Goal: Task Accomplishment & Management: Use online tool/utility

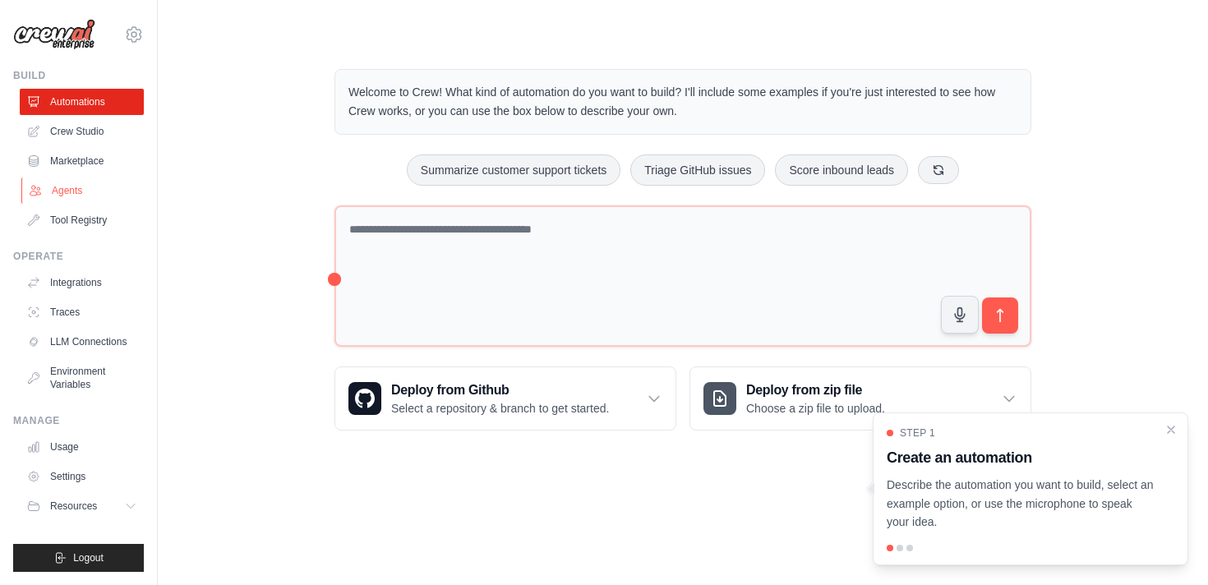
click at [96, 188] on link "Agents" at bounding box center [83, 191] width 124 height 26
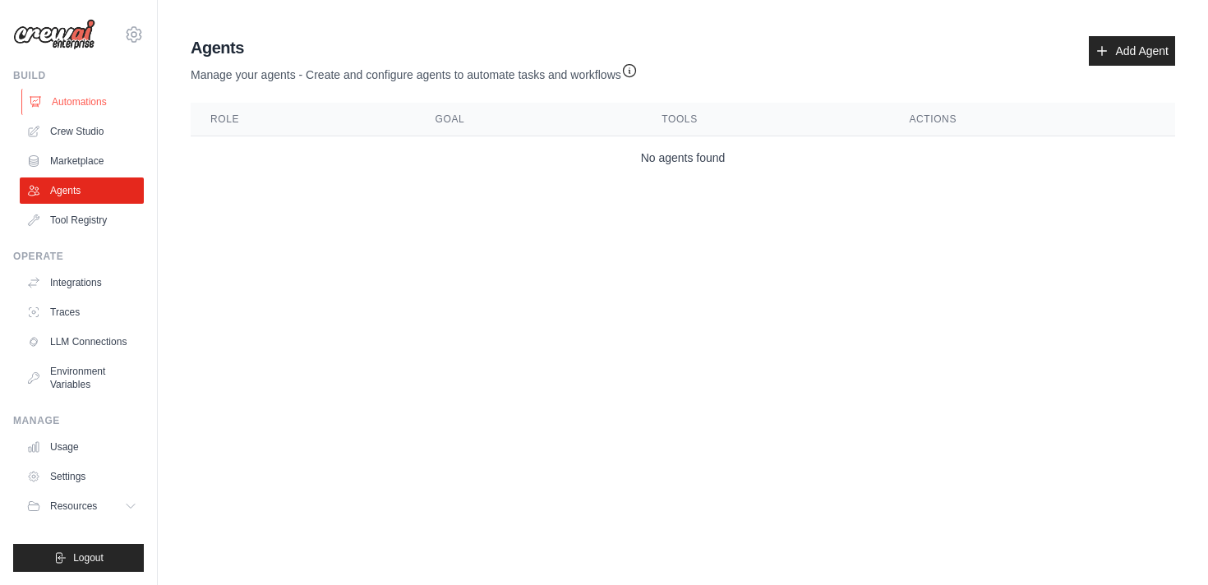
click at [98, 114] on link "Automations" at bounding box center [83, 102] width 124 height 26
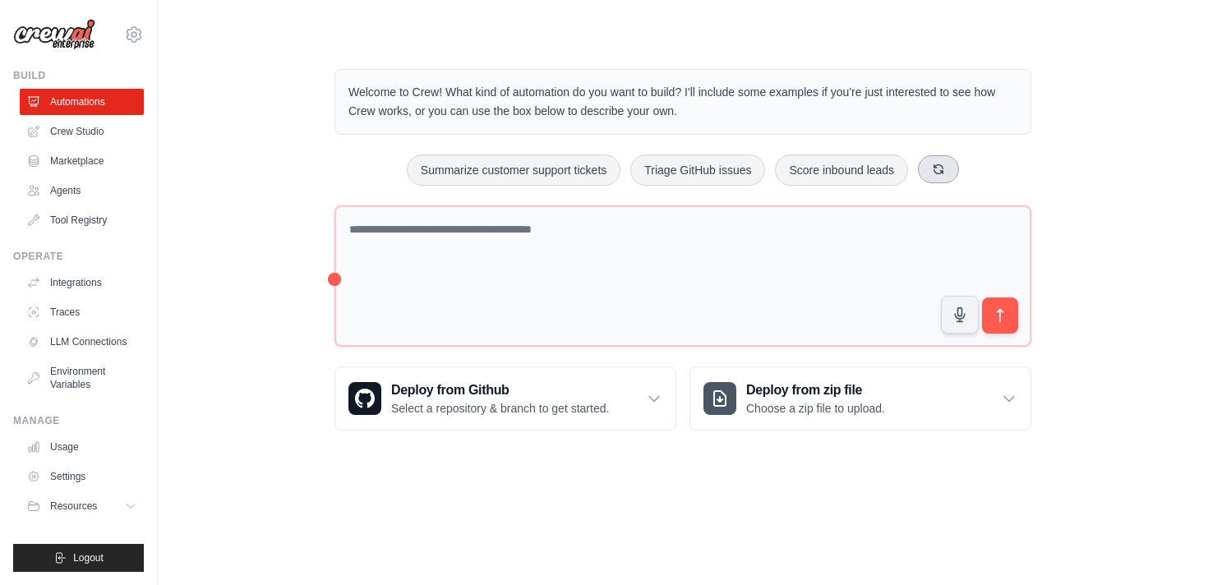
click at [934, 168] on icon at bounding box center [938, 168] width 9 height 9
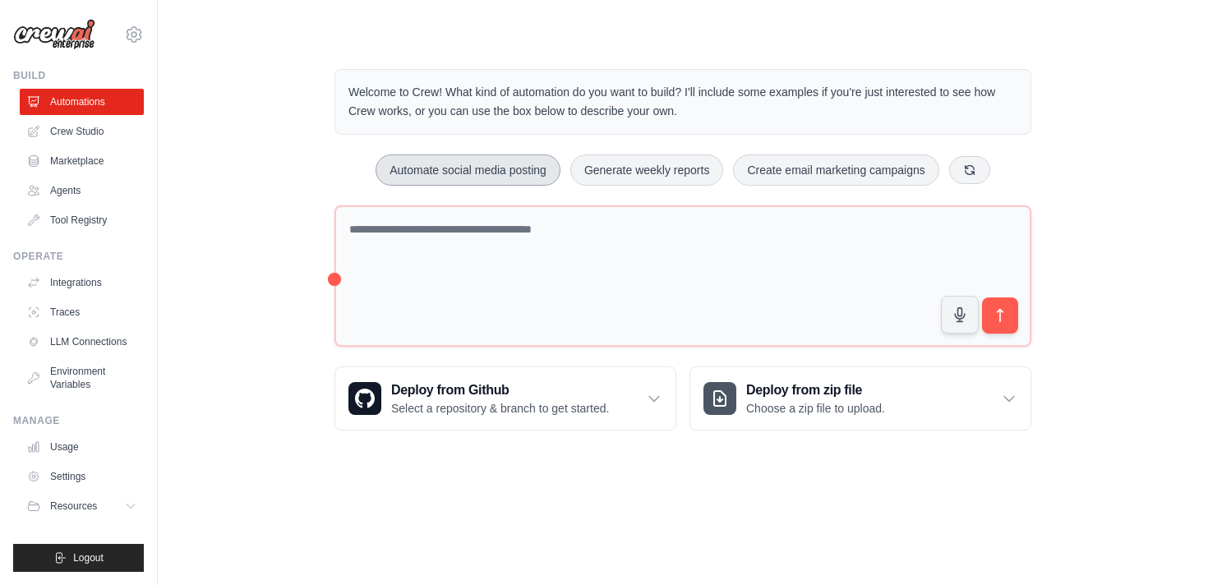
click at [514, 180] on button "Automate social media posting" at bounding box center [468, 169] width 185 height 31
click at [995, 313] on icon "submit" at bounding box center [1000, 315] width 17 height 17
click at [85, 191] on link "Agents" at bounding box center [83, 191] width 124 height 26
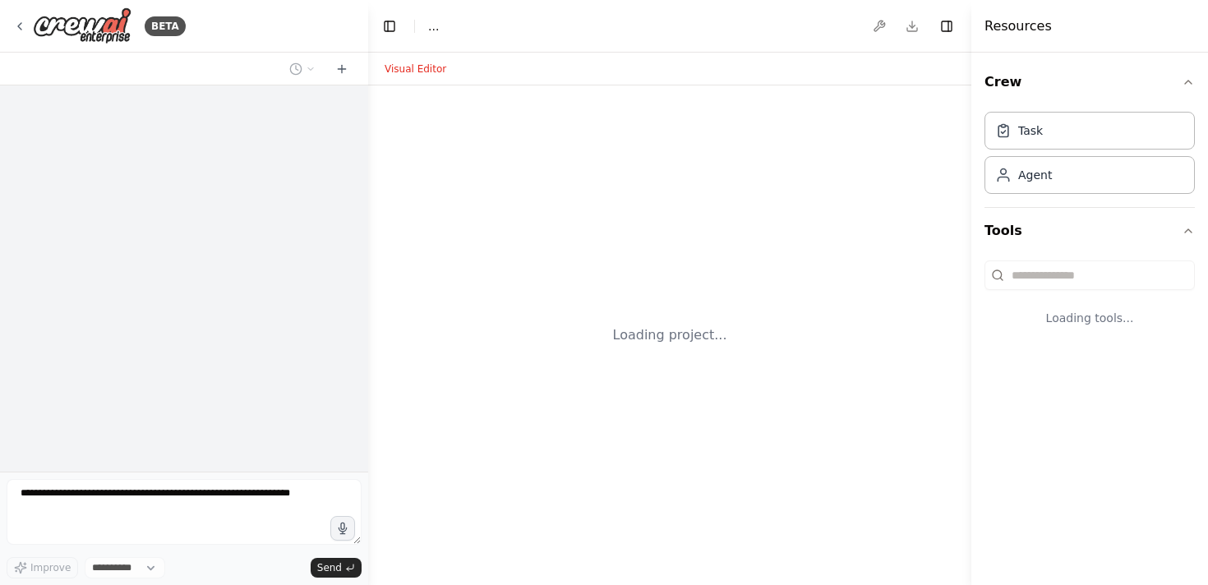
select select "****"
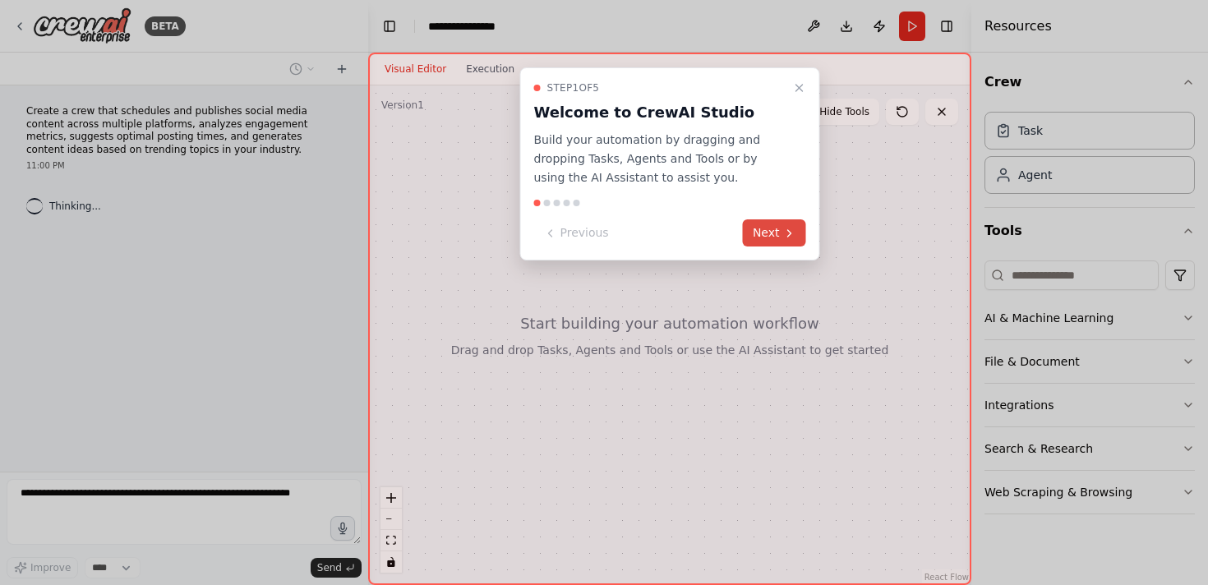
click at [786, 233] on icon at bounding box center [789, 233] width 13 height 13
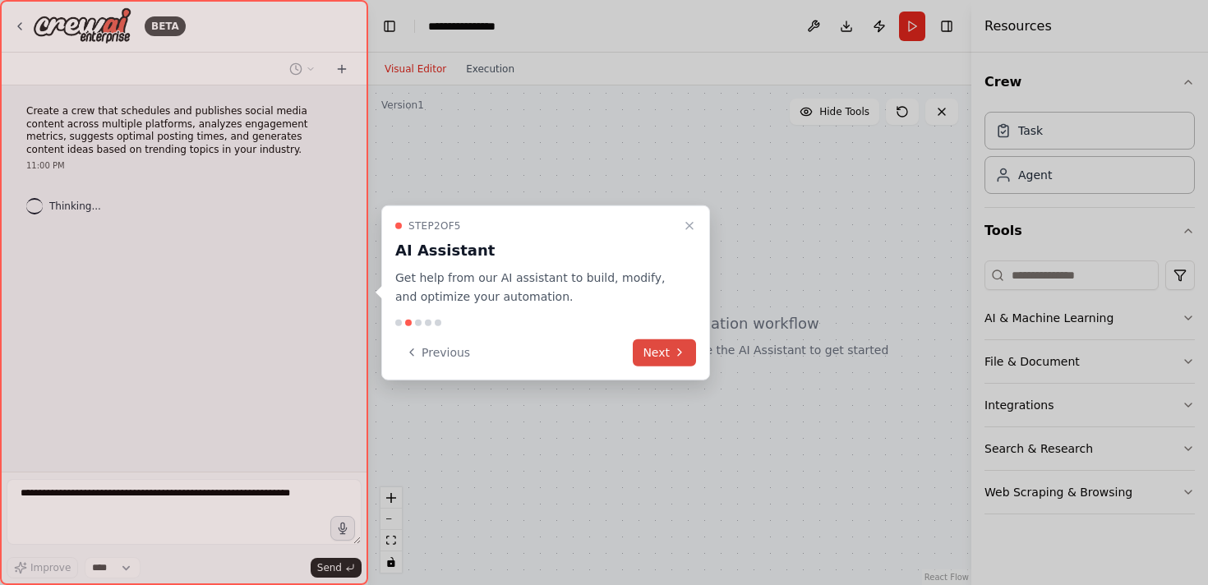
click at [673, 346] on icon at bounding box center [679, 352] width 13 height 13
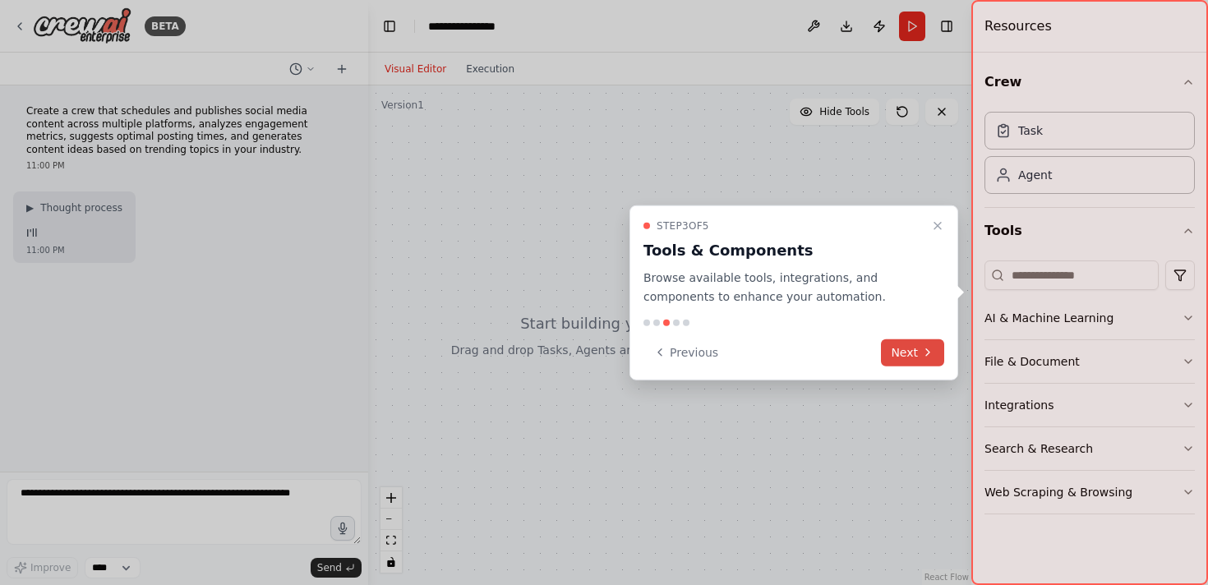
click at [925, 346] on icon at bounding box center [927, 352] width 13 height 13
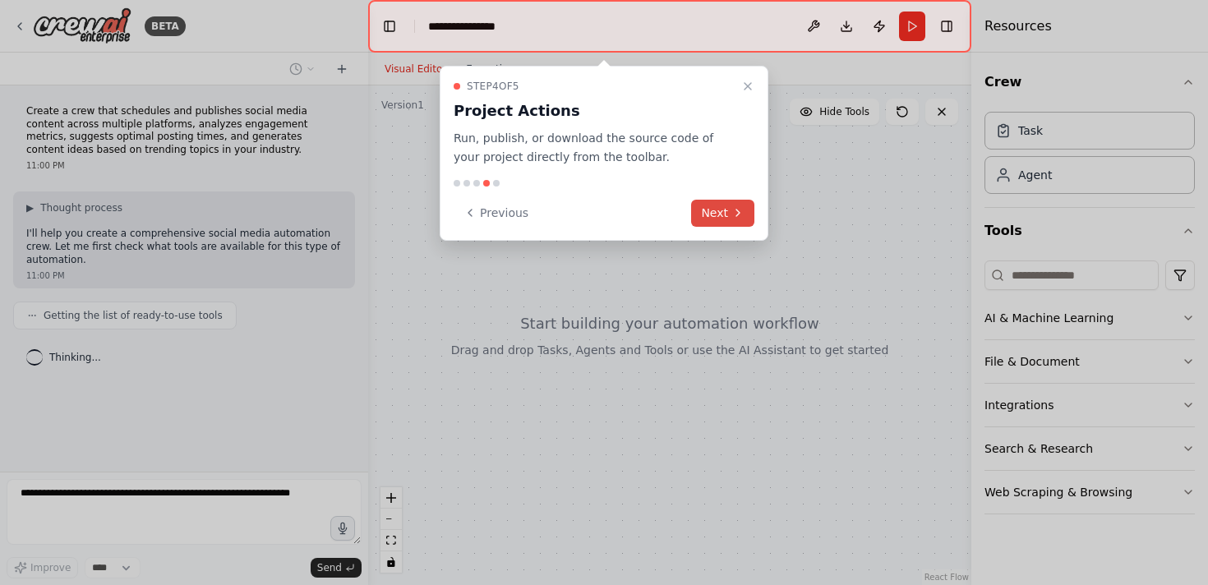
click at [741, 219] on button "Next" at bounding box center [722, 213] width 63 height 27
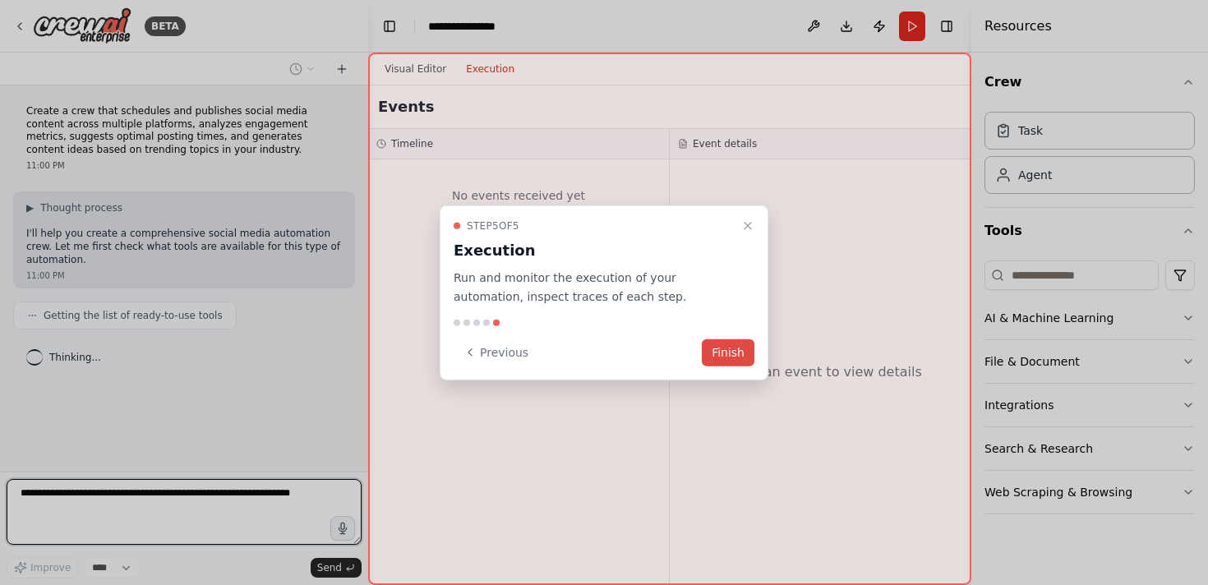
click at [736, 347] on button "Finish" at bounding box center [728, 352] width 53 height 27
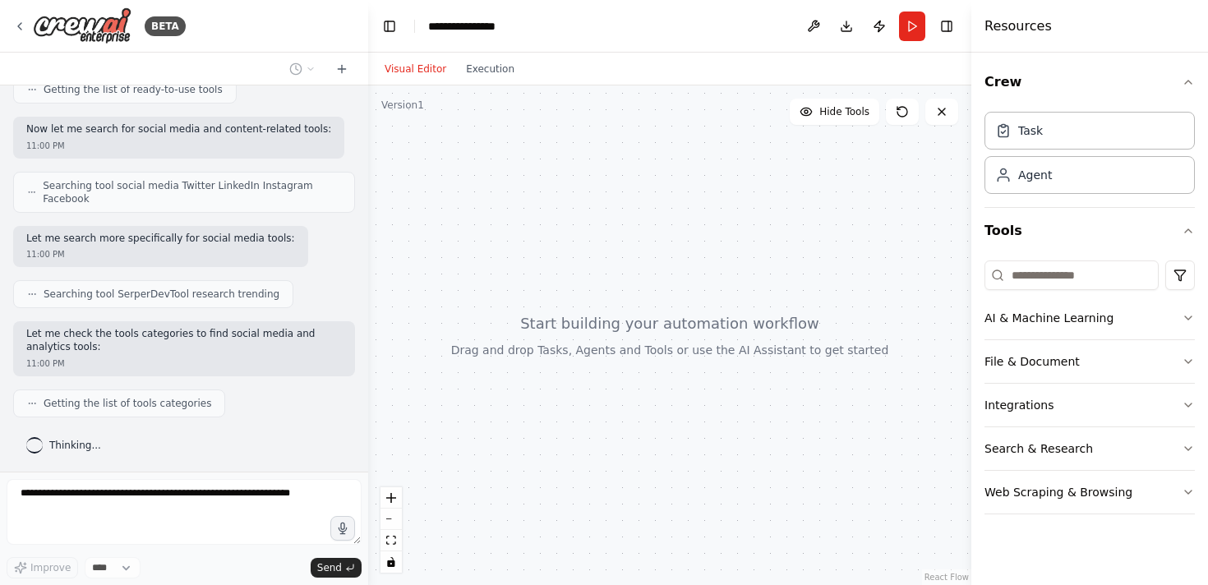
scroll to position [267, 0]
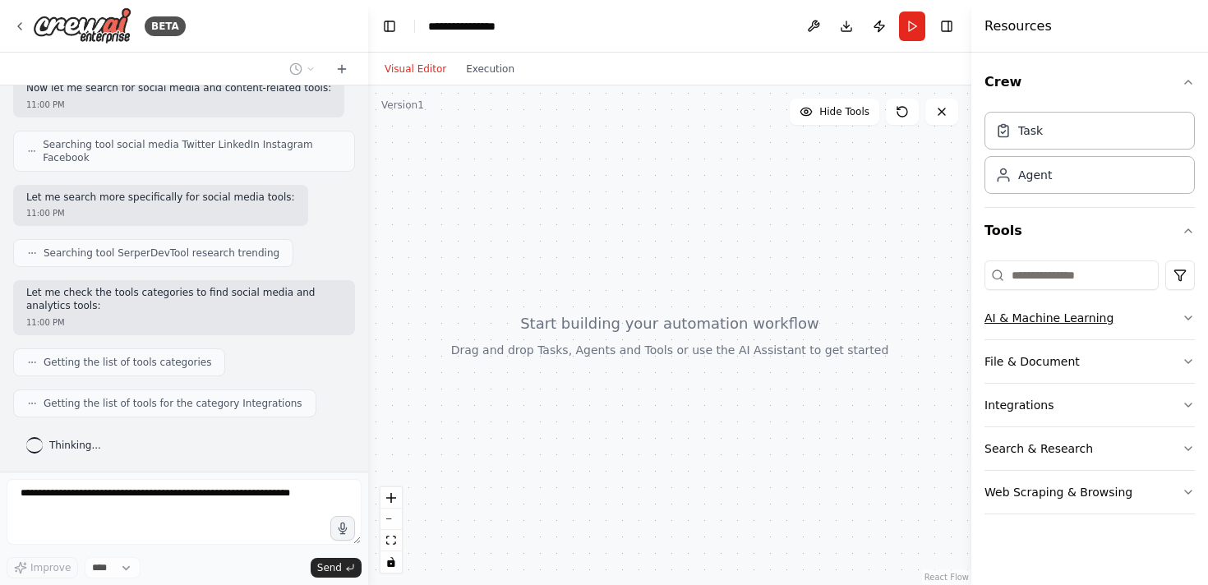
click at [1029, 317] on button "AI & Machine Learning" at bounding box center [1090, 318] width 210 height 43
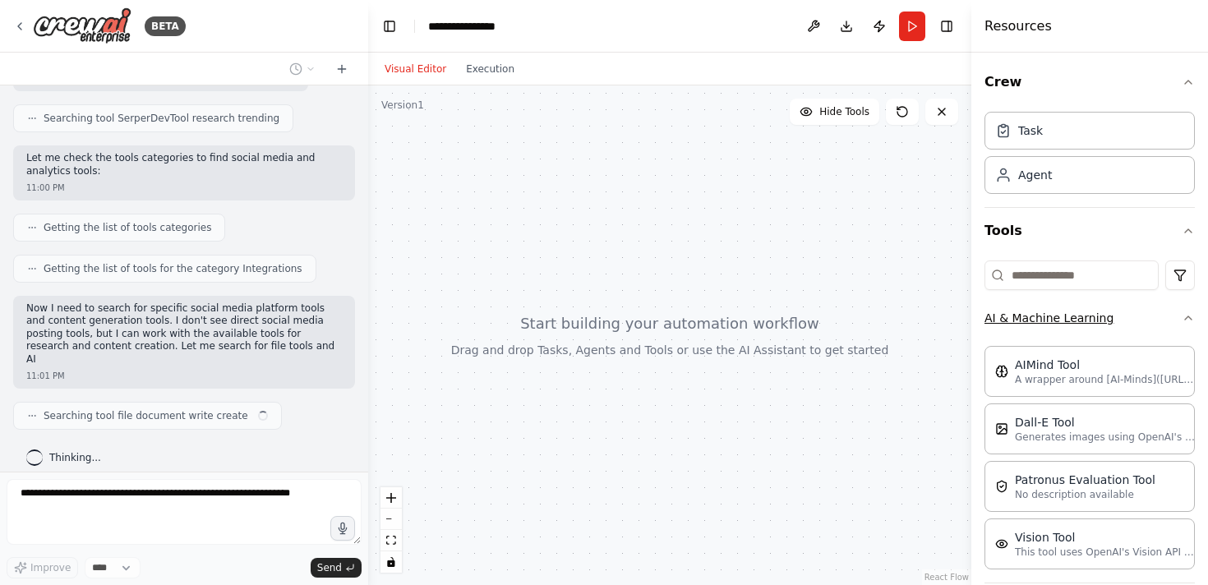
scroll to position [414, 0]
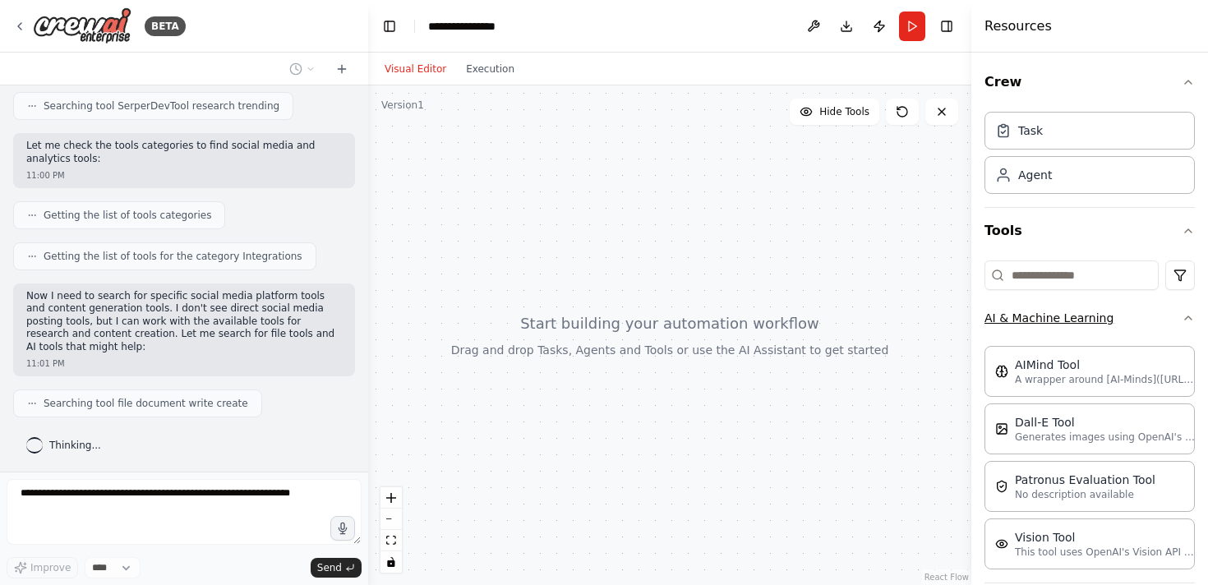
click at [1035, 316] on button "AI & Machine Learning" at bounding box center [1090, 318] width 210 height 43
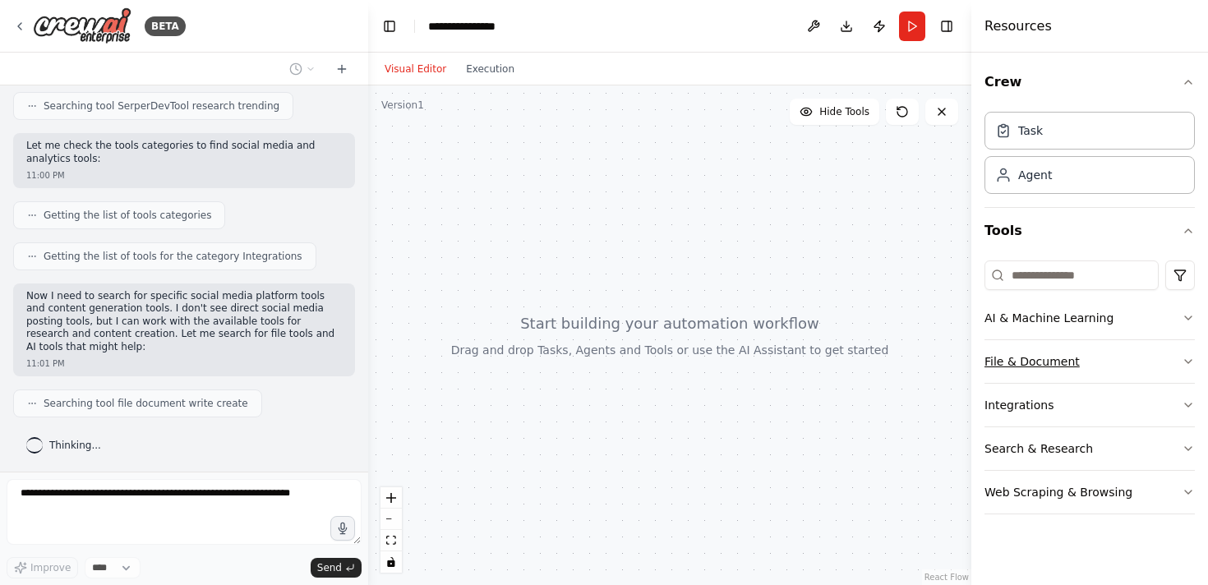
click at [1036, 358] on button "File & Document" at bounding box center [1090, 361] width 210 height 43
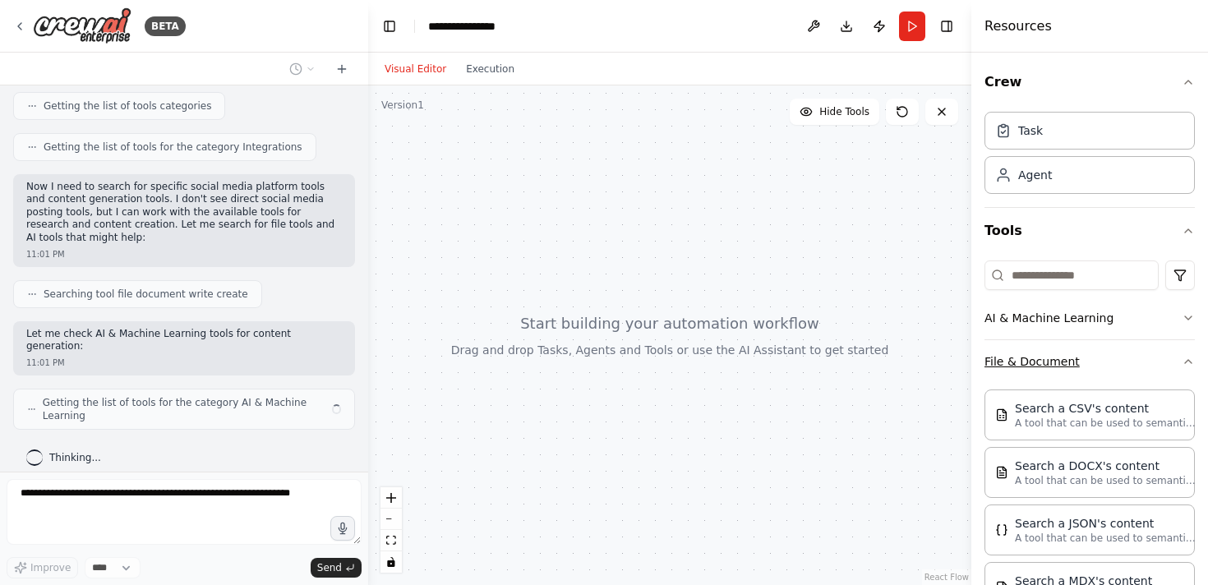
click at [1036, 358] on button "File & Document" at bounding box center [1090, 361] width 210 height 43
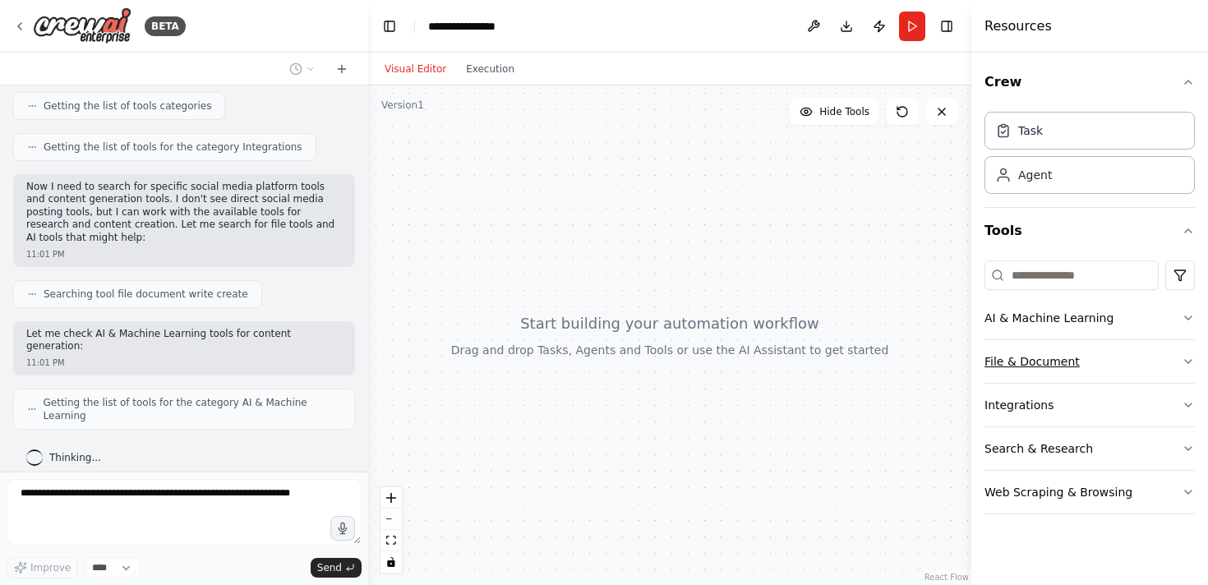
scroll to position [510, 0]
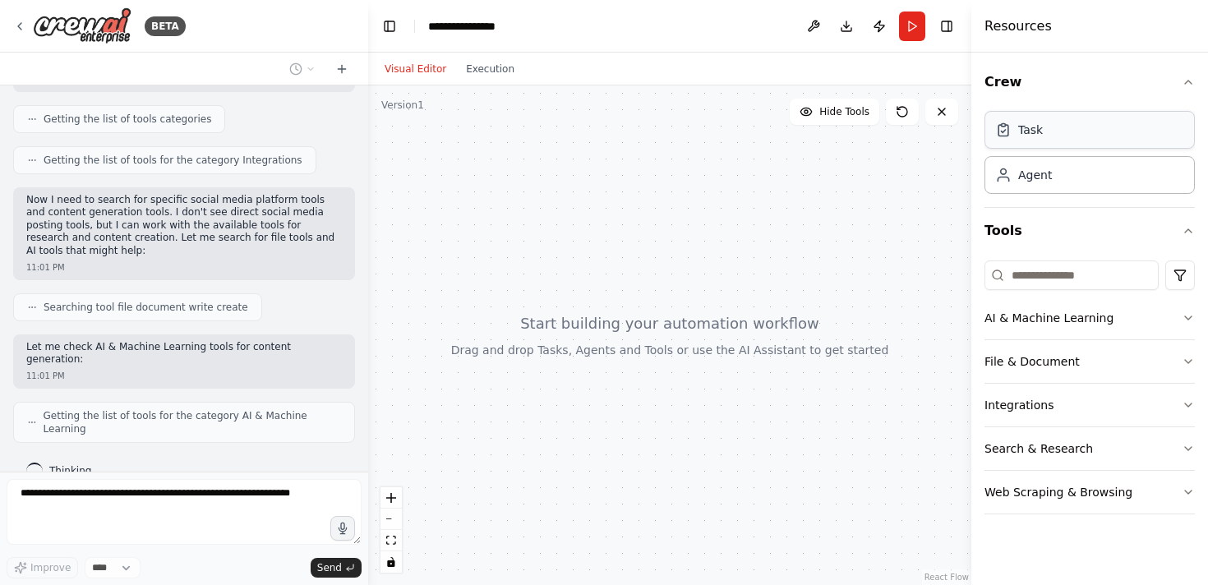
click at [1040, 145] on div "Task" at bounding box center [1090, 130] width 210 height 38
click at [1045, 179] on div "Agent" at bounding box center [1035, 174] width 34 height 16
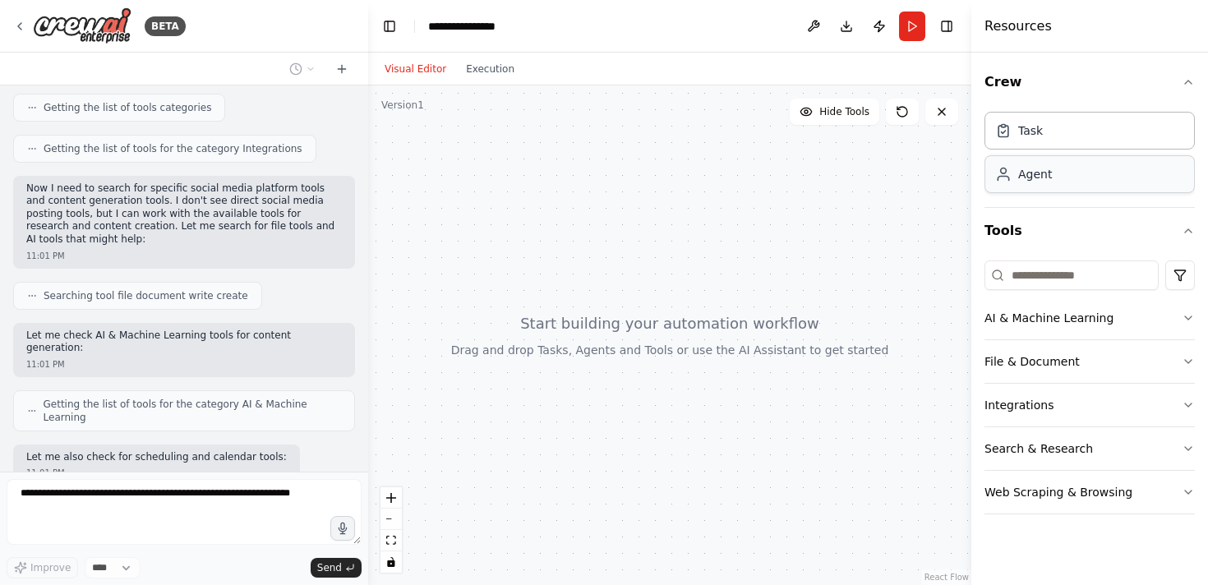
scroll to position [606, 0]
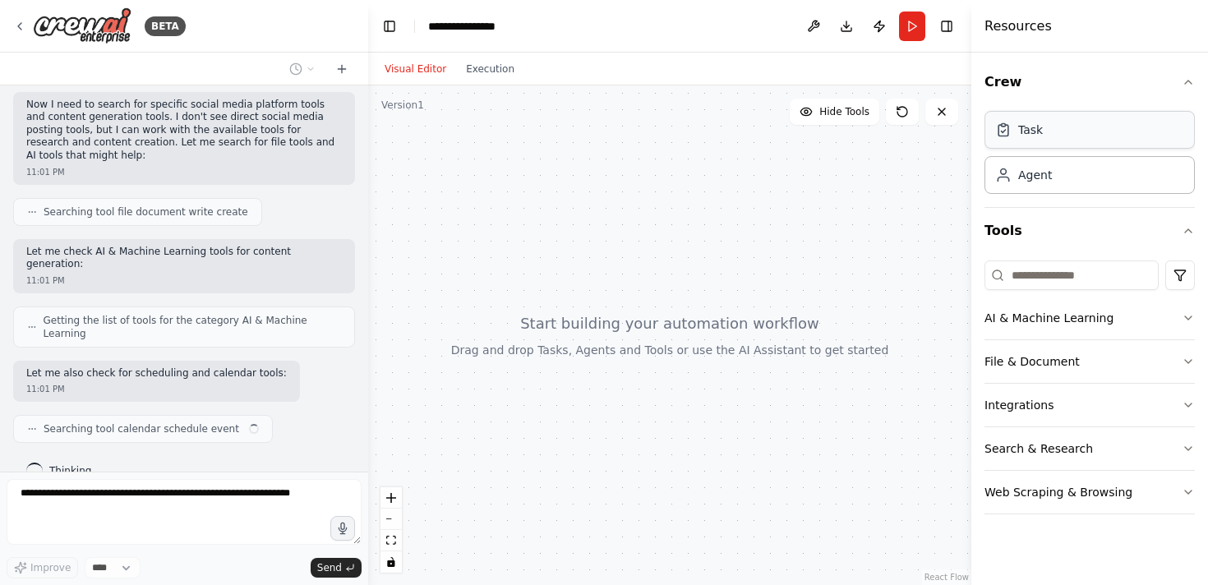
click at [1038, 144] on div "Task" at bounding box center [1090, 130] width 210 height 38
click at [1044, 173] on div "Agent" at bounding box center [1035, 174] width 34 height 16
click at [1043, 178] on div "Agent" at bounding box center [1035, 174] width 34 height 16
click at [1040, 147] on div "Task" at bounding box center [1090, 130] width 210 height 38
click at [505, 71] on button "Execution" at bounding box center [490, 69] width 68 height 20
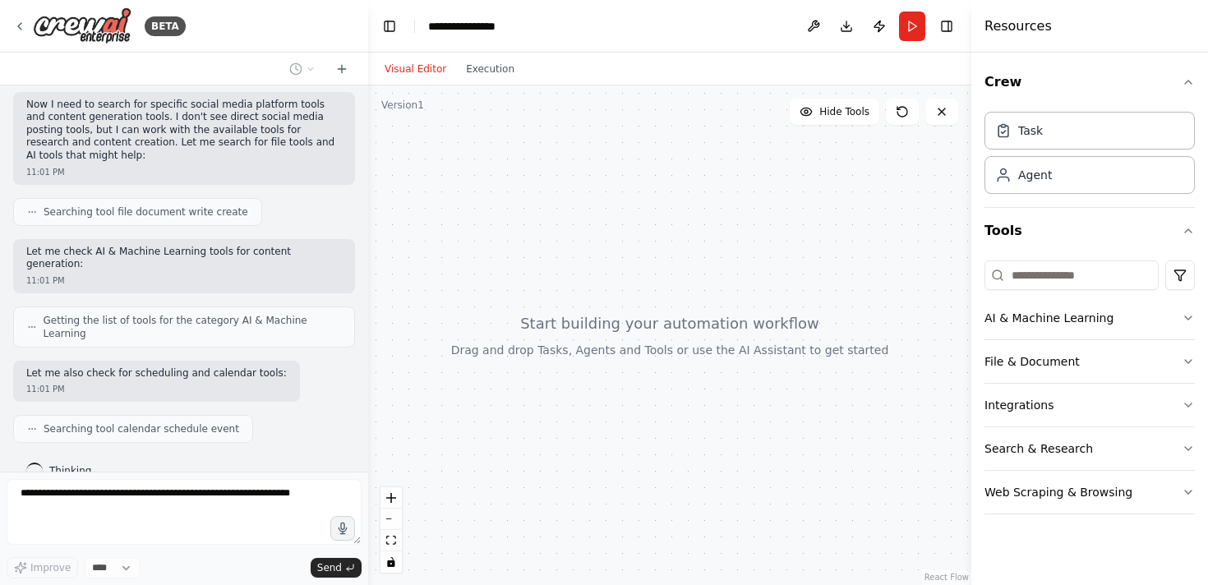
click at [429, 64] on button "Visual Editor" at bounding box center [415, 69] width 81 height 20
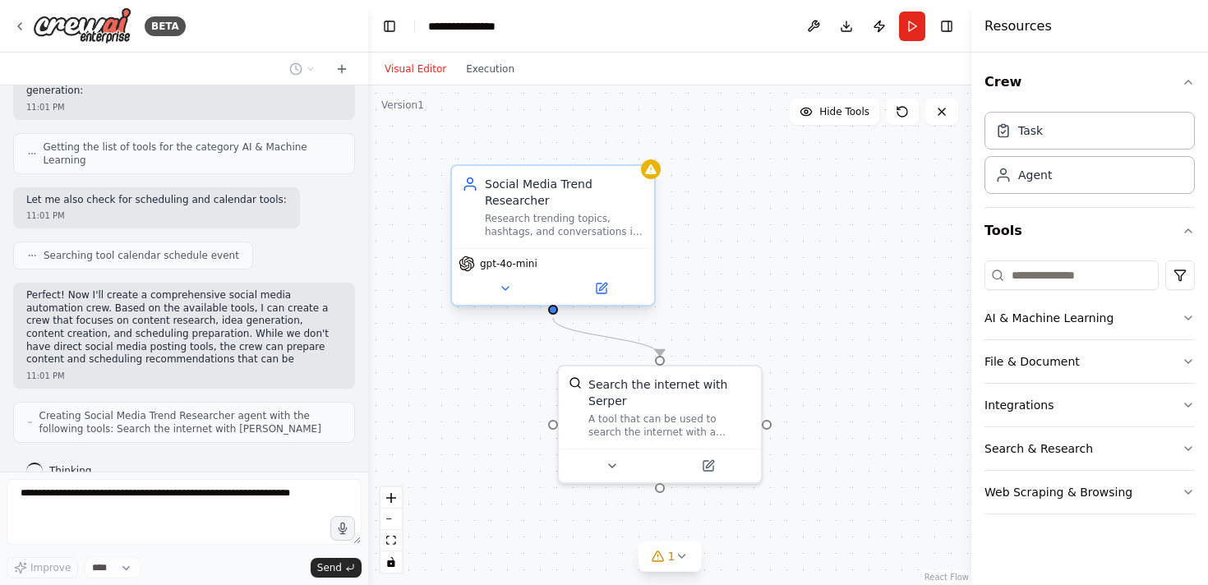
scroll to position [792, 0]
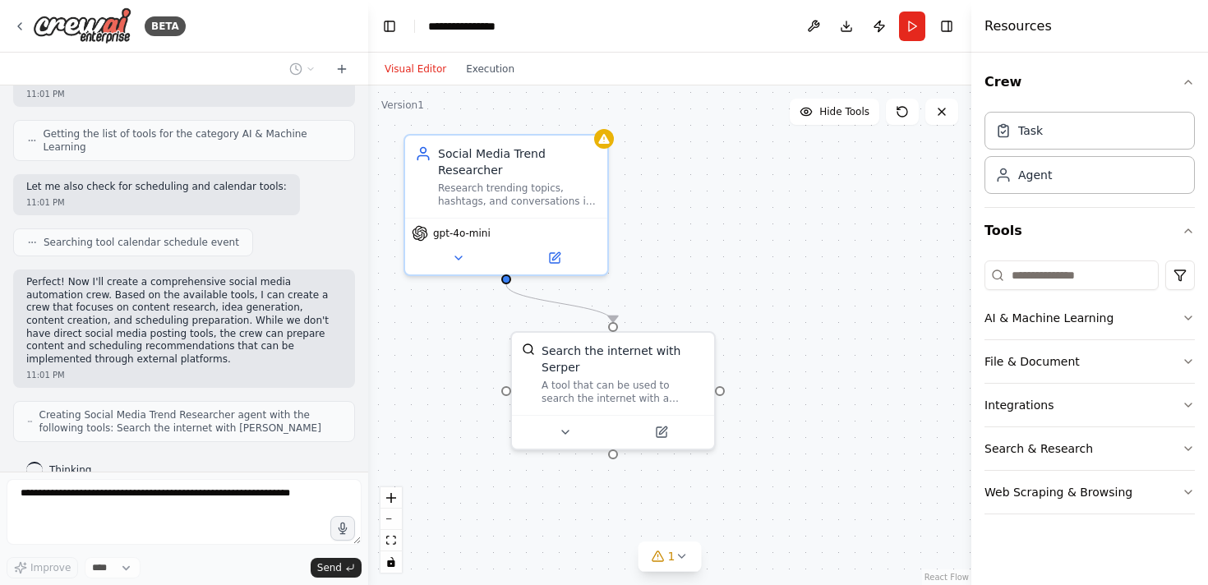
drag, startPoint x: 703, startPoint y: 249, endPoint x: 656, endPoint y: 214, distance: 58.2
click at [656, 214] on div ".deletable-edge-delete-btn { width: 20px; height: 20px; border: 0px solid #ffff…" at bounding box center [669, 335] width 603 height 500
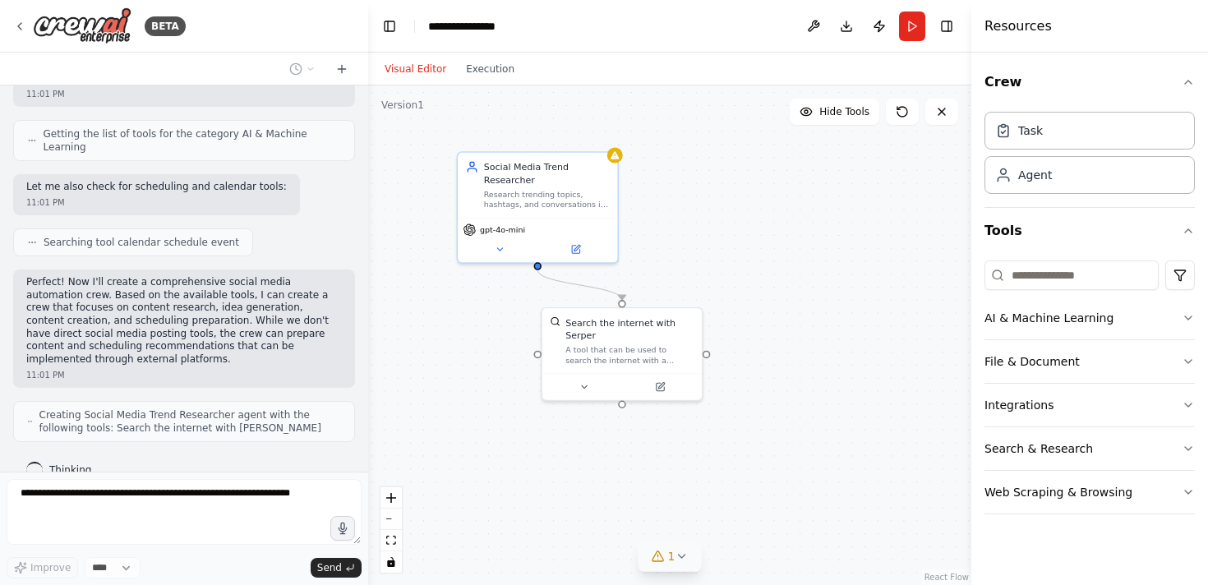
click at [680, 558] on icon at bounding box center [681, 556] width 7 height 3
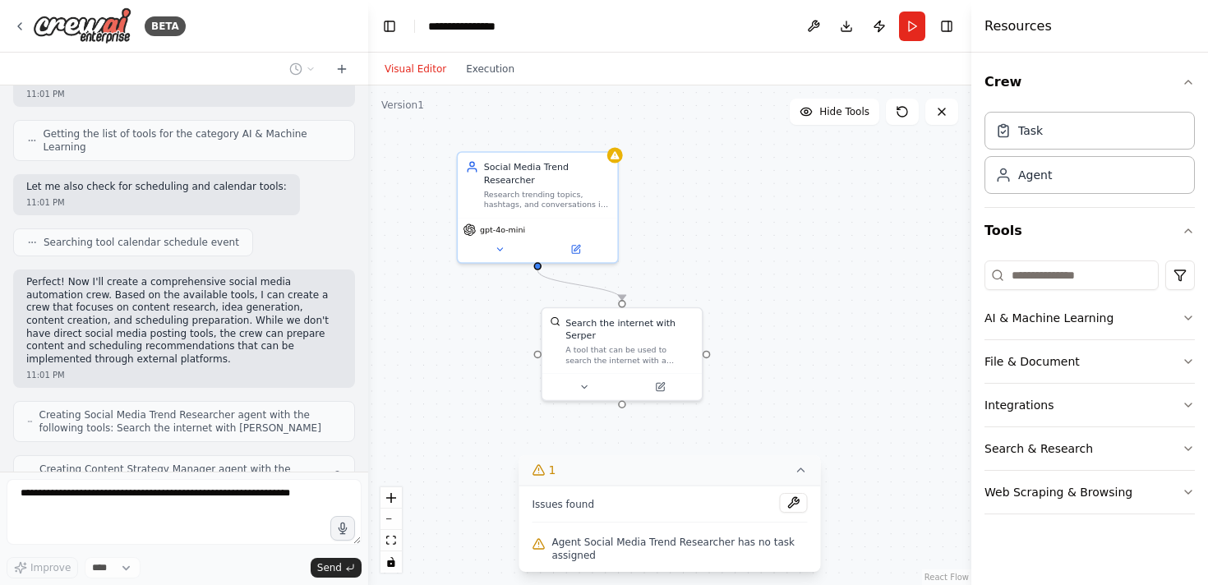
scroll to position [846, 0]
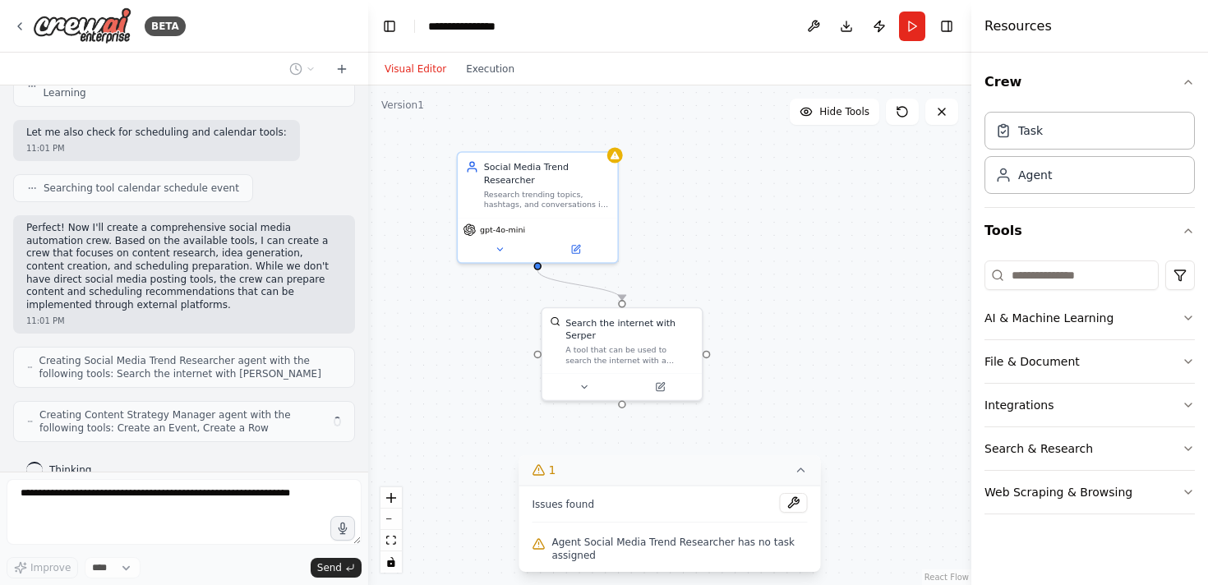
click at [676, 543] on span "Agent Social Media Trend Researcher has no task assigned" at bounding box center [680, 549] width 256 height 26
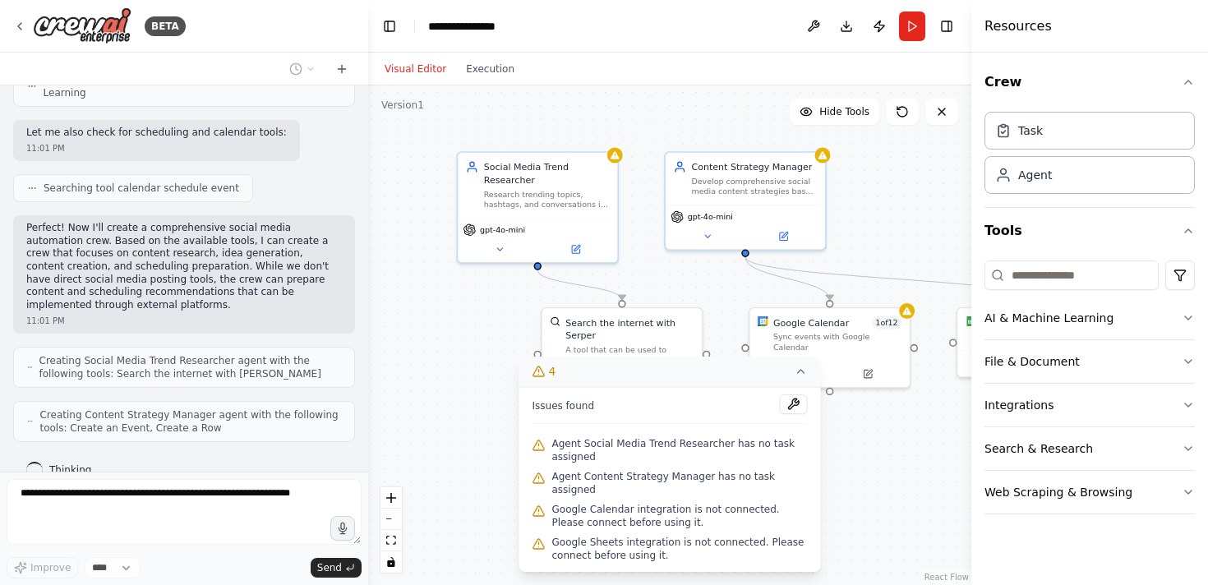
click at [841, 452] on div ".deletable-edge-delete-btn { width: 20px; height: 20px; border: 0px solid #ffff…" at bounding box center [669, 335] width 603 height 500
click at [805, 378] on icon at bounding box center [801, 371] width 13 height 13
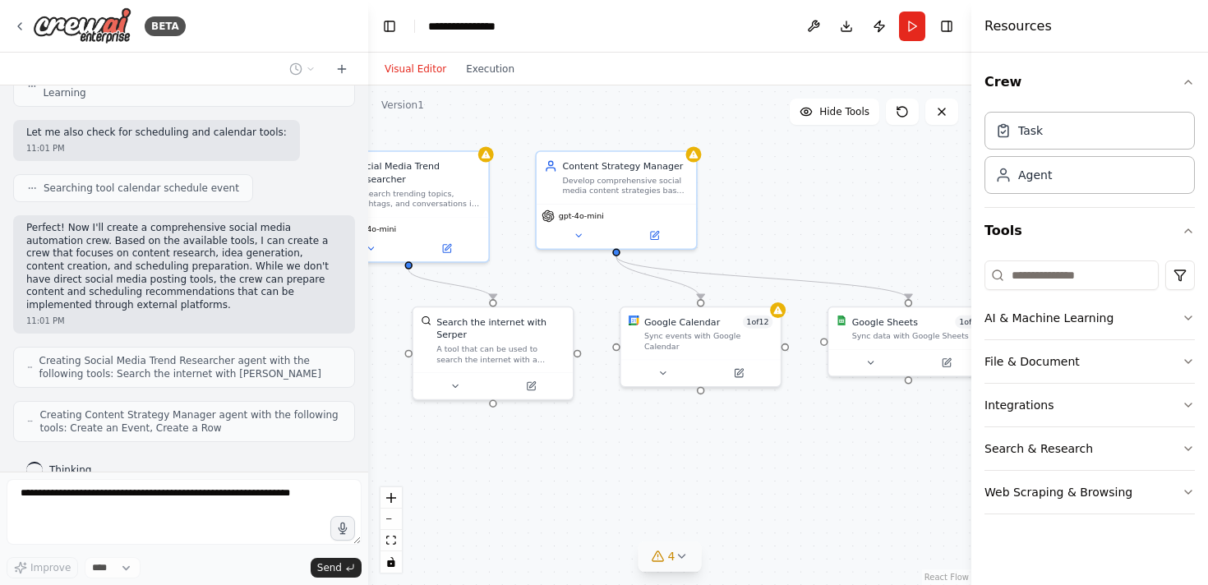
drag, startPoint x: 825, startPoint y: 431, endPoint x: 695, endPoint y: 431, distance: 129.8
click at [695, 431] on div ".deletable-edge-delete-btn { width: 20px; height: 20px; border: 0px solid #ffff…" at bounding box center [669, 335] width 603 height 500
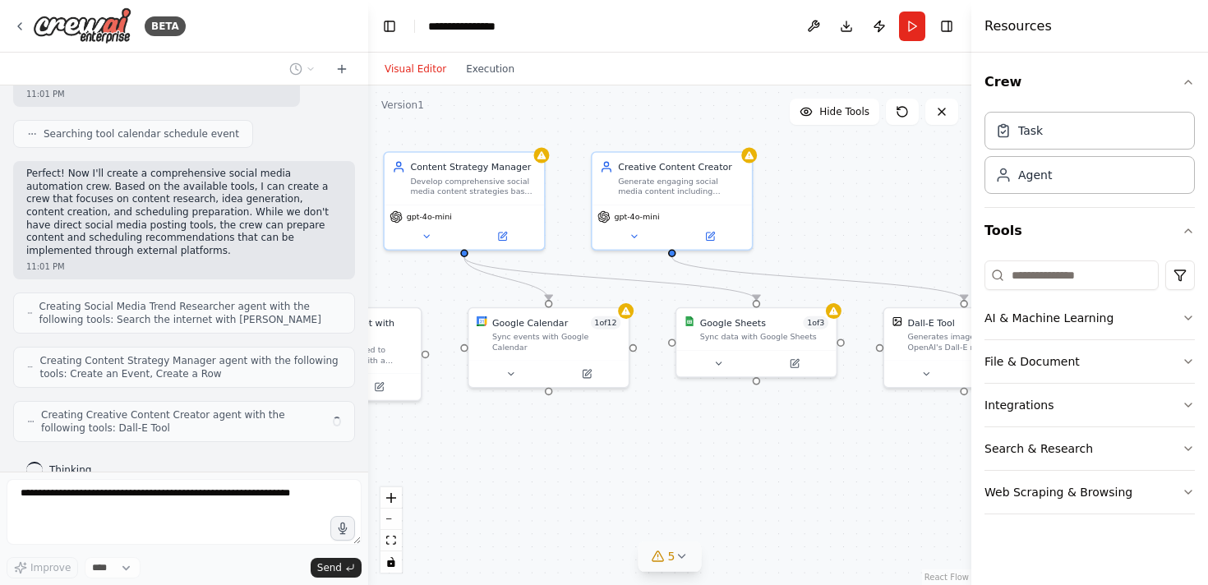
drag, startPoint x: 777, startPoint y: 431, endPoint x: 626, endPoint y: 431, distance: 150.4
click at [626, 431] on div ".deletable-edge-delete-btn { width: 20px; height: 20px; border: 0px solid #ffff…" at bounding box center [669, 335] width 603 height 500
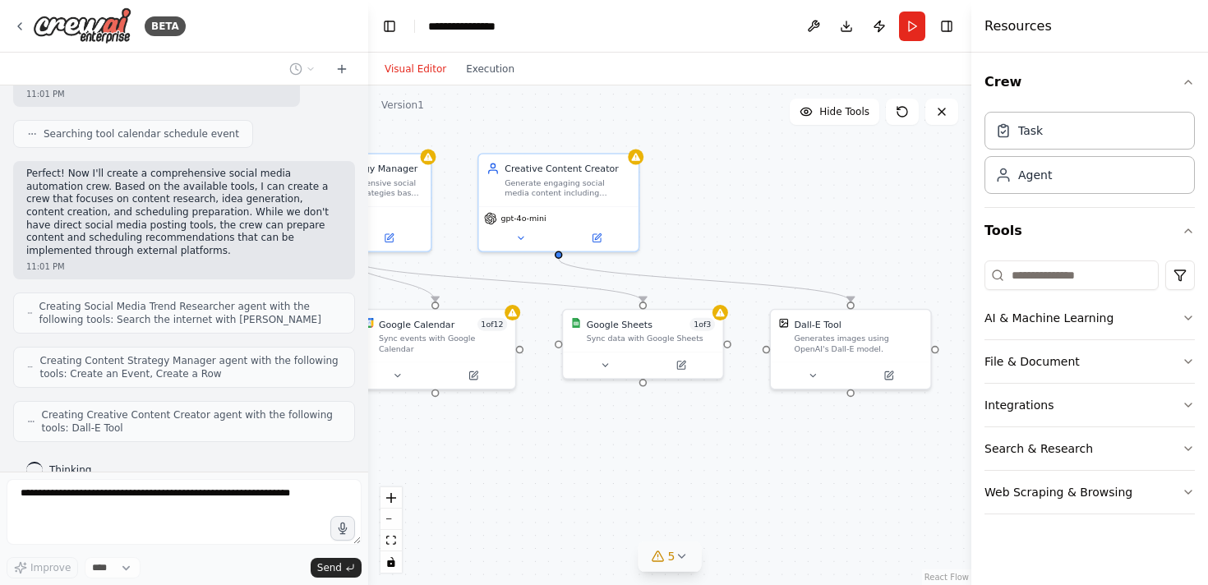
drag, startPoint x: 729, startPoint y: 409, endPoint x: 616, endPoint y: 411, distance: 113.4
click at [616, 411] on div ".deletable-edge-delete-btn { width: 20px; height: 20px; border: 0px solid #ffff…" at bounding box center [669, 335] width 603 height 500
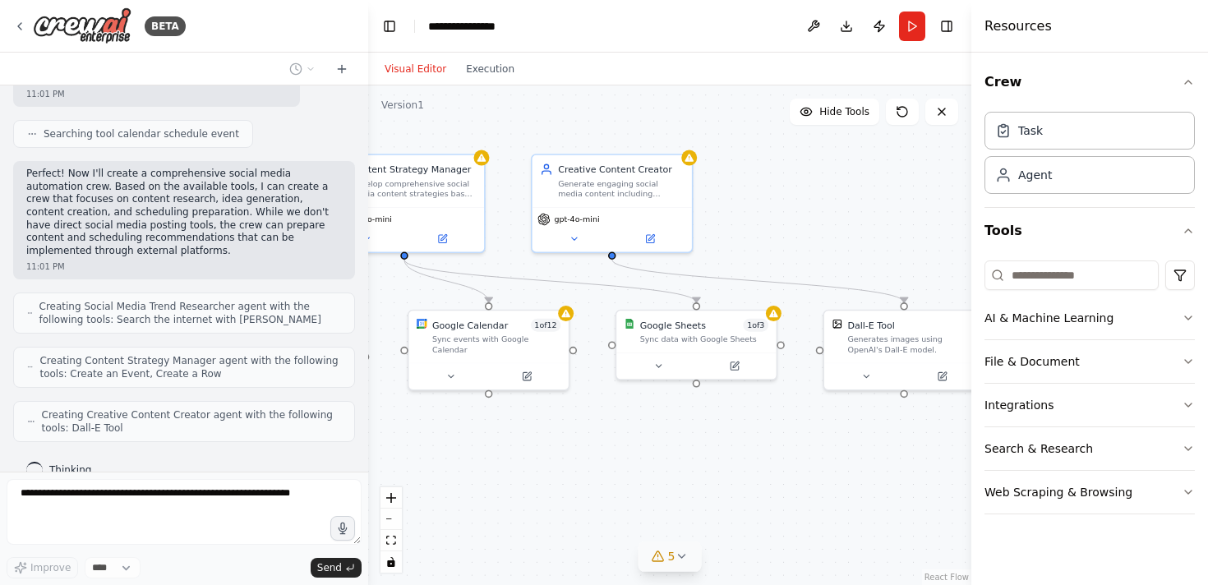
drag, startPoint x: 676, startPoint y: 408, endPoint x: 731, endPoint y: 408, distance: 55.1
click at [731, 408] on div ".deletable-edge-delete-btn { width: 20px; height: 20px; border: 0px solid #ffff…" at bounding box center [669, 335] width 603 height 500
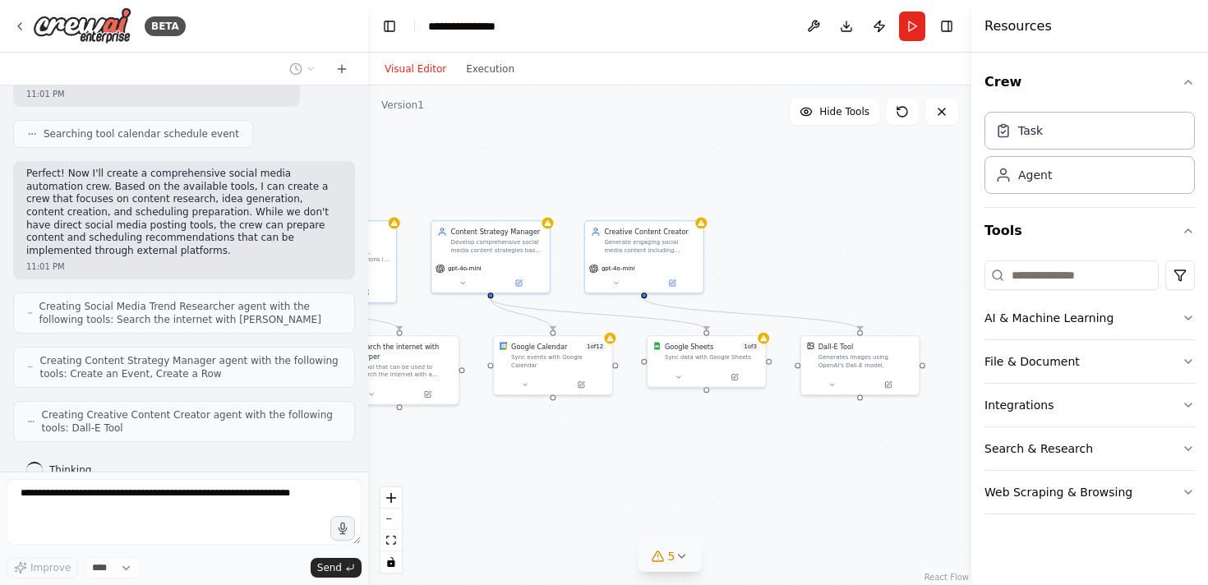
scroll to position [955, 0]
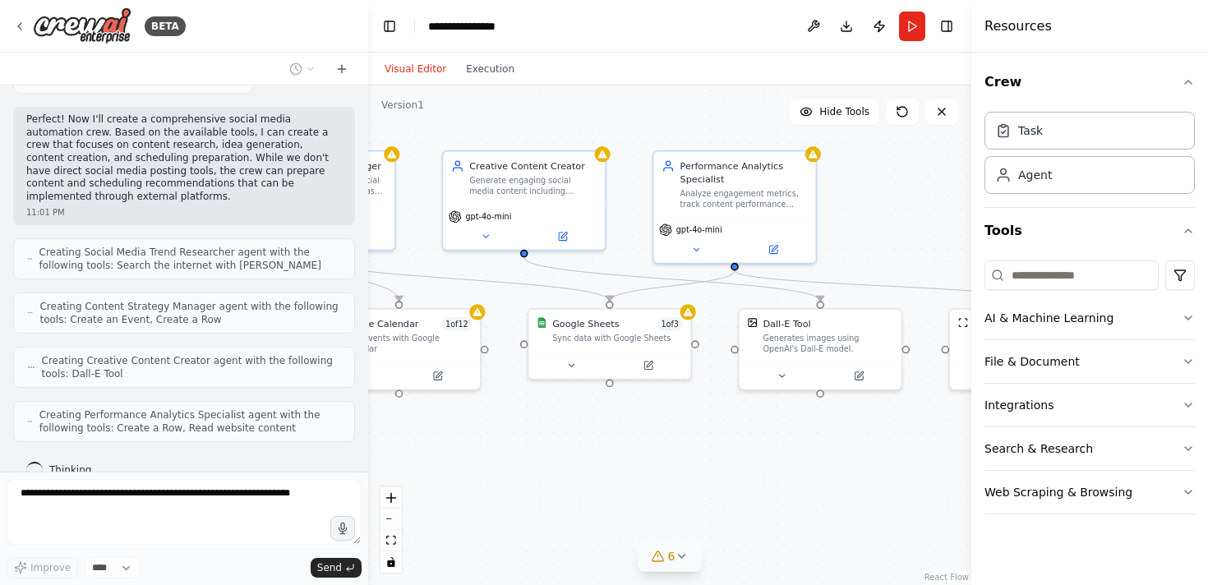
drag, startPoint x: 745, startPoint y: 420, endPoint x: 636, endPoint y: 421, distance: 109.3
click at [636, 421] on div ".deletable-edge-delete-btn { width: 20px; height: 20px; border: 0px solid #ffff…" at bounding box center [669, 335] width 603 height 500
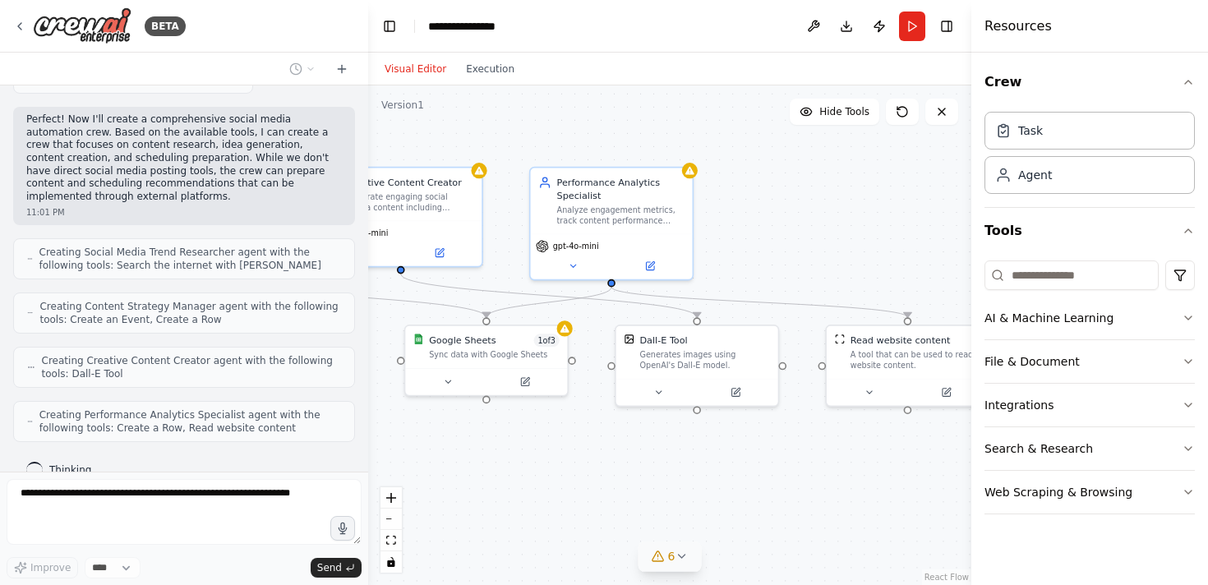
drag, startPoint x: 725, startPoint y: 431, endPoint x: 623, endPoint y: 447, distance: 103.1
click at [623, 447] on div ".deletable-edge-delete-btn { width: 20px; height: 20px; border: 0px solid #ffff…" at bounding box center [669, 335] width 603 height 500
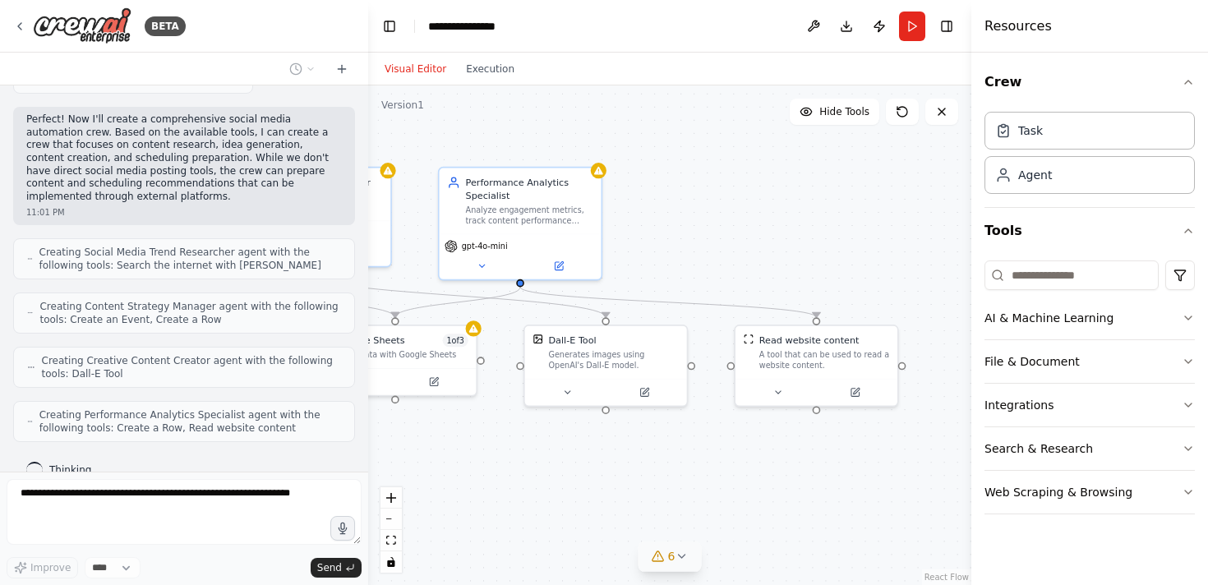
drag, startPoint x: 703, startPoint y: 437, endPoint x: 606, endPoint y: 440, distance: 97.0
click at [606, 440] on div ".deletable-edge-delete-btn { width: 20px; height: 20px; border: 0px solid #ffff…" at bounding box center [669, 335] width 603 height 500
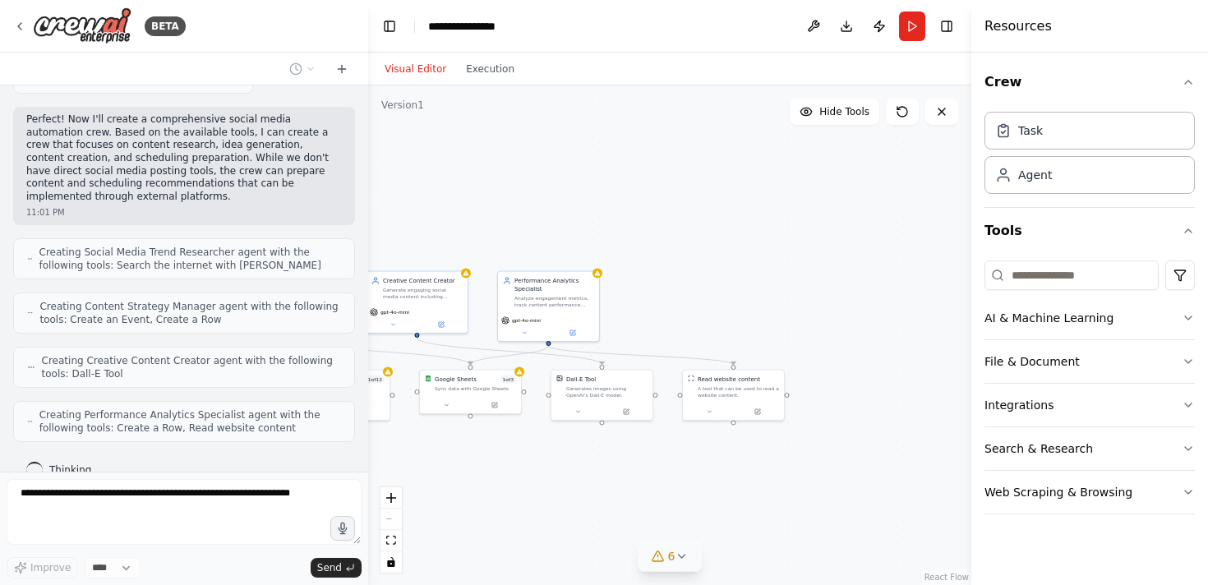
drag, startPoint x: 603, startPoint y: 454, endPoint x: 798, endPoint y: 389, distance: 205.3
click at [798, 390] on div ".deletable-edge-delete-btn { width: 20px; height: 20px; border: 0px solid #ffff…" at bounding box center [669, 335] width 603 height 500
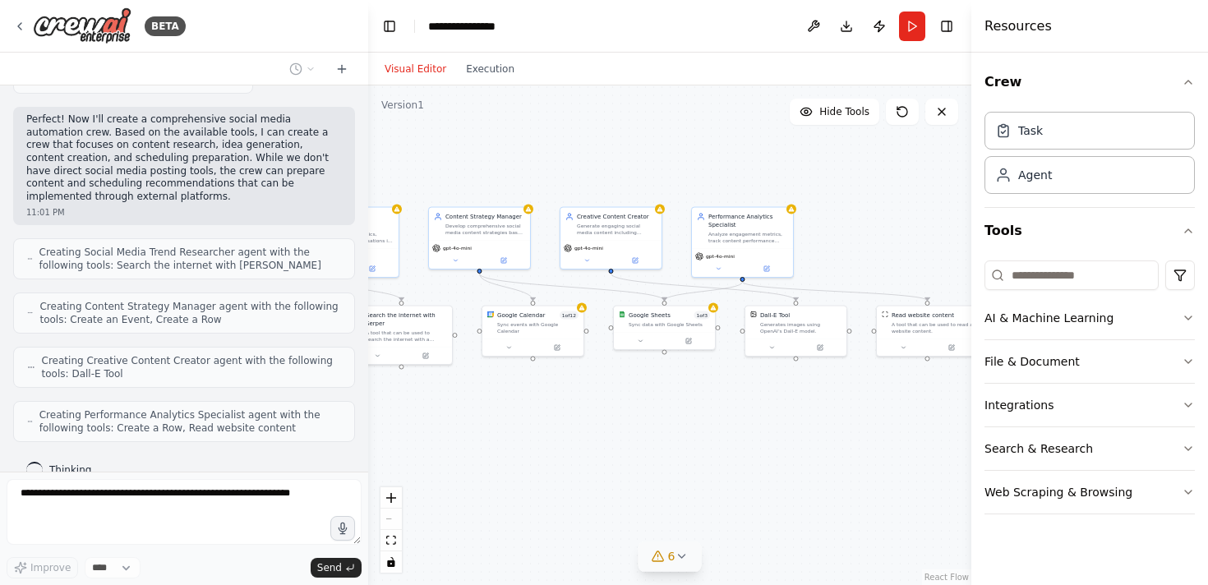
click at [1017, 149] on div "Task Agent" at bounding box center [1090, 149] width 210 height 89
click at [1021, 141] on div "Task" at bounding box center [1090, 130] width 210 height 38
drag, startPoint x: 827, startPoint y: 260, endPoint x: 835, endPoint y: 216, distance: 44.3
click at [835, 216] on div "Role of the agent Goal of the agent" at bounding box center [816, 211] width 101 height 26
click at [856, 180] on icon at bounding box center [854, 181] width 10 height 10
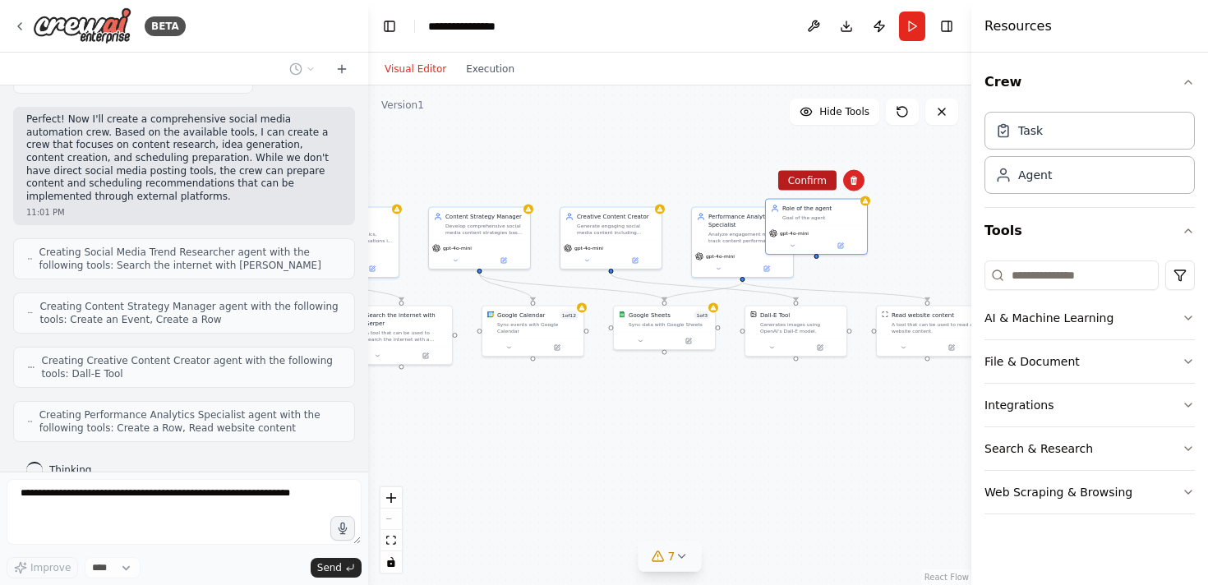
click at [817, 182] on button "Confirm" at bounding box center [807, 181] width 58 height 20
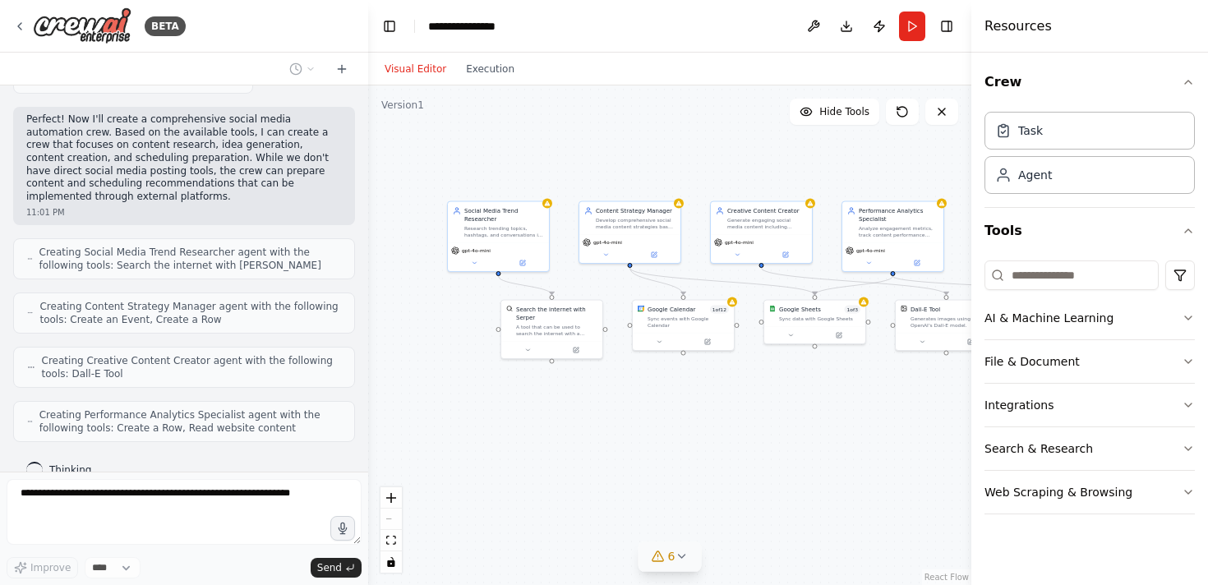
drag, startPoint x: 814, startPoint y: 390, endPoint x: 965, endPoint y: 383, distance: 150.5
click at [965, 383] on div "BETA Create a crew that schedules and publishes social media content across mul…" at bounding box center [604, 292] width 1208 height 585
click at [678, 552] on icon at bounding box center [681, 556] width 13 height 13
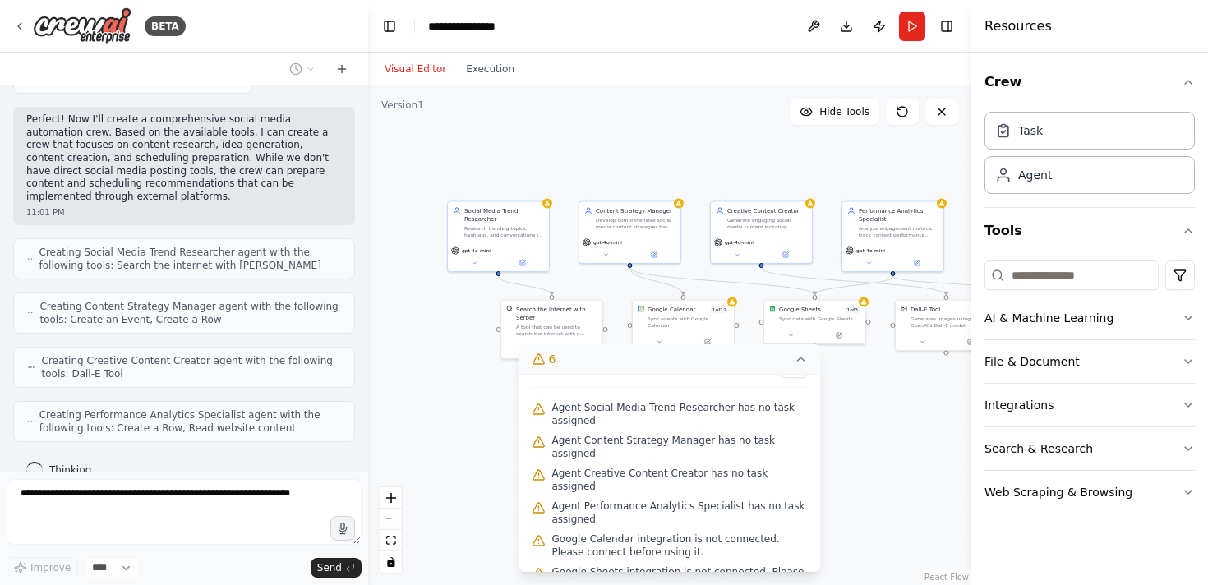
scroll to position [0, 0]
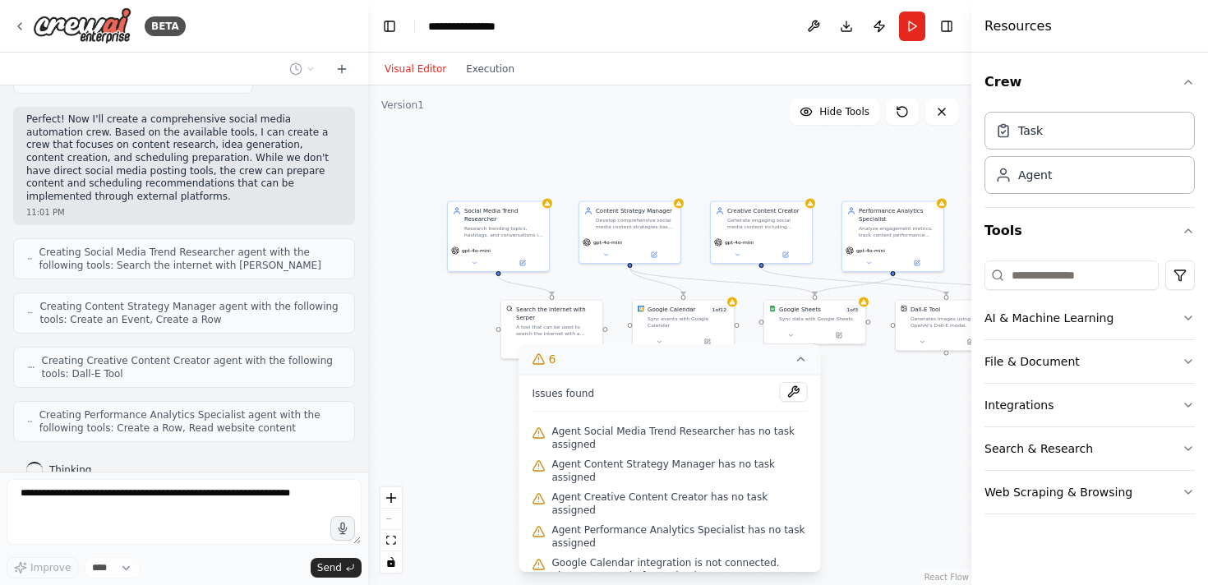
click at [797, 359] on icon at bounding box center [801, 359] width 13 height 13
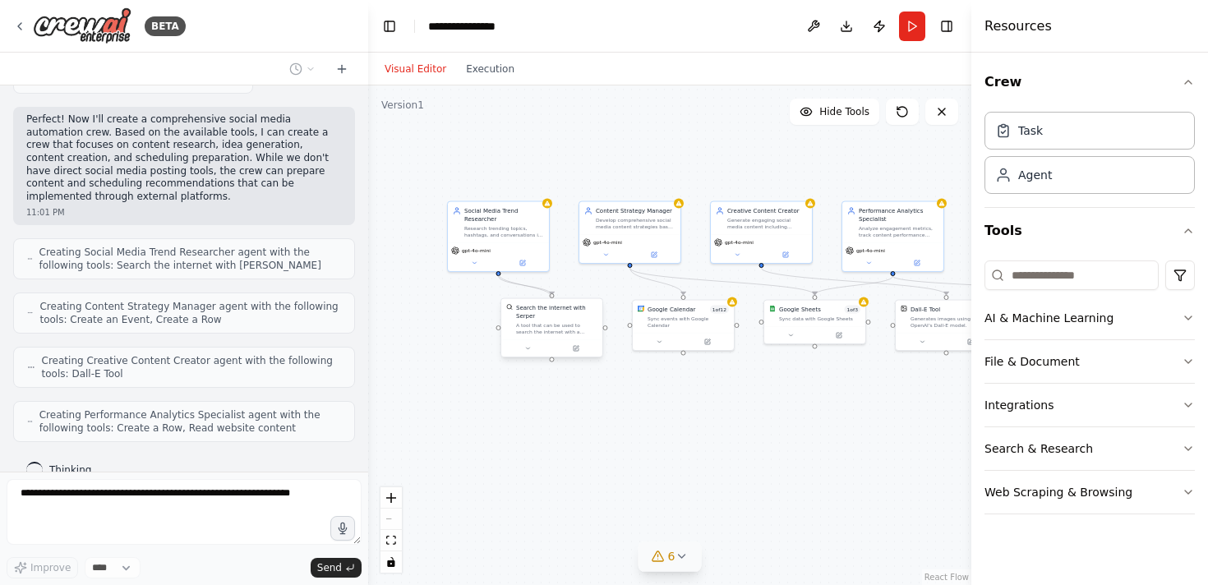
drag, startPoint x: 496, startPoint y: 272, endPoint x: 554, endPoint y: 302, distance: 64.7
click at [554, 302] on div "Social Media Trend Researcher Research trending topics, hashtags, and conversat…" at bounding box center [557, 285] width 302 height 250
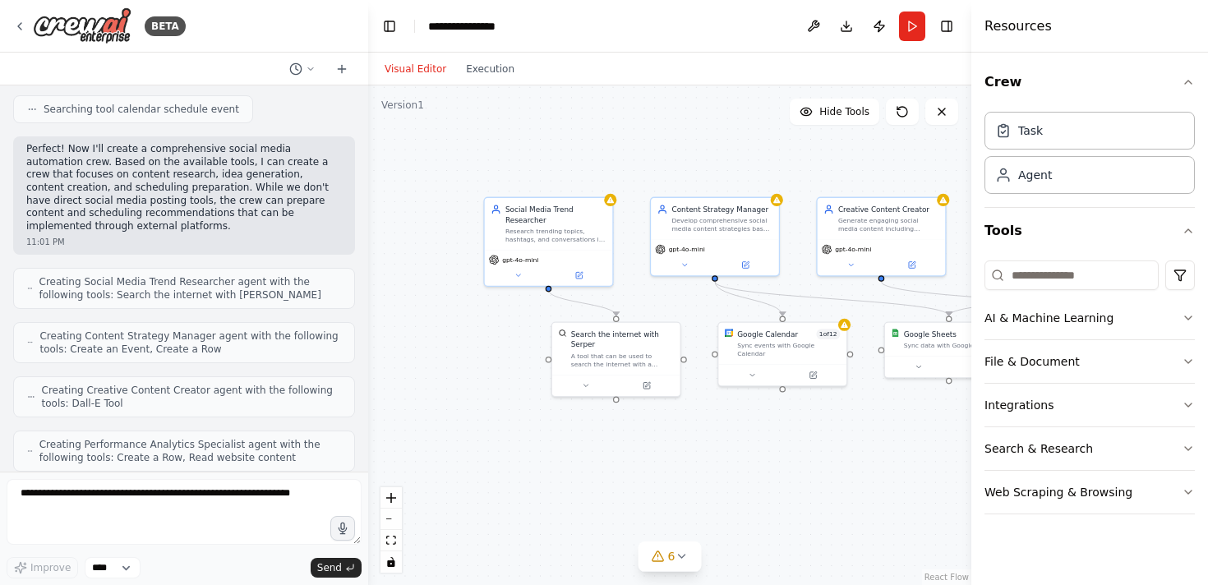
scroll to position [912, 0]
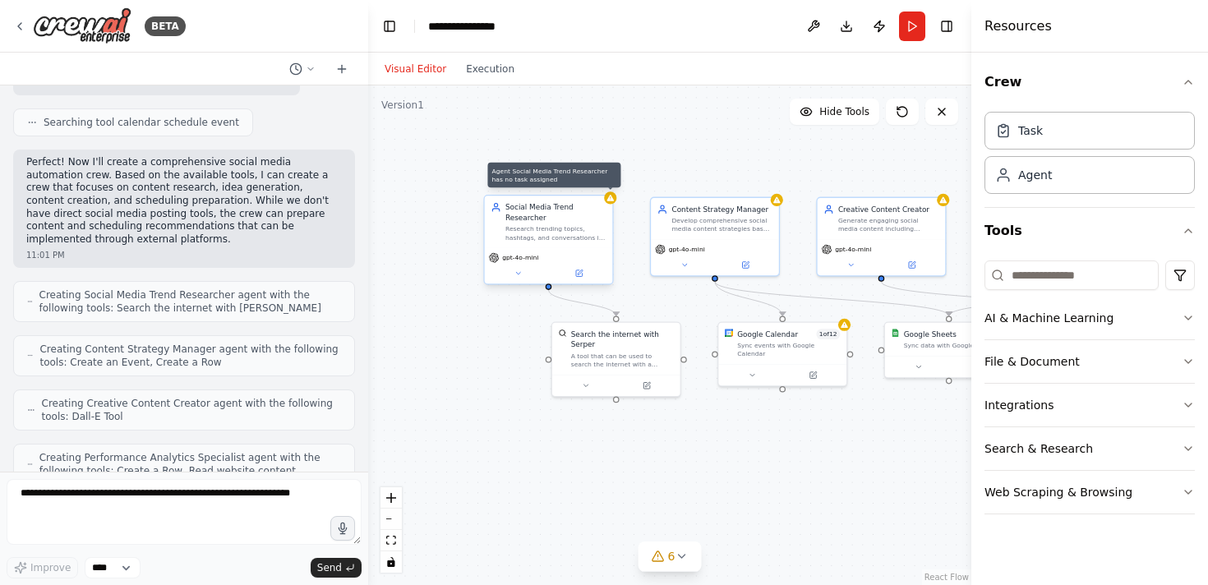
click at [611, 203] on div at bounding box center [610, 197] width 12 height 12
click at [546, 222] on div "Social Media Trend Researcher" at bounding box center [555, 212] width 101 height 21
click at [583, 268] on button at bounding box center [579, 273] width 59 height 12
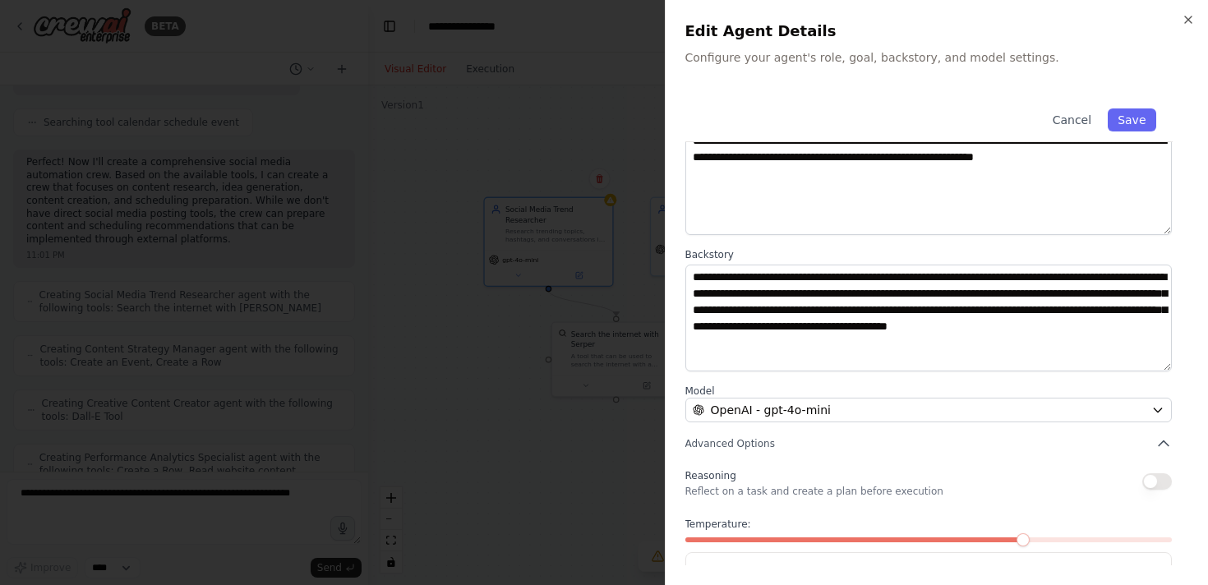
scroll to position [159, 0]
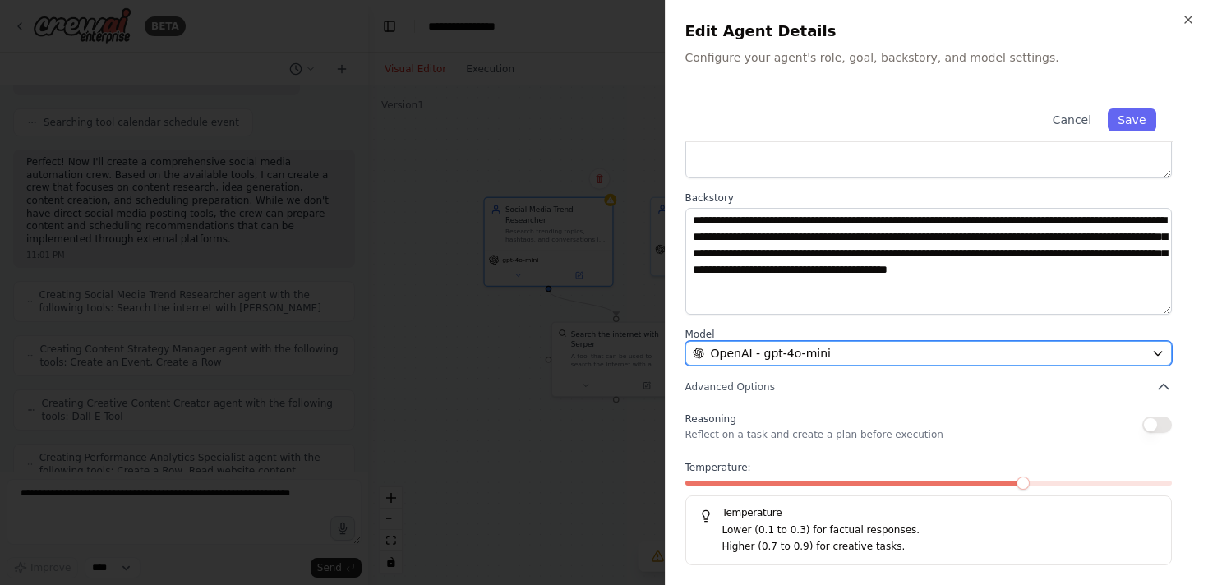
click at [804, 350] on span "OpenAI - gpt-4o-mini" at bounding box center [771, 353] width 120 height 16
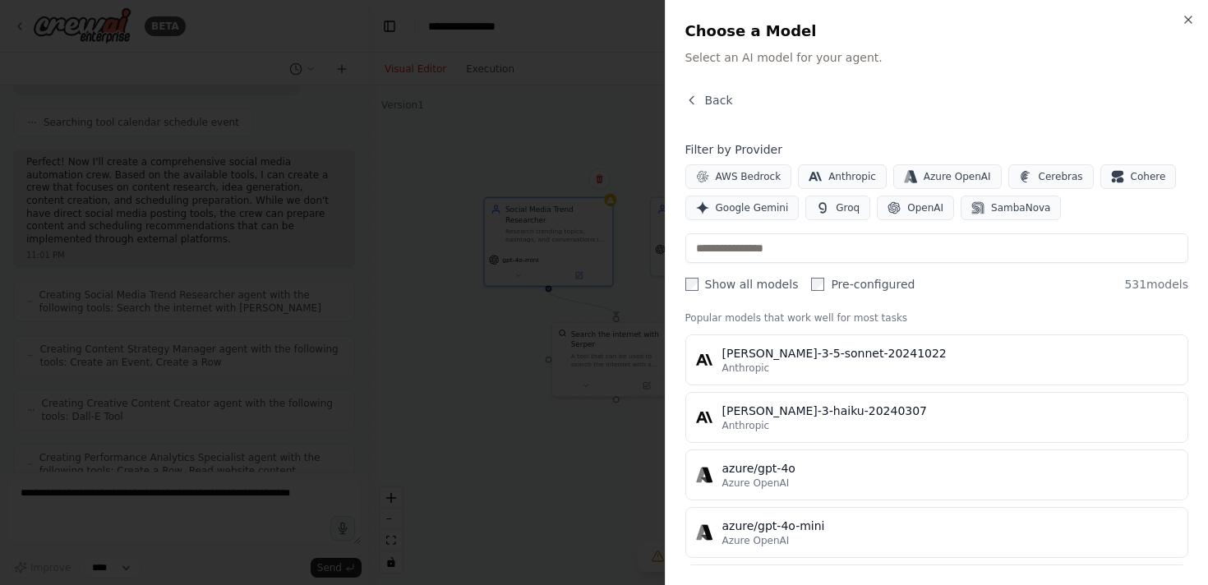
scroll to position [34, 0]
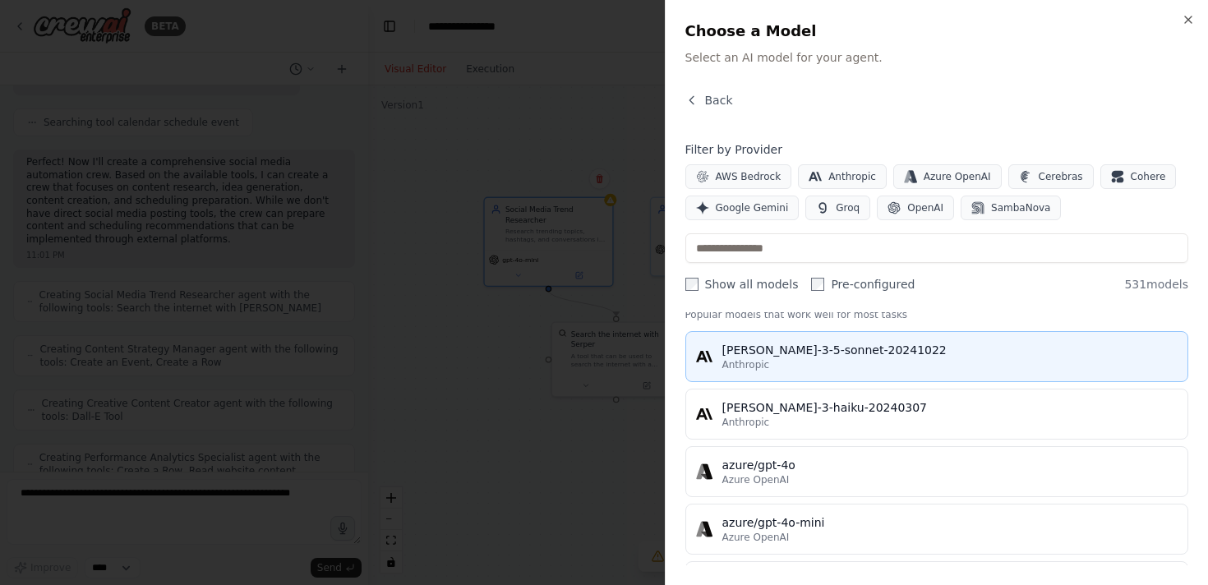
click at [804, 354] on div "claude-3-5-sonnet-20241022" at bounding box center [950, 350] width 456 height 16
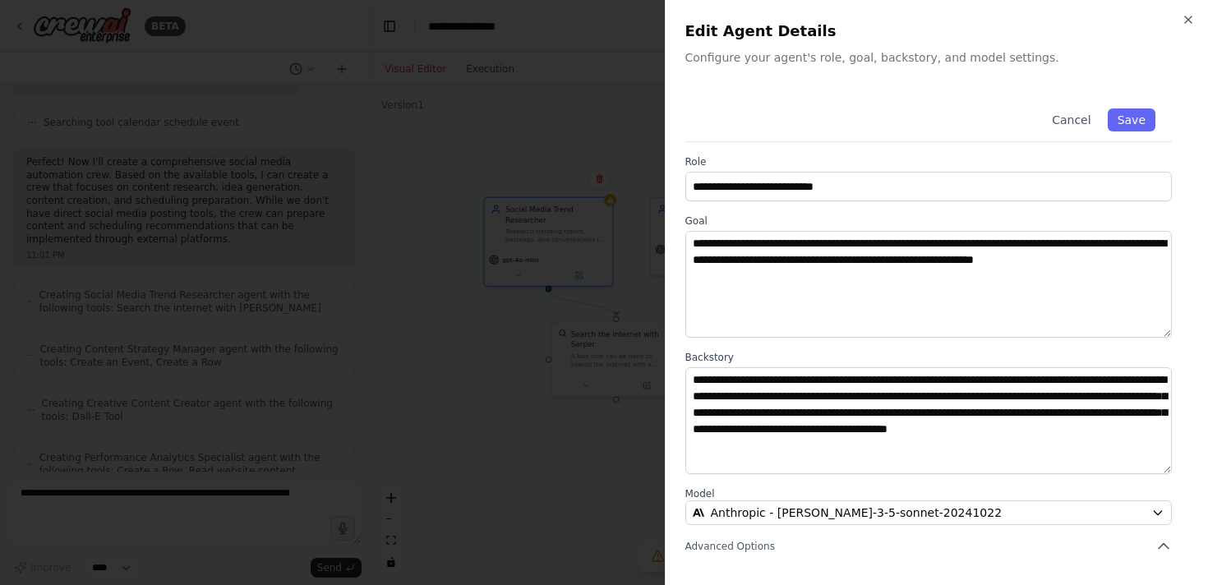
scroll to position [159, 0]
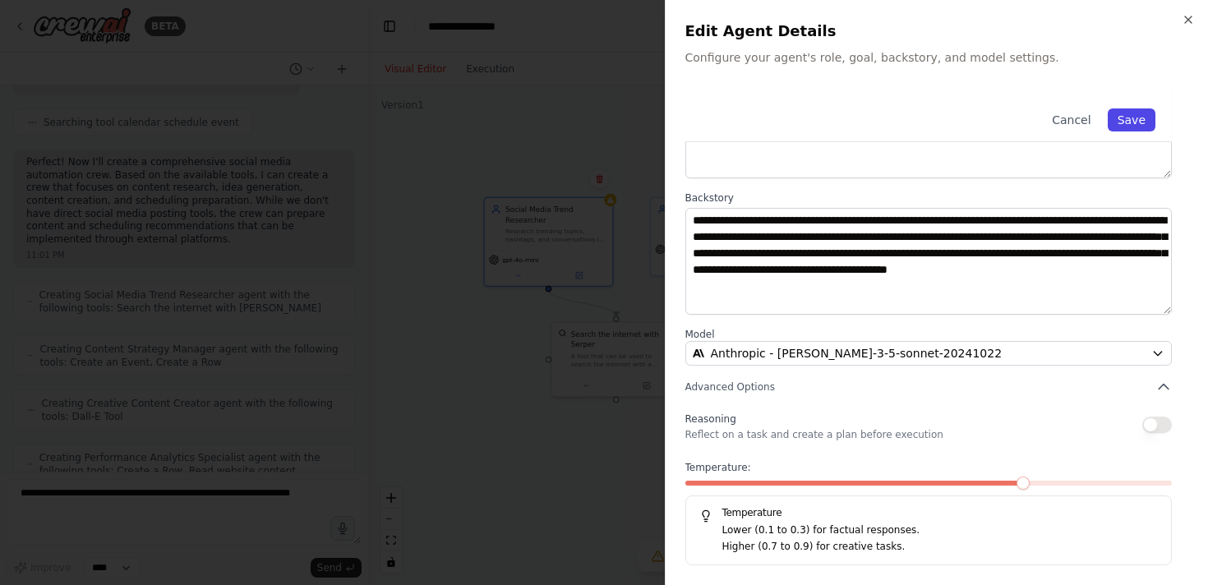
click at [1126, 125] on button "Save" at bounding box center [1132, 119] width 48 height 23
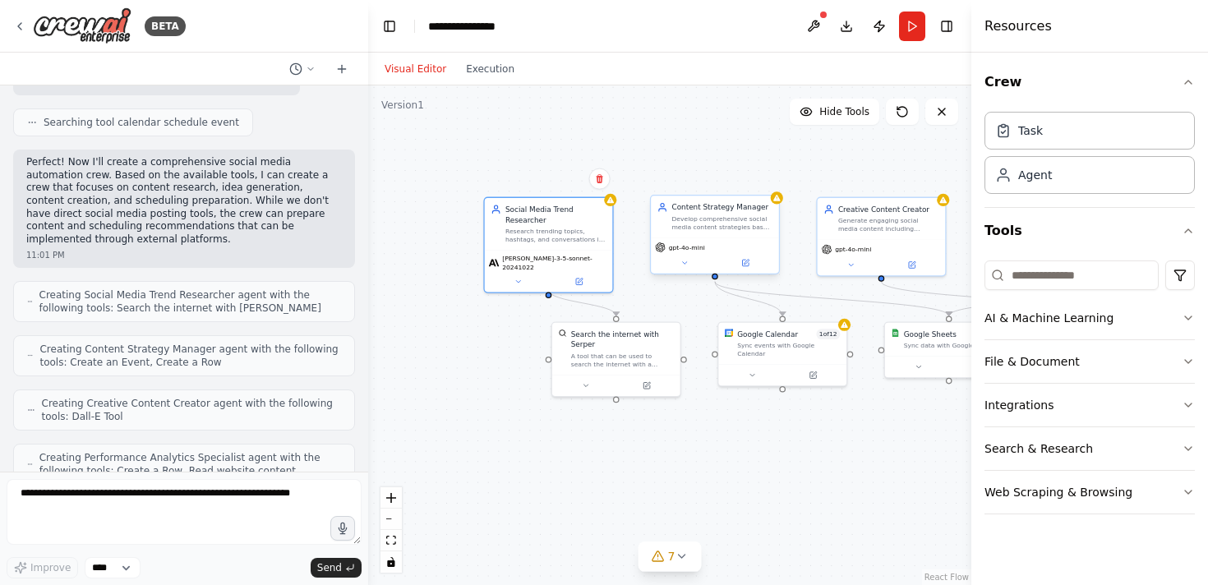
click at [689, 247] on span "gpt-4o-mini" at bounding box center [687, 247] width 36 height 8
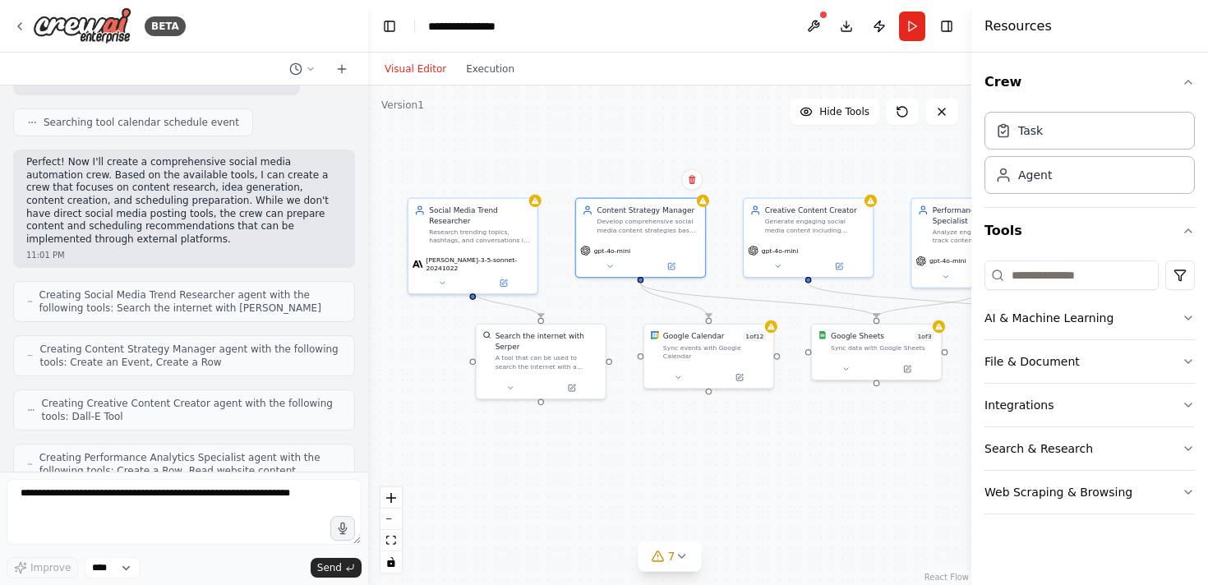
drag, startPoint x: 520, startPoint y: 380, endPoint x: 445, endPoint y: 384, distance: 75.7
click at [445, 383] on div ".deletable-edge-delete-btn { width: 20px; height: 20px; border: 0px solid #ffff…" at bounding box center [669, 335] width 603 height 500
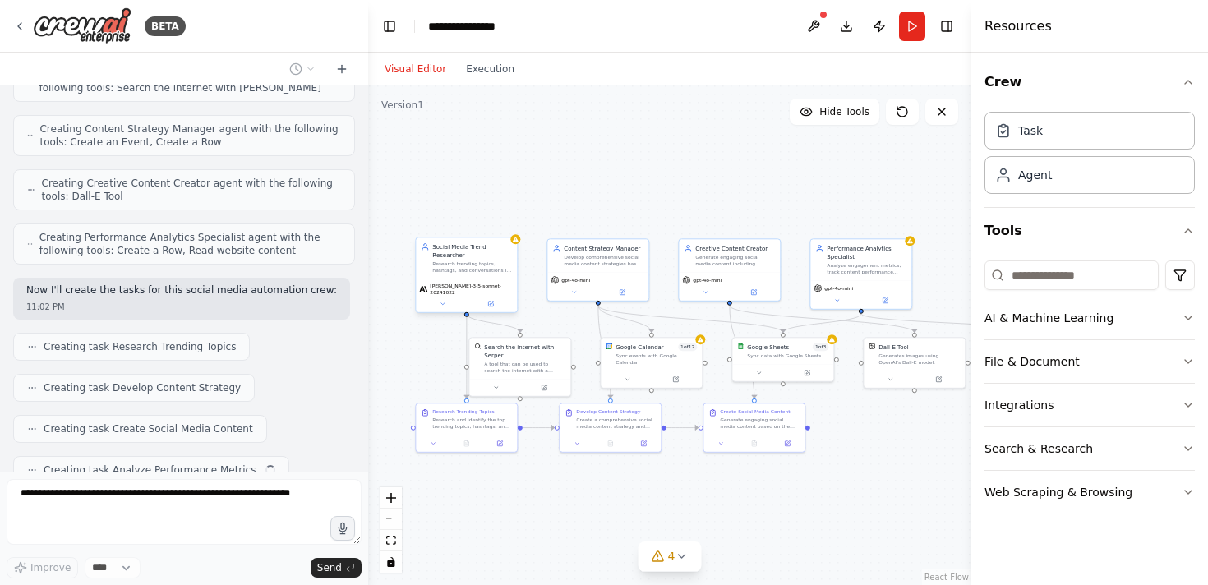
scroll to position [1174, 0]
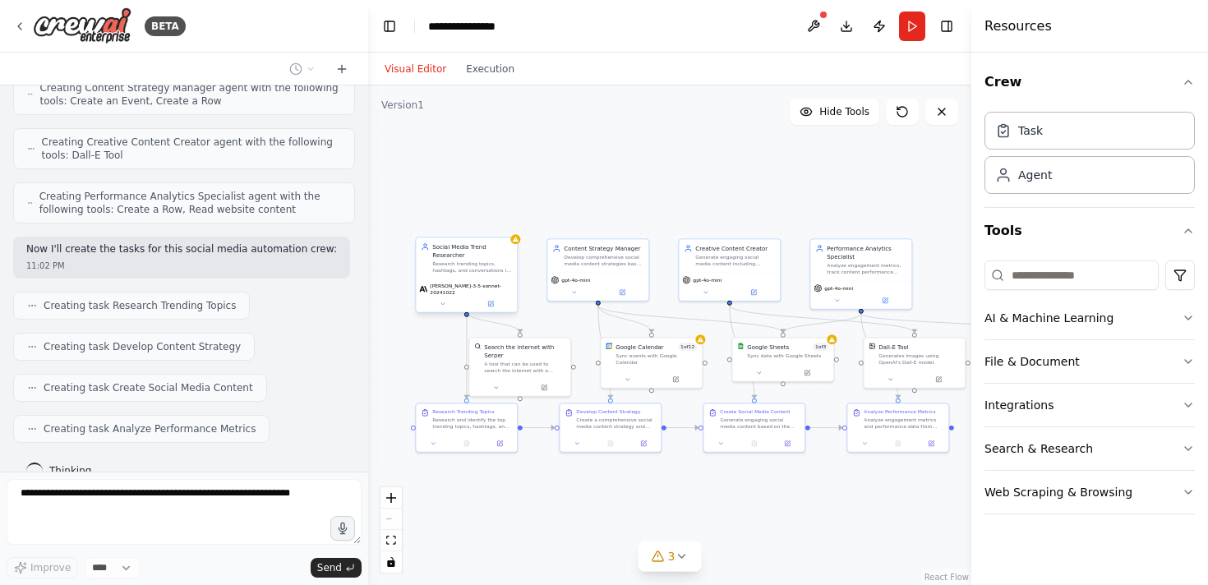
click at [475, 260] on div "Social Media Trend Researcher Research trending topics, hashtags, and conversat…" at bounding box center [472, 257] width 80 height 31
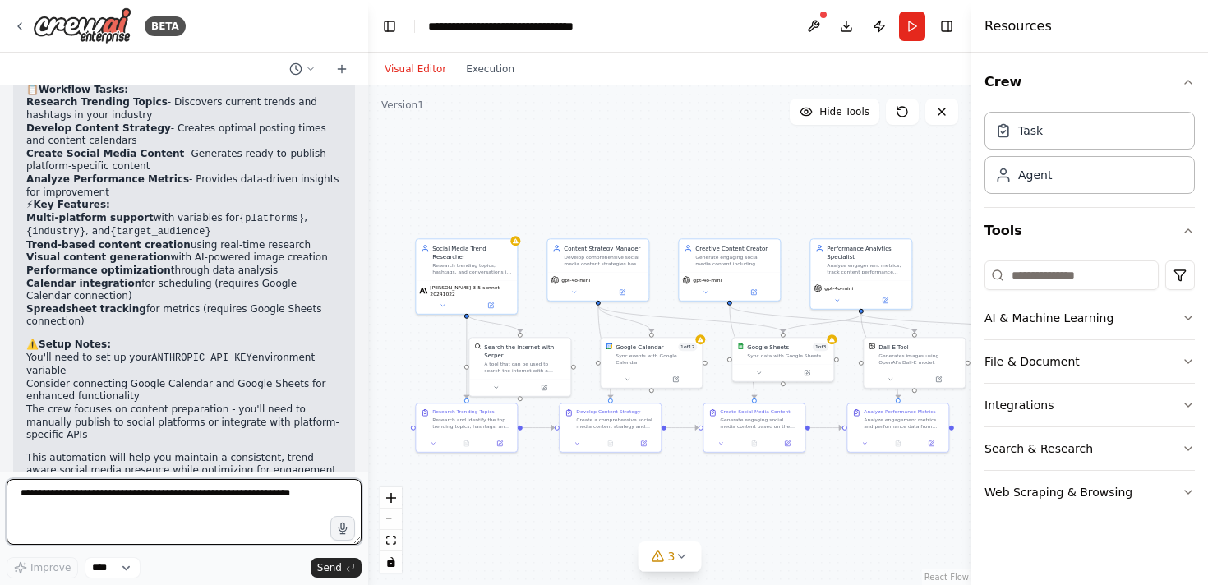
scroll to position [1860, 0]
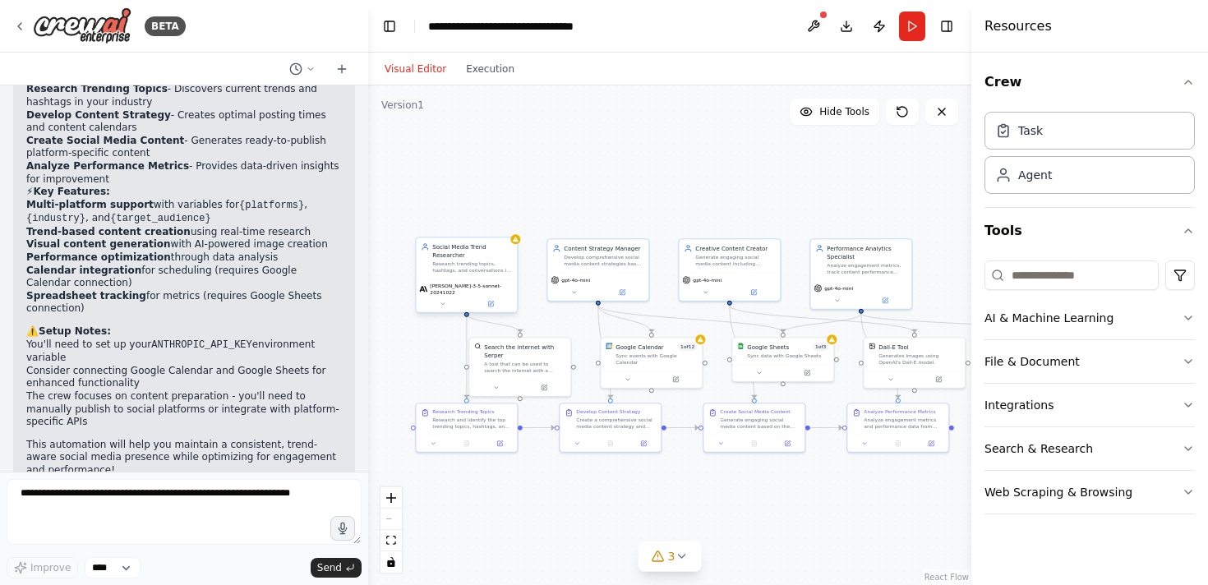
click at [497, 288] on span "claude-3-5-sonnet-20241022" at bounding box center [472, 289] width 84 height 13
click at [485, 283] on span "claude-3-5-sonnet-20241022" at bounding box center [472, 289] width 84 height 13
click at [512, 253] on div "Social Media Trend Researcher" at bounding box center [472, 250] width 80 height 16
click at [499, 304] on div "claude-3-5-sonnet-20241022" at bounding box center [466, 296] width 101 height 34
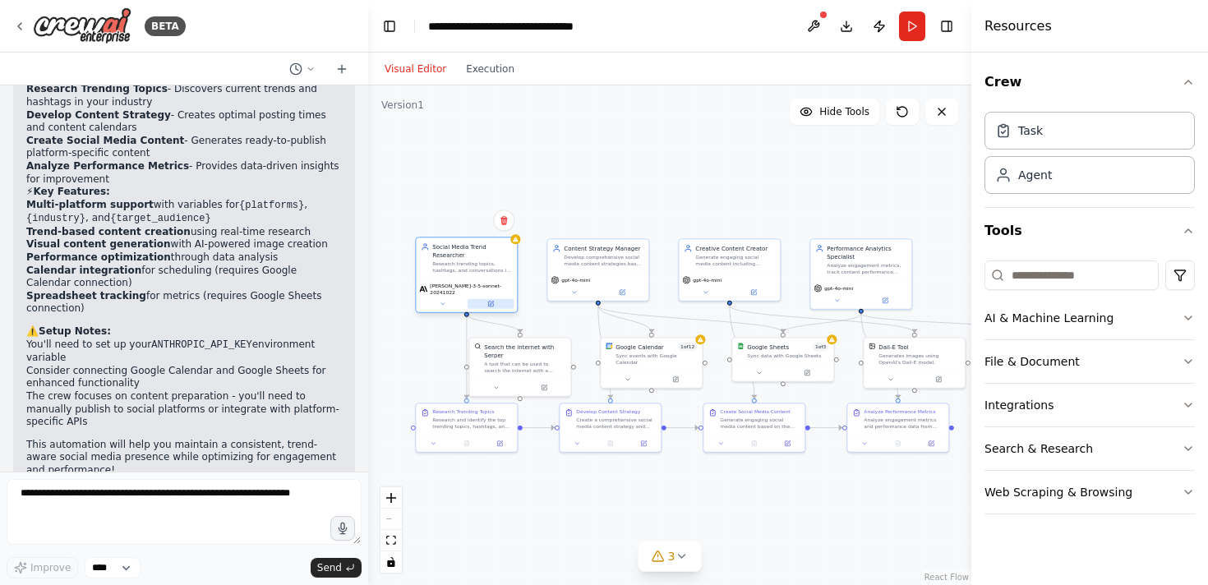
click at [499, 299] on button at bounding box center [491, 304] width 47 height 10
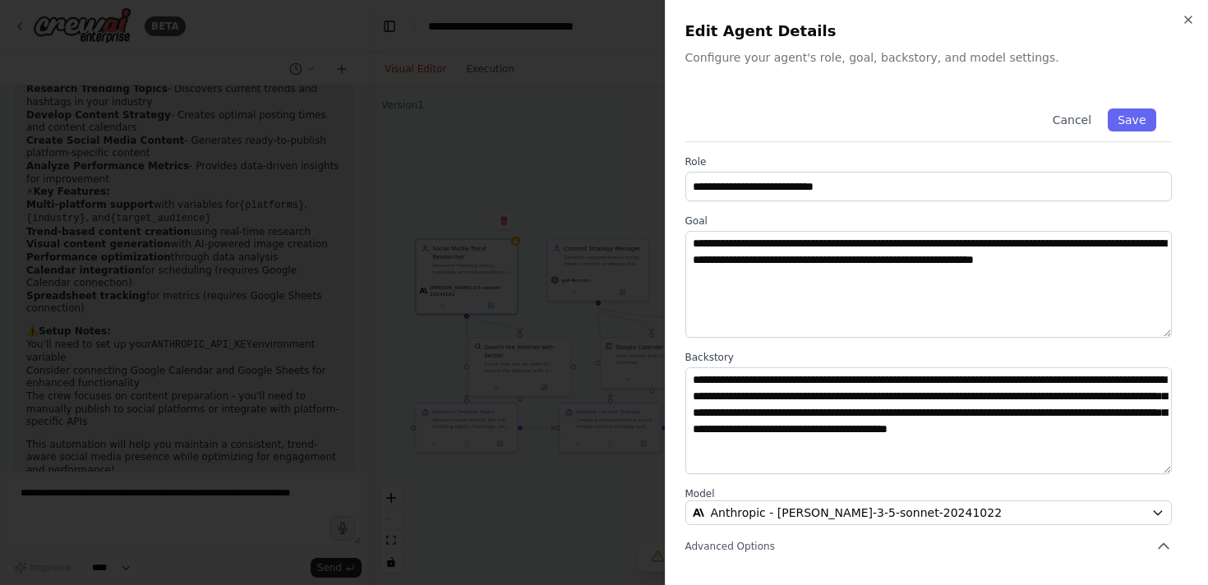
scroll to position [159, 0]
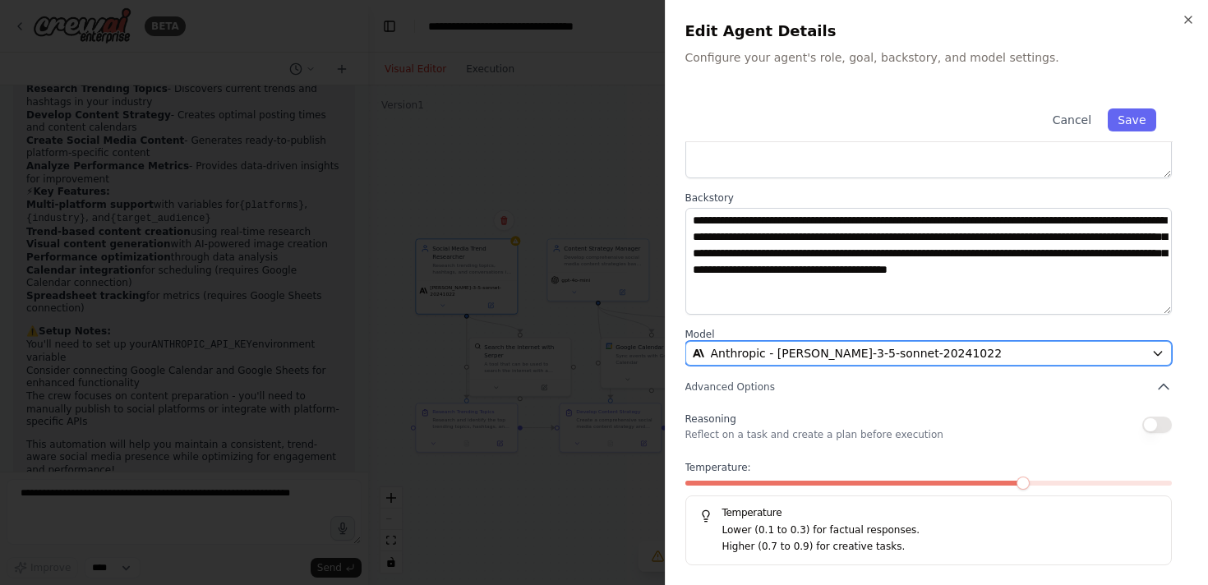
click at [837, 358] on span "Anthropic - claude-3-5-sonnet-20241022" at bounding box center [857, 353] width 292 height 16
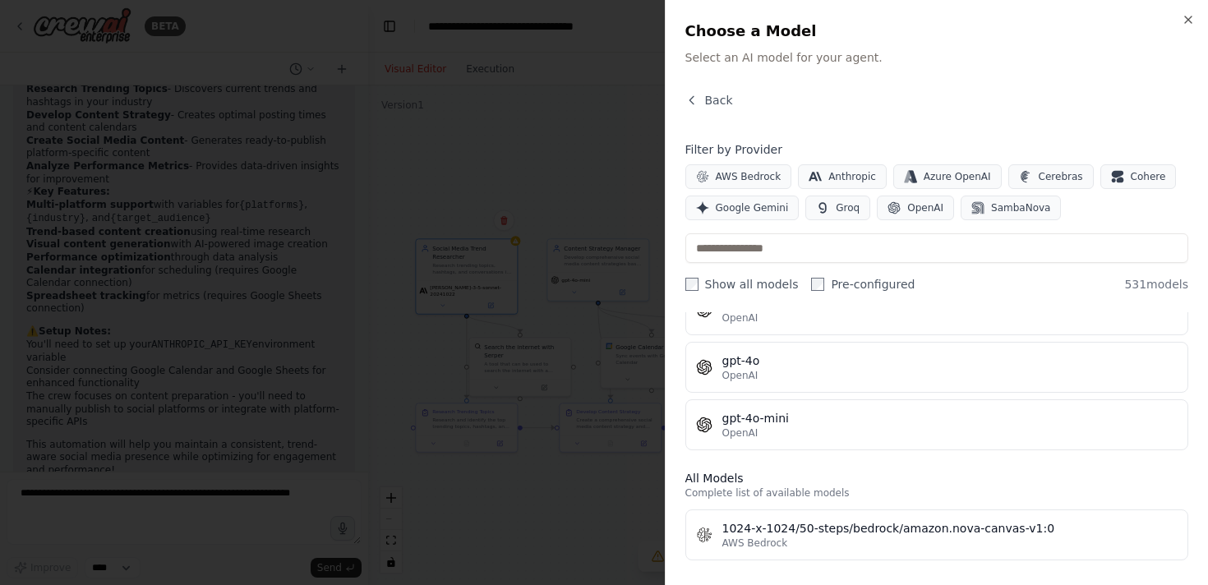
scroll to position [295, 0]
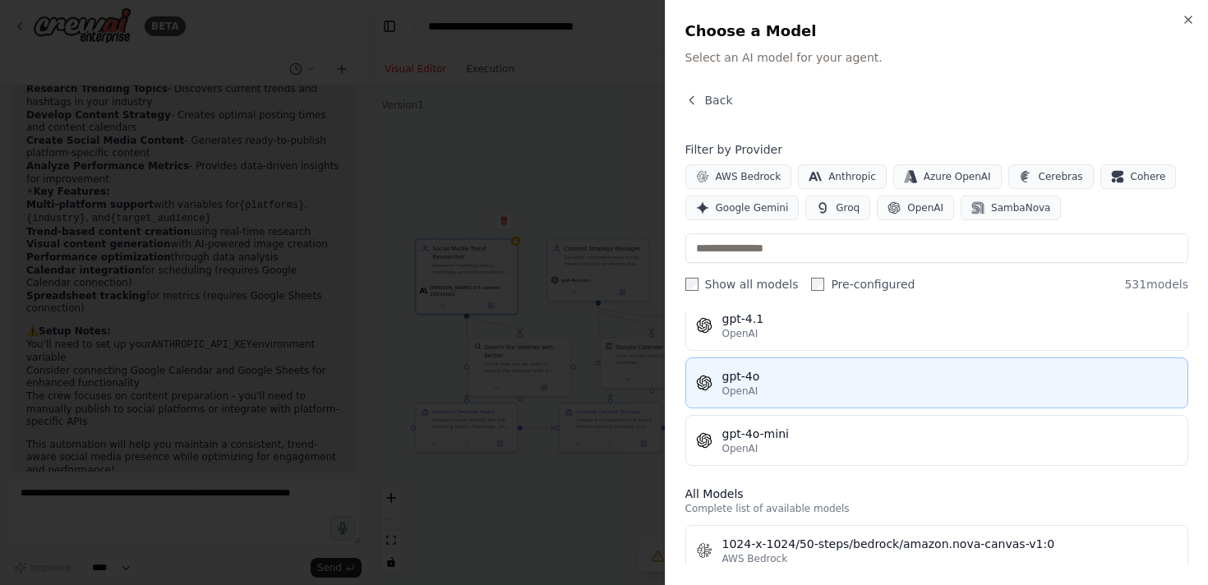
click at [793, 383] on div "gpt-4o" at bounding box center [950, 376] width 456 height 16
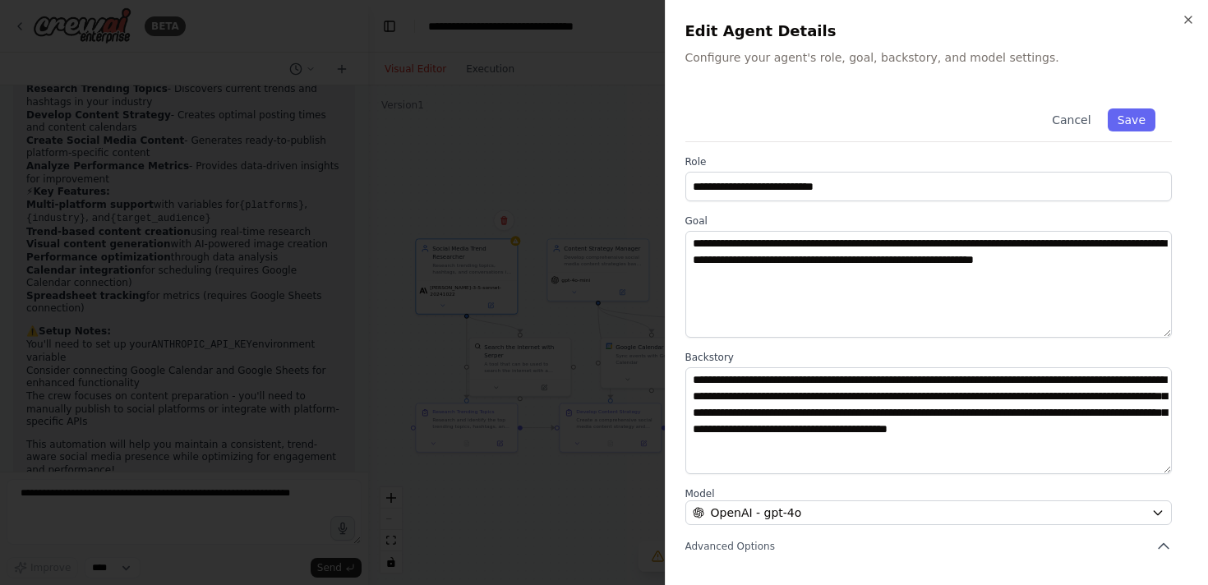
scroll to position [71, 0]
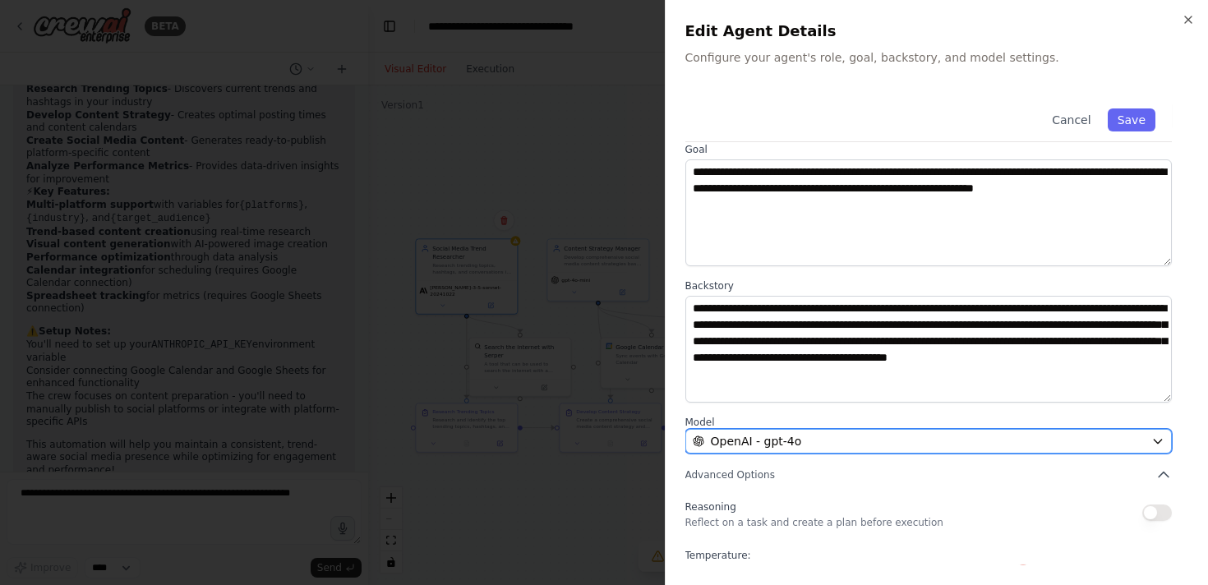
click at [780, 436] on span "OpenAI - gpt-4o" at bounding box center [756, 441] width 91 height 16
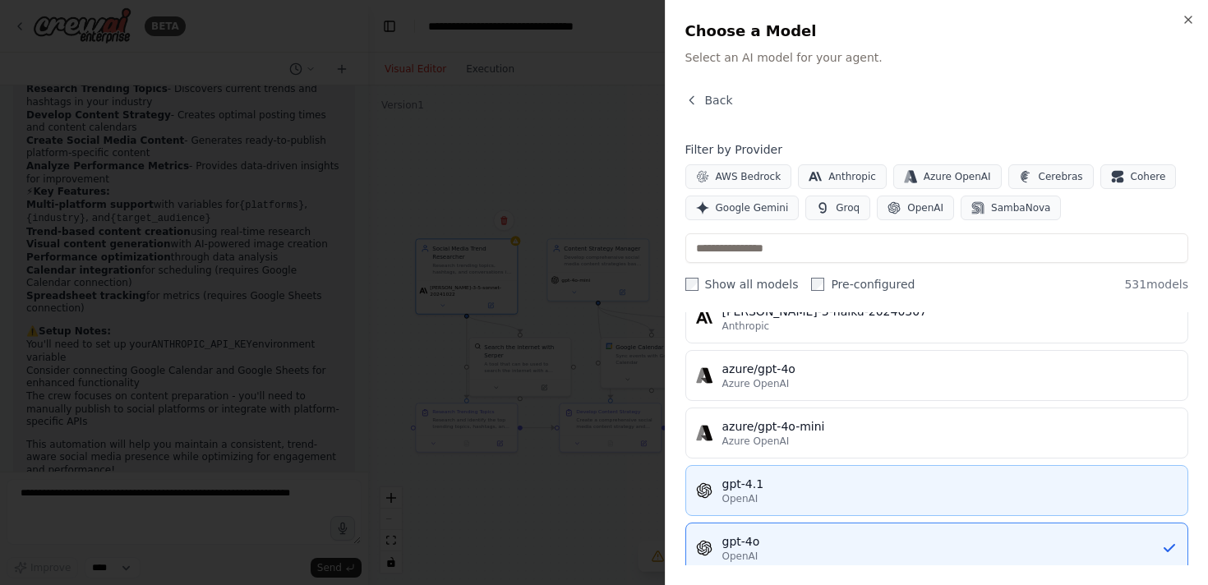
scroll to position [210, 0]
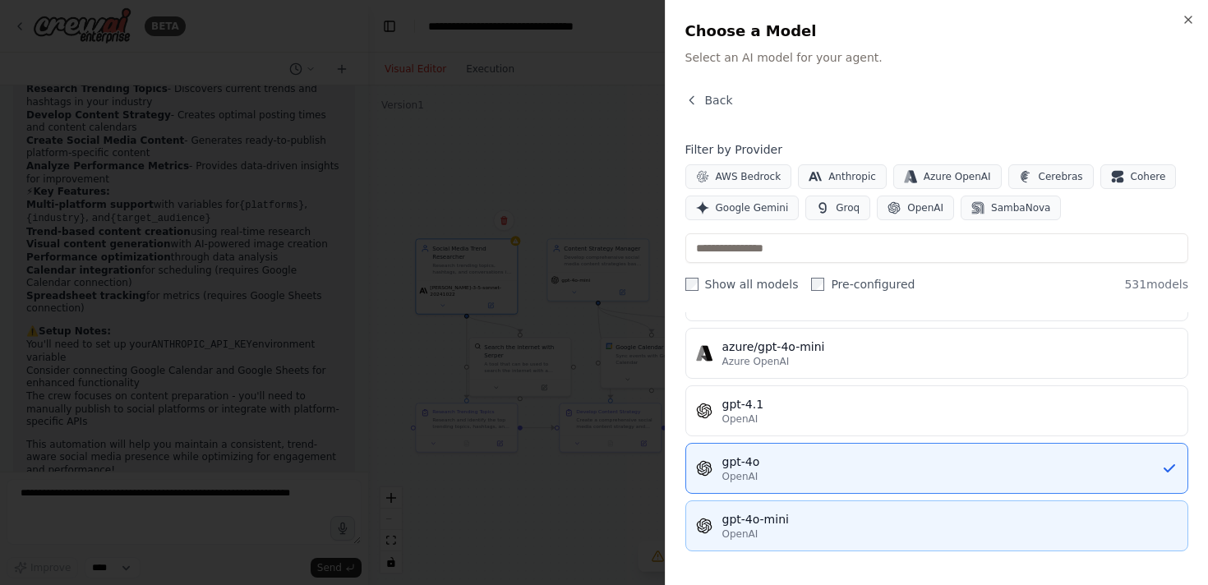
click at [795, 519] on div "gpt-4o-mini" at bounding box center [950, 519] width 456 height 16
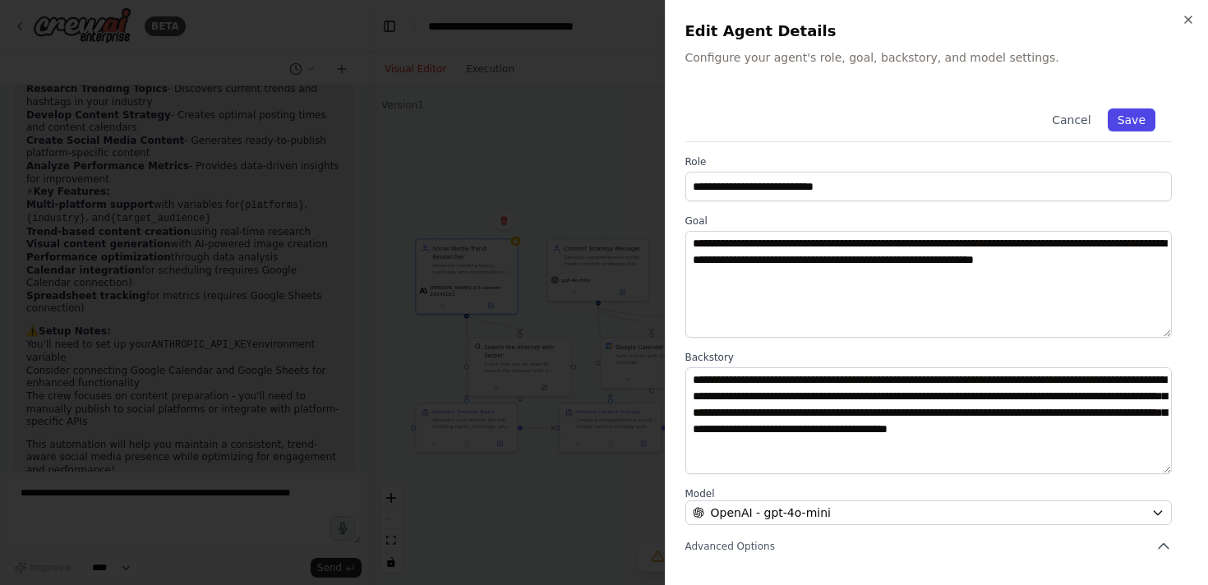
click at [1137, 122] on button "Save" at bounding box center [1132, 119] width 48 height 23
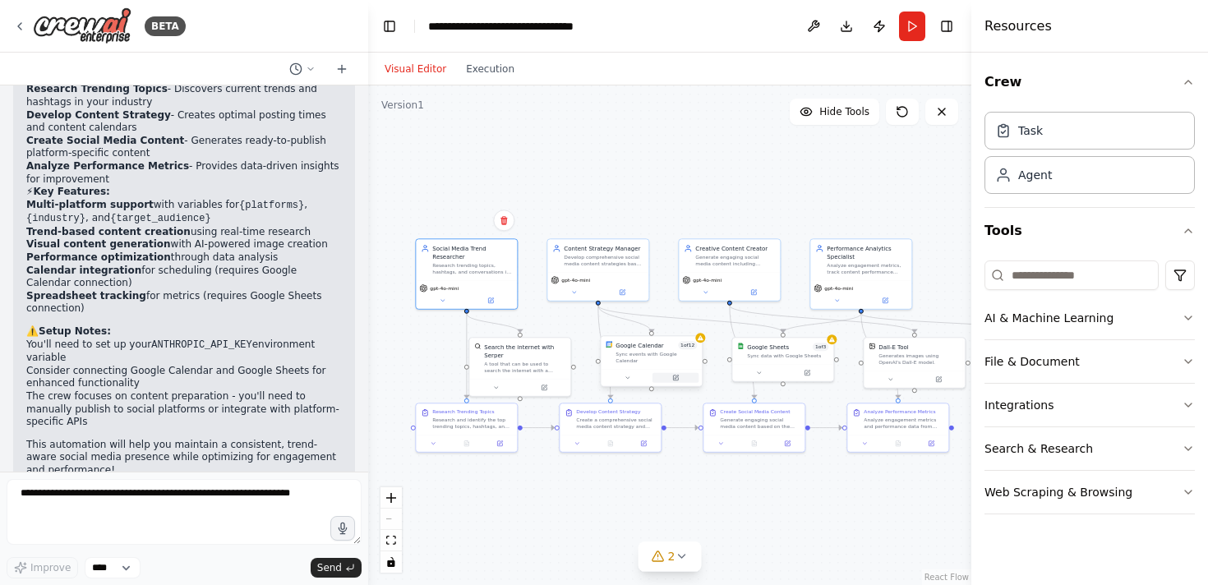
click at [675, 376] on icon at bounding box center [675, 378] width 5 height 5
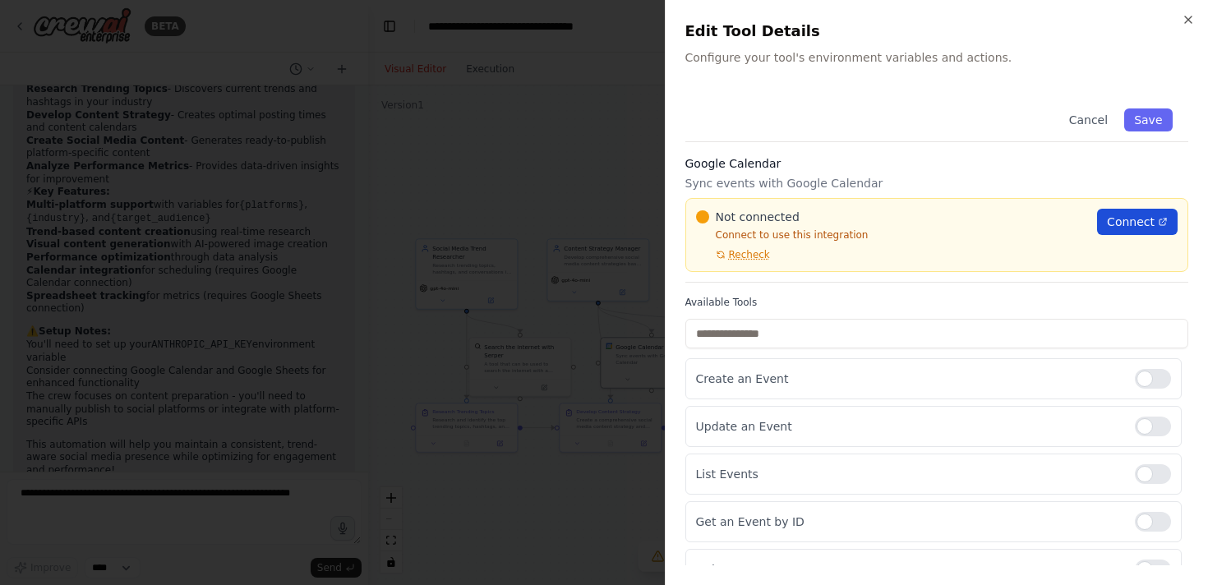
click at [1124, 221] on span "Connect" at bounding box center [1131, 222] width 48 height 16
click at [754, 249] on span "Recheck" at bounding box center [749, 254] width 41 height 13
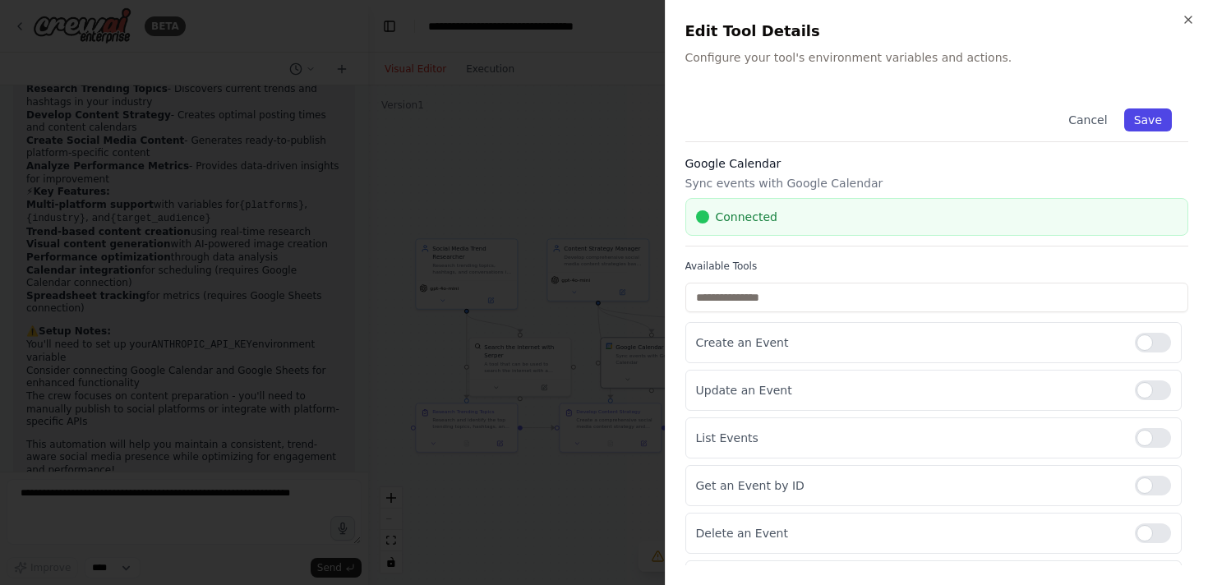
click at [1151, 127] on button "Save" at bounding box center [1148, 119] width 48 height 23
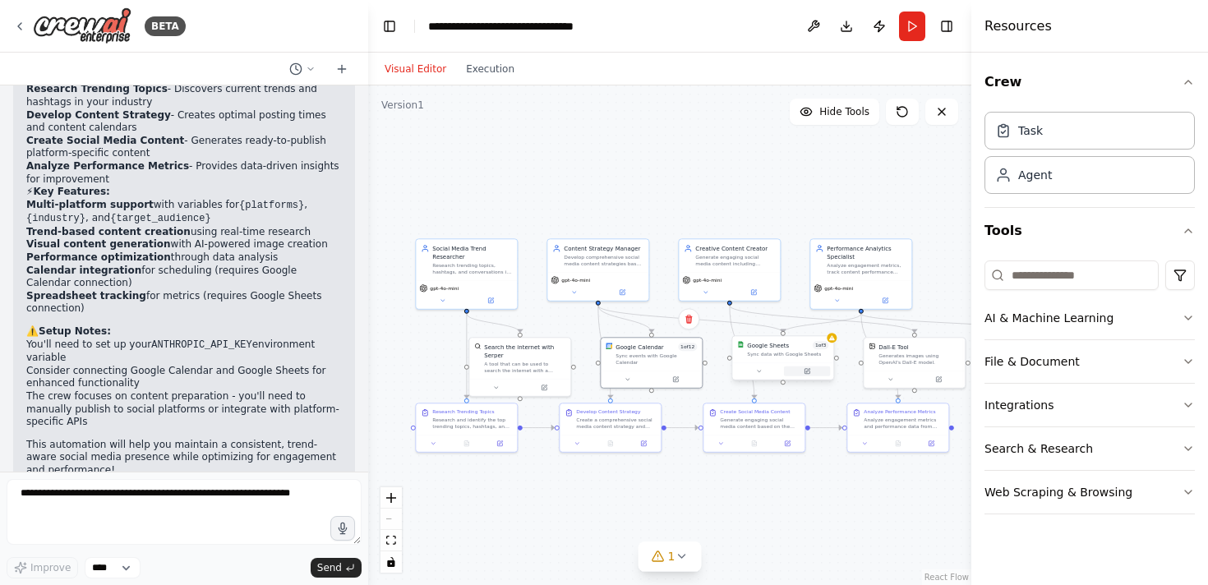
click at [810, 371] on button at bounding box center [807, 372] width 46 height 10
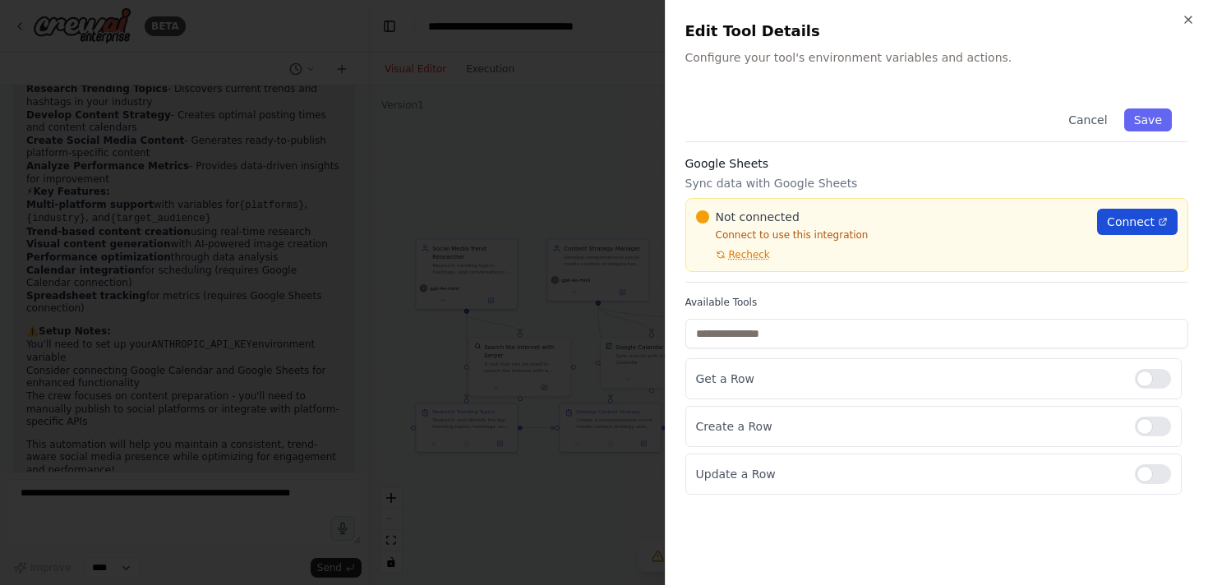
click at [1136, 218] on span "Connect" at bounding box center [1131, 222] width 48 height 16
click at [763, 251] on span "Recheck" at bounding box center [749, 254] width 41 height 13
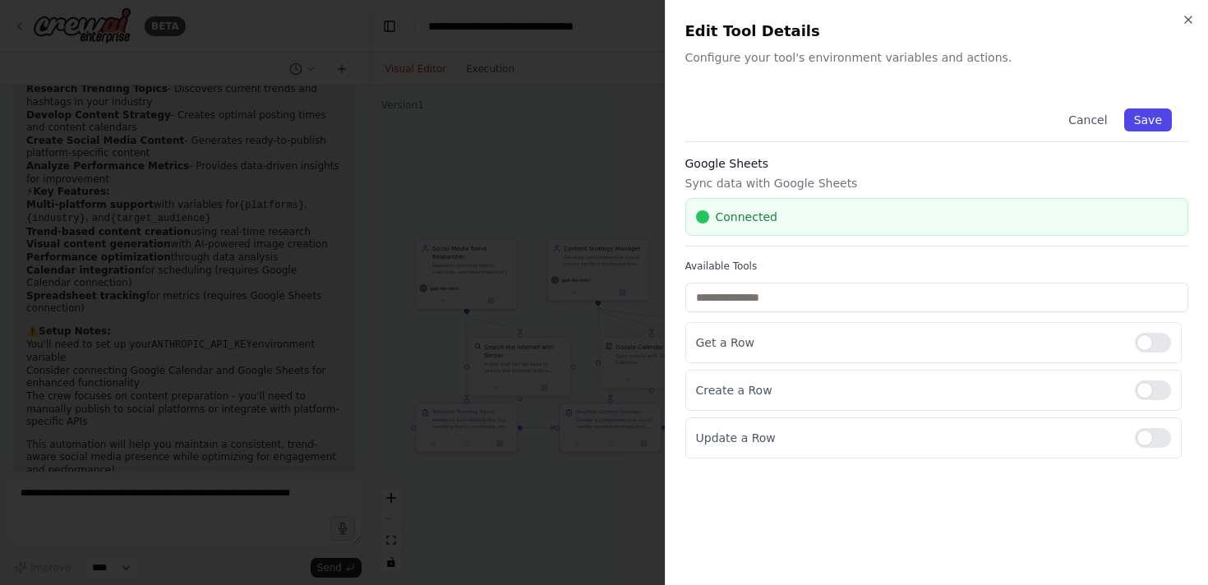
click at [1148, 118] on button "Save" at bounding box center [1148, 119] width 48 height 23
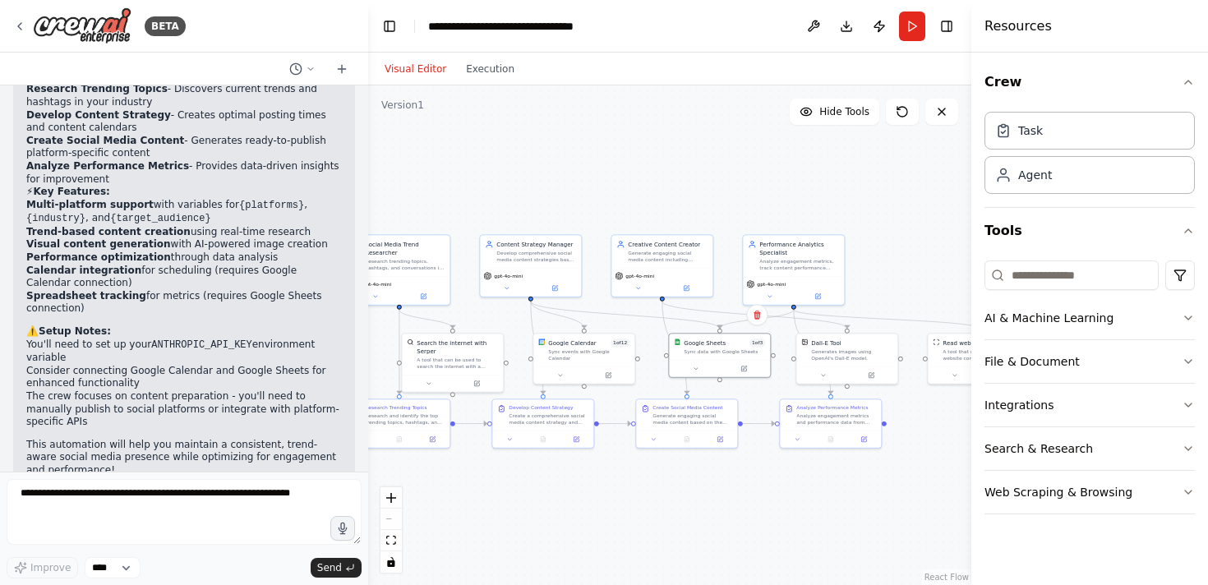
drag, startPoint x: 759, startPoint y: 501, endPoint x: 692, endPoint y: 496, distance: 67.6
click at [692, 496] on div ".deletable-edge-delete-btn { width: 20px; height: 20px; border: 0px solid #ffff…" at bounding box center [669, 335] width 603 height 500
click at [910, 21] on button "Run" at bounding box center [912, 27] width 26 height 30
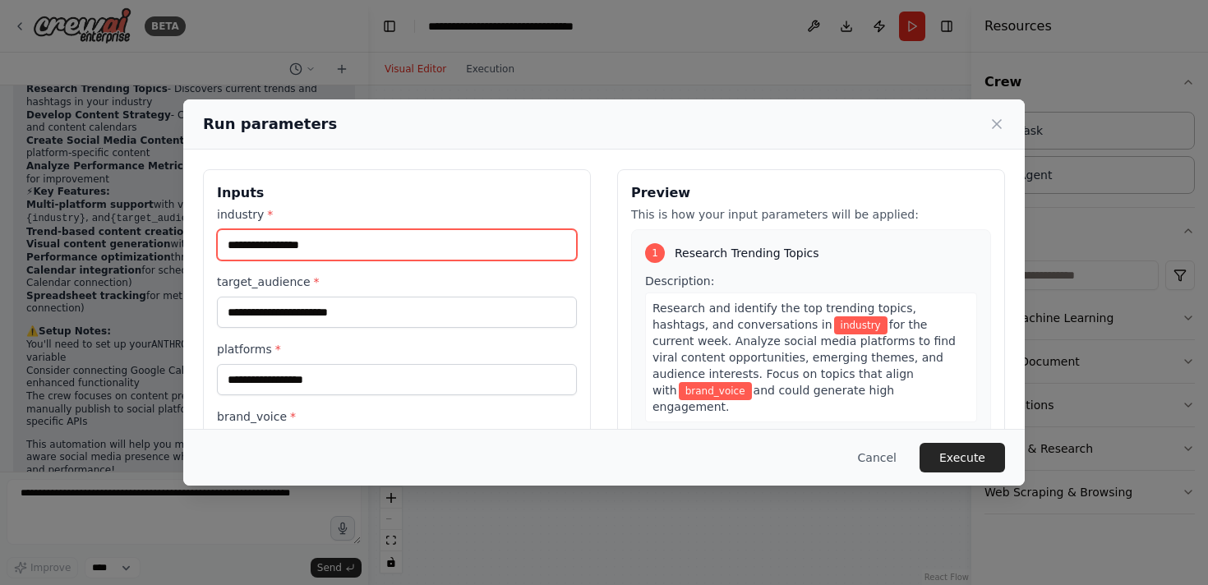
click at [454, 259] on input "industry *" at bounding box center [397, 244] width 360 height 31
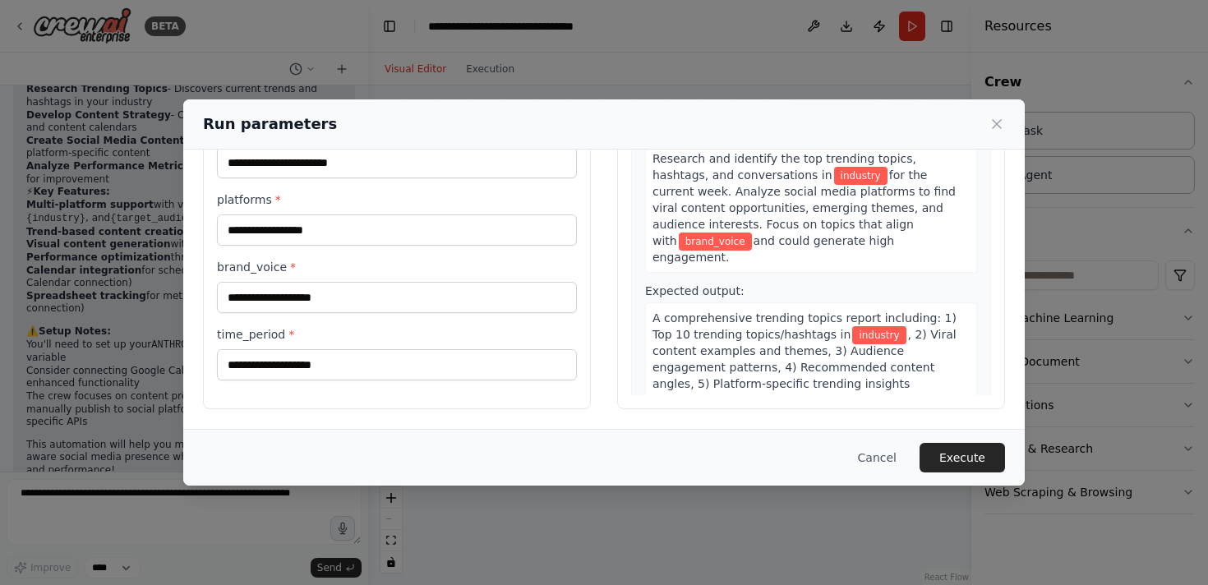
scroll to position [0, 0]
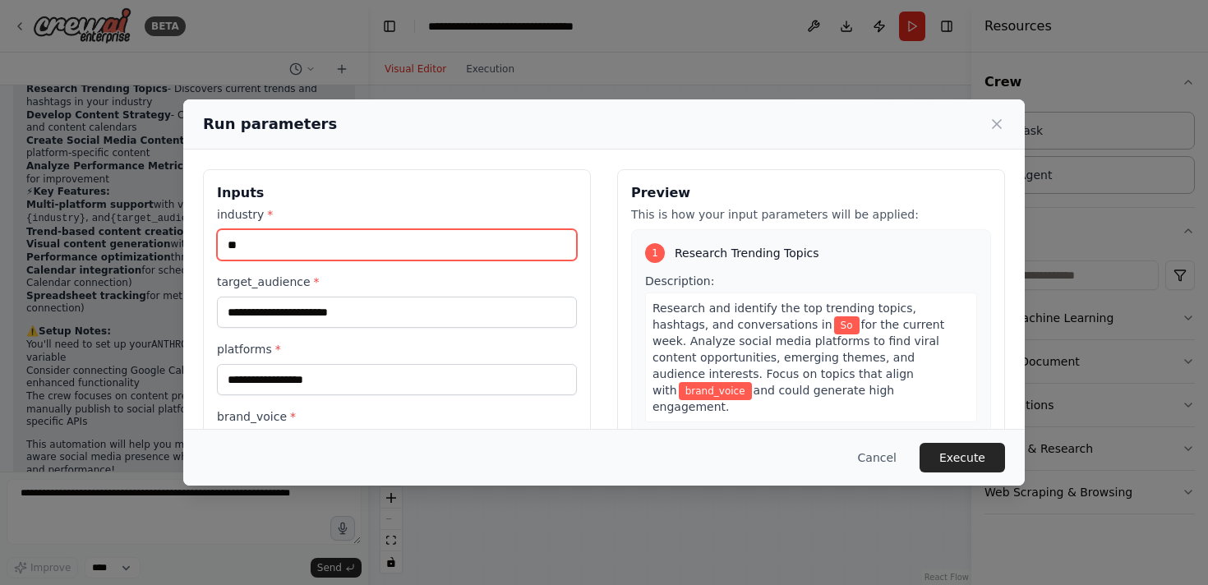
type input "*"
type input "**********"
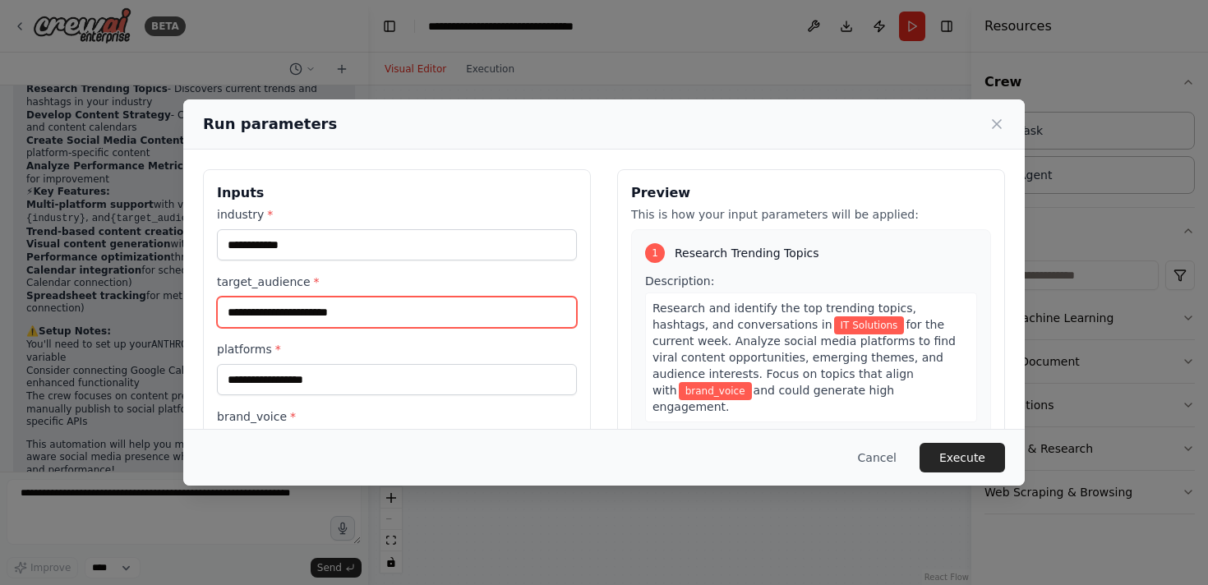
click at [402, 317] on input "target_audience *" at bounding box center [397, 312] width 360 height 31
type input "**********"
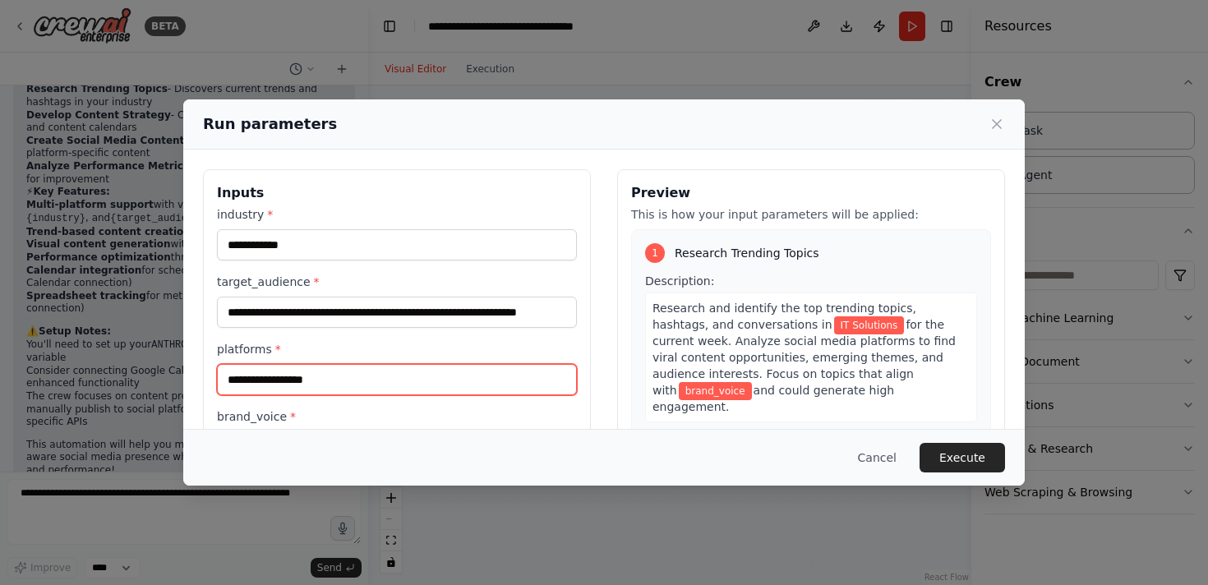
click at [301, 369] on input "platforms *" at bounding box center [397, 379] width 360 height 31
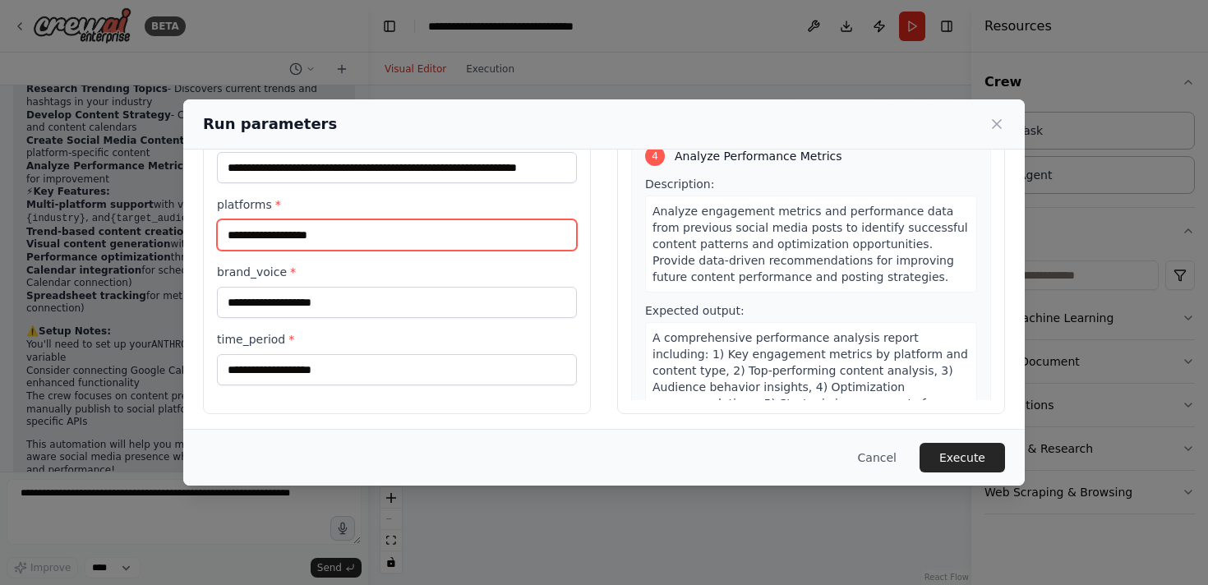
scroll to position [150, 0]
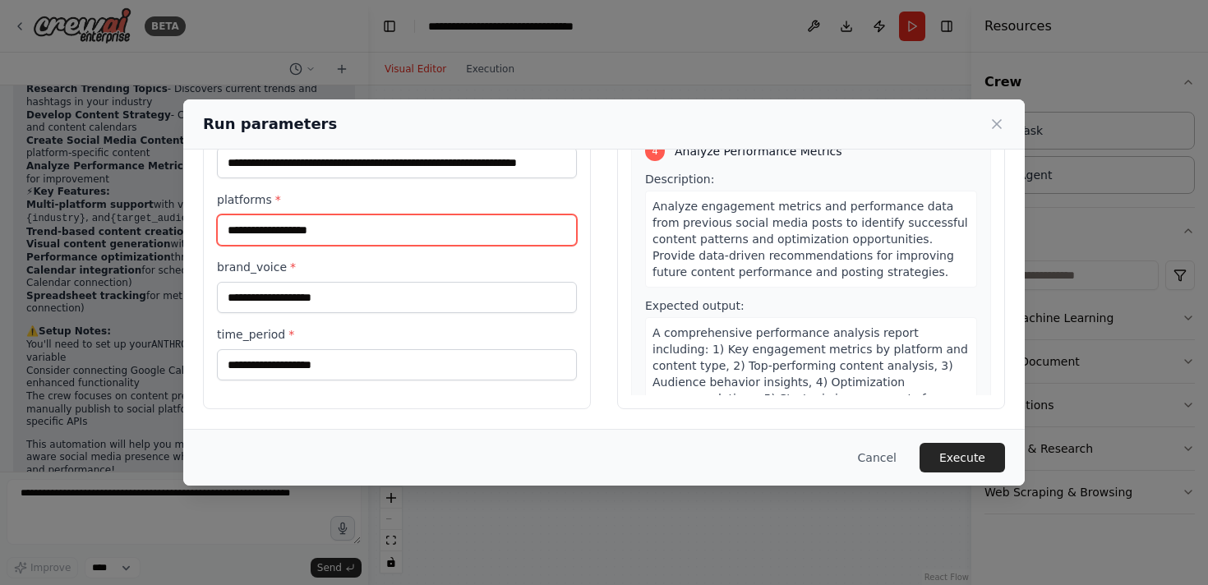
type input "**********"
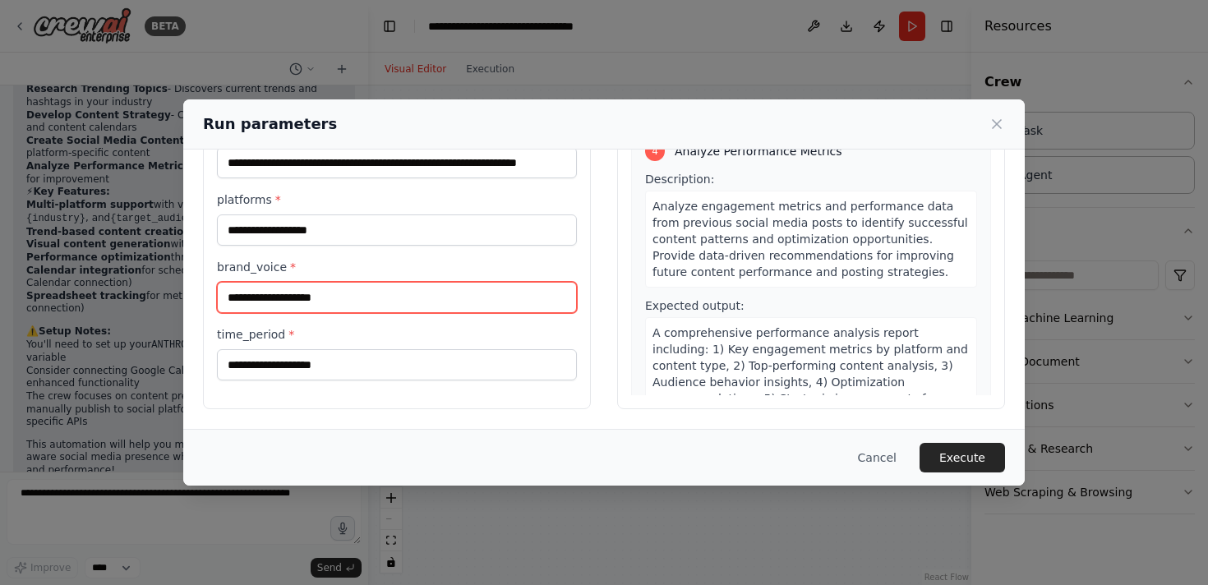
click at [399, 304] on input "brand_voice *" at bounding box center [397, 297] width 360 height 31
type input "**********"
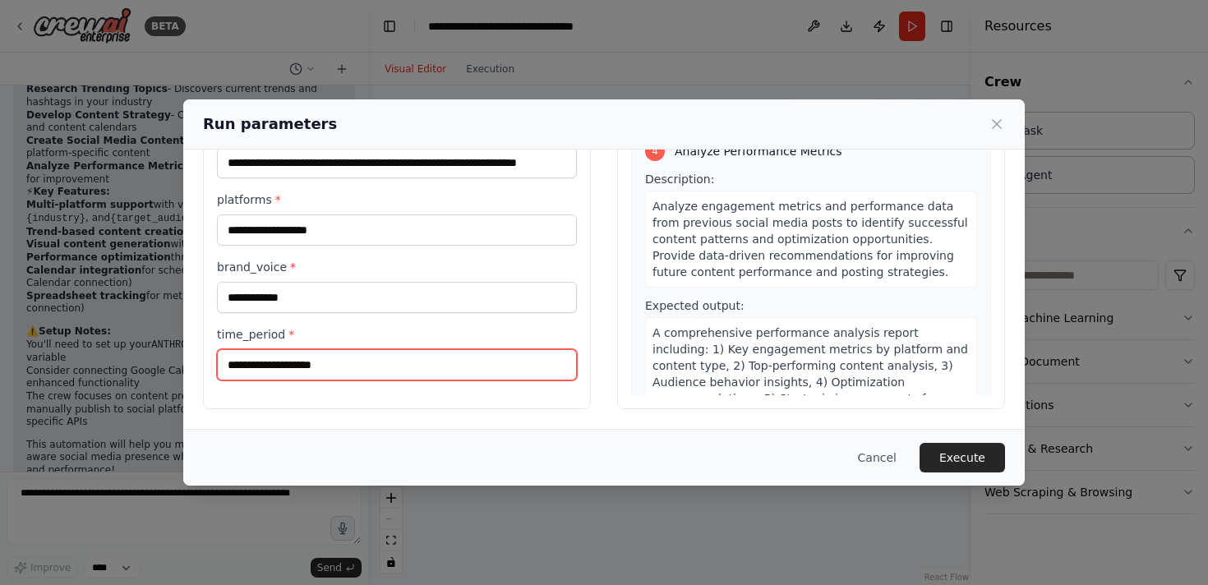
click at [334, 359] on input "time_period *" at bounding box center [397, 364] width 360 height 31
type input "**********"
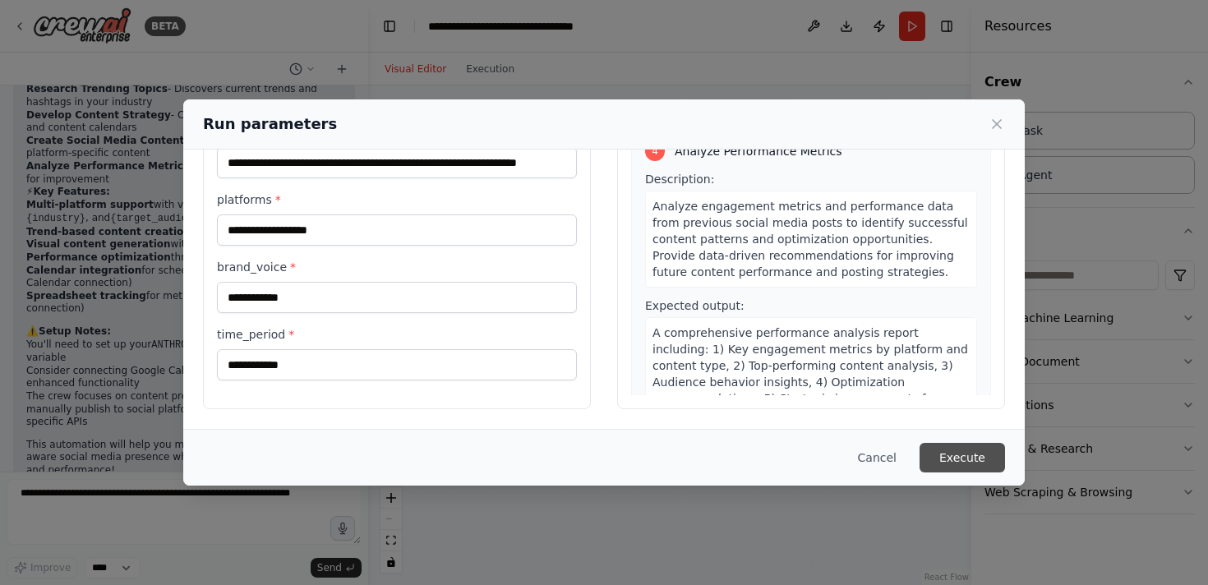
click at [938, 448] on button "Execute" at bounding box center [962, 458] width 85 height 30
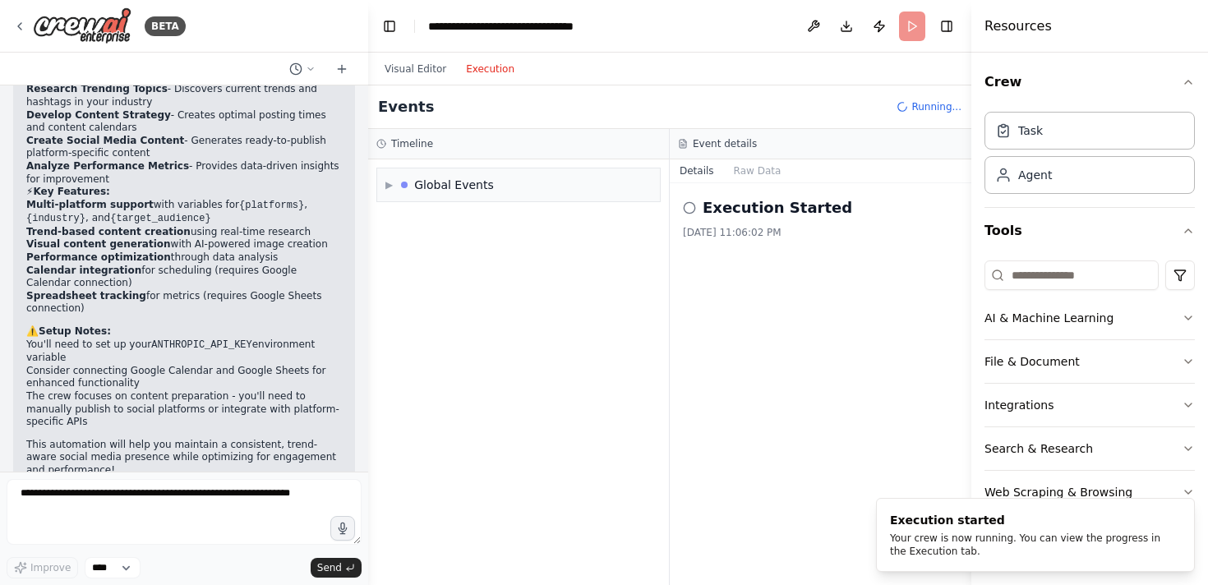
click at [499, 66] on button "Execution" at bounding box center [490, 69] width 68 height 20
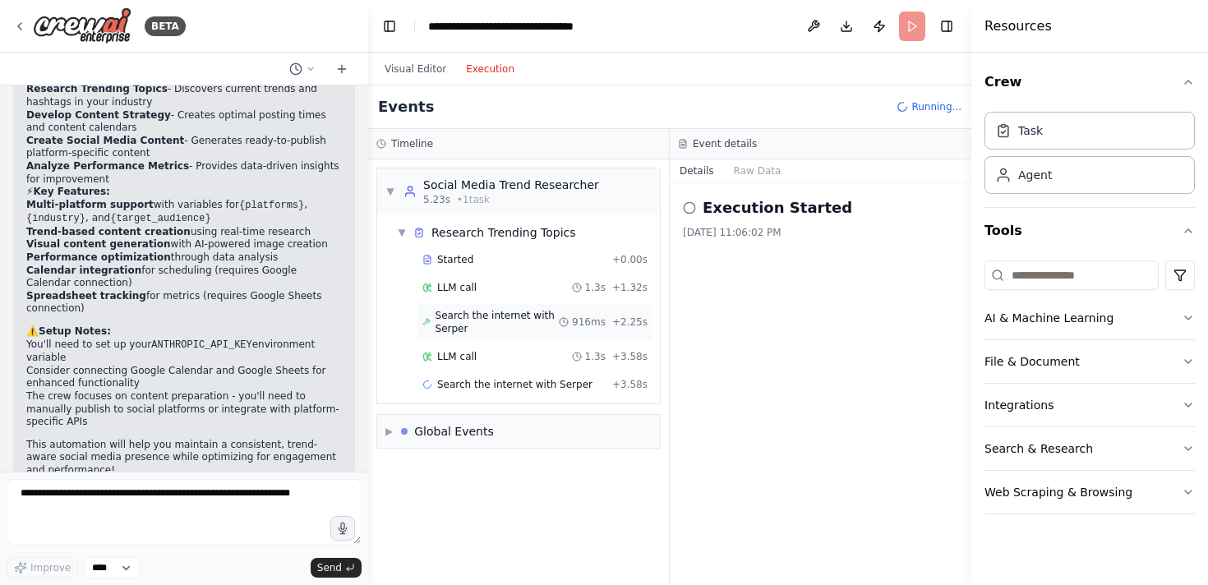
click at [512, 313] on span "Search the internet with Serper" at bounding box center [498, 322] width 124 height 26
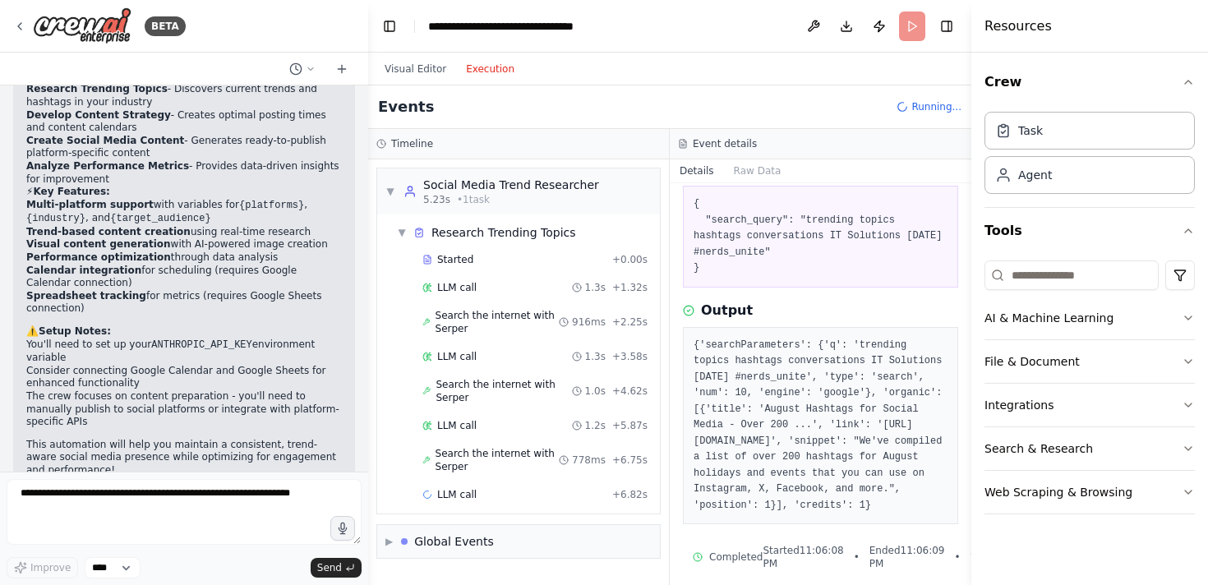
scroll to position [123, 0]
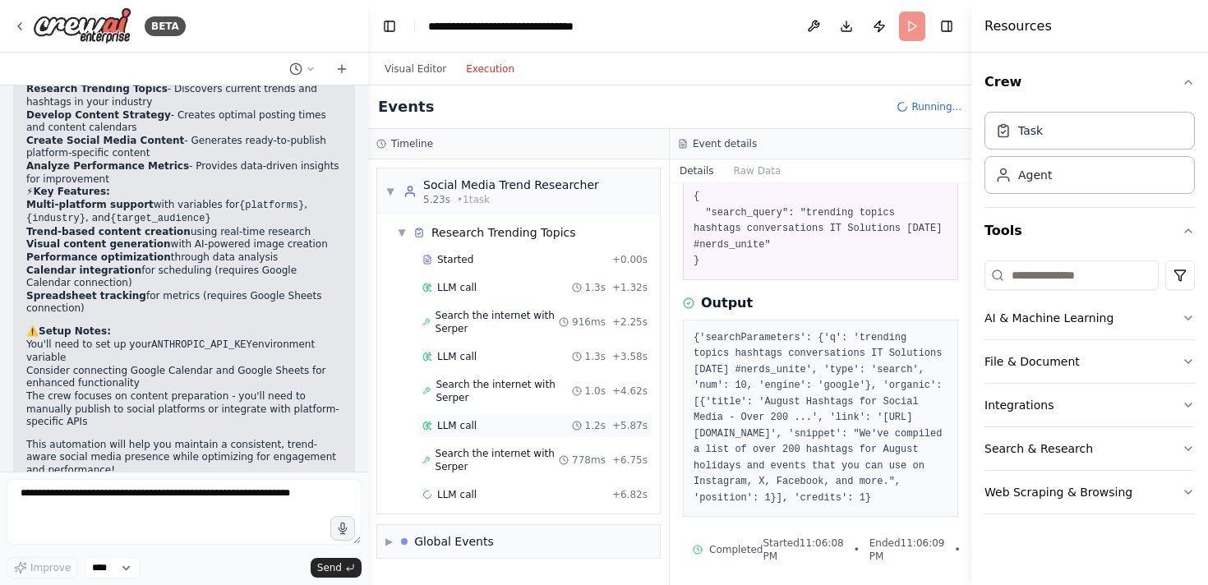
click at [492, 424] on div "LLM call 1.2s + 5.87s" at bounding box center [534, 425] width 225 height 13
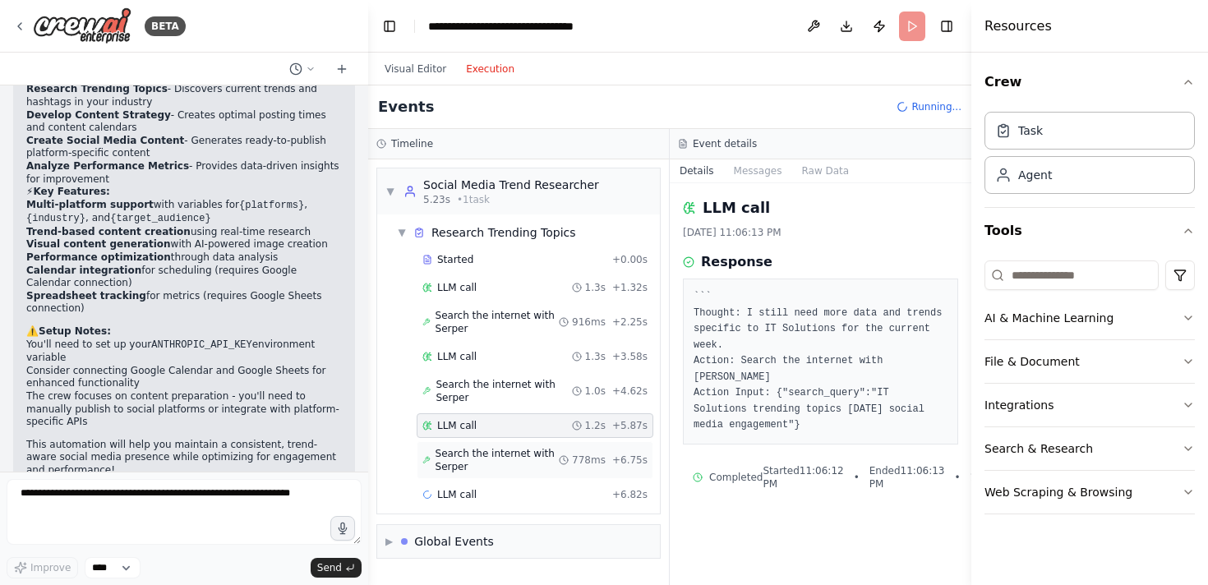
click at [492, 452] on span "Search the internet with Serper" at bounding box center [498, 460] width 124 height 26
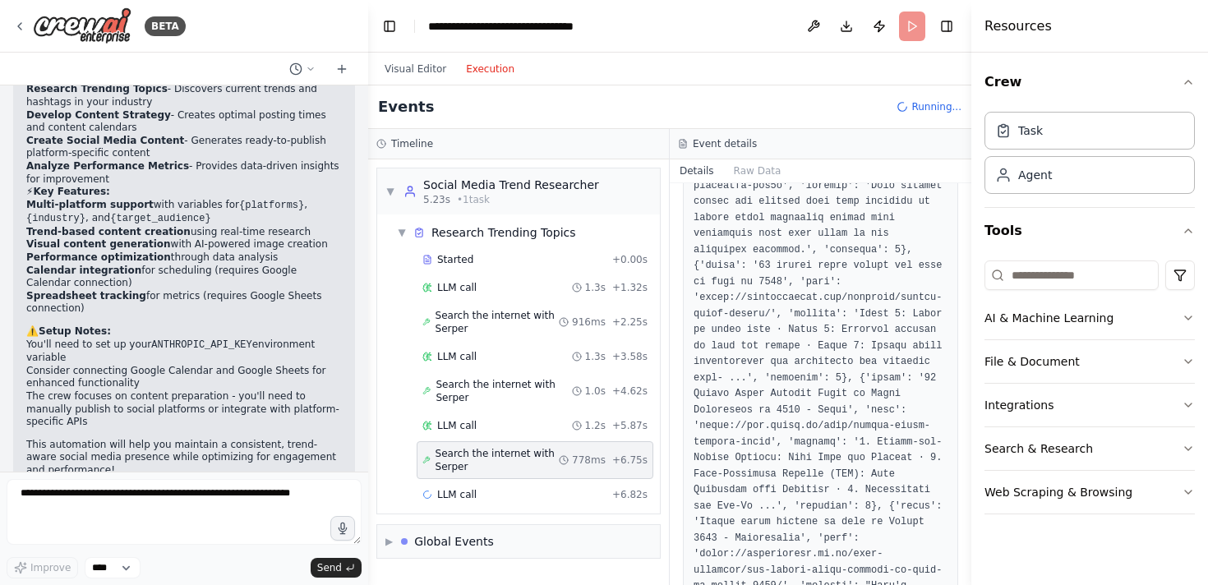
scroll to position [939, 0]
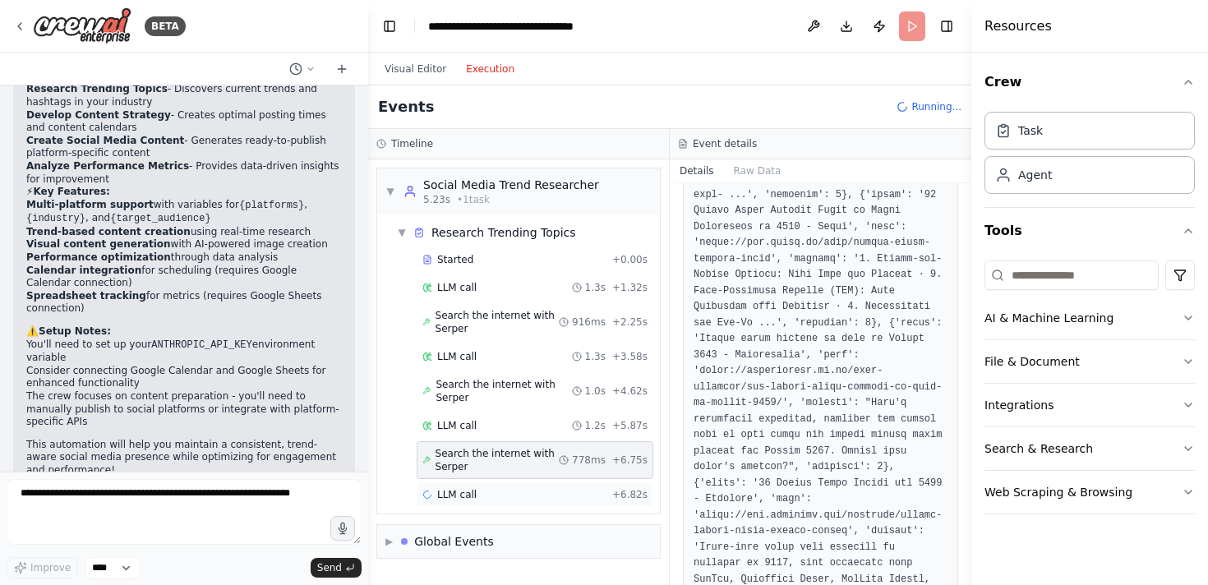
click at [514, 493] on div "LLM call + 6.82s" at bounding box center [534, 494] width 225 height 13
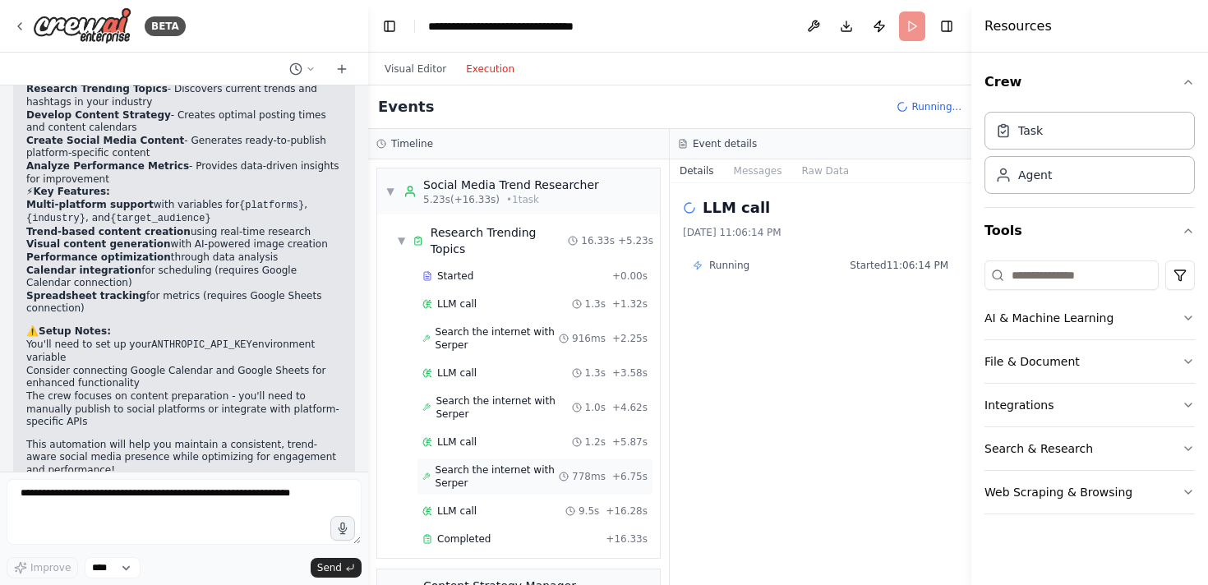
scroll to position [20, 0]
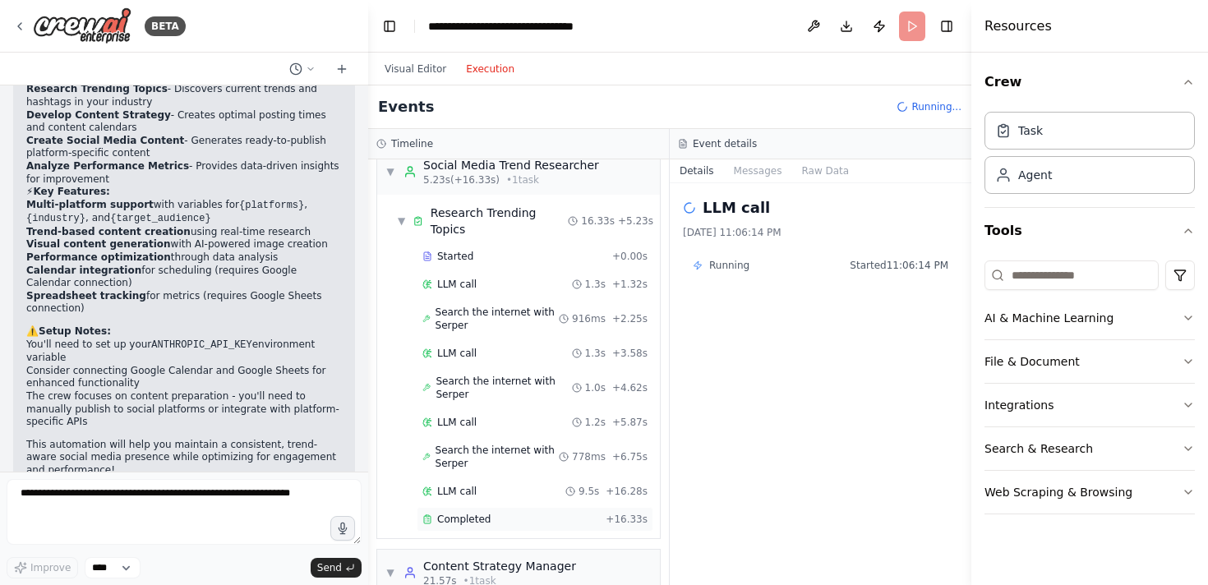
click at [522, 513] on div "Completed" at bounding box center [510, 519] width 177 height 13
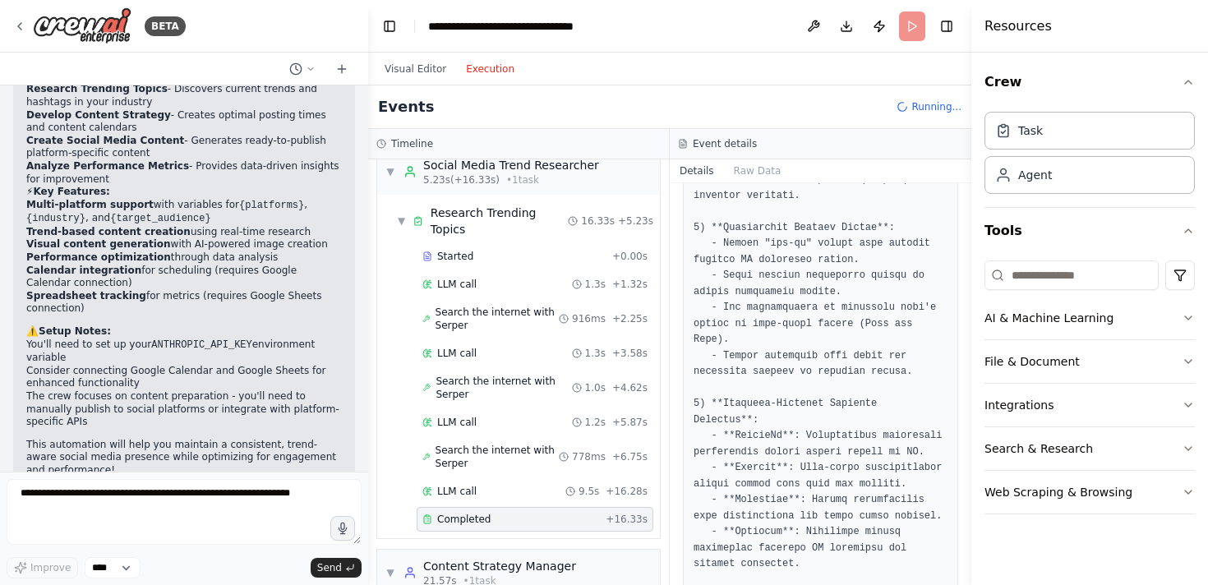
scroll to position [857, 0]
click at [392, 166] on span "▼" at bounding box center [390, 171] width 10 height 13
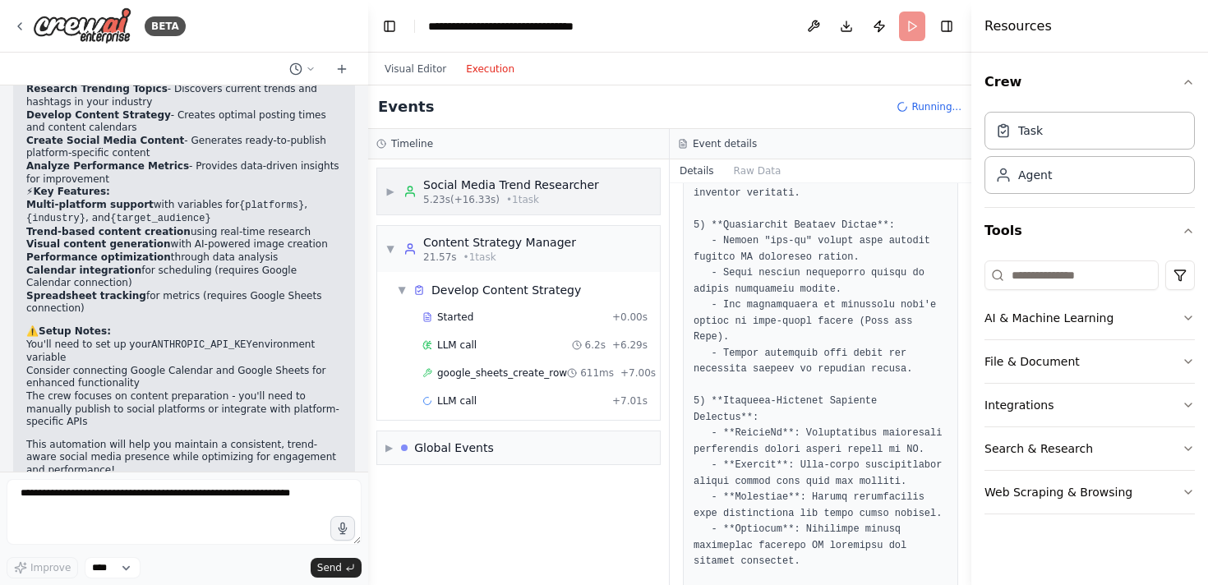
scroll to position [0, 0]
click at [464, 339] on span "LLM call" at bounding box center [456, 345] width 39 height 13
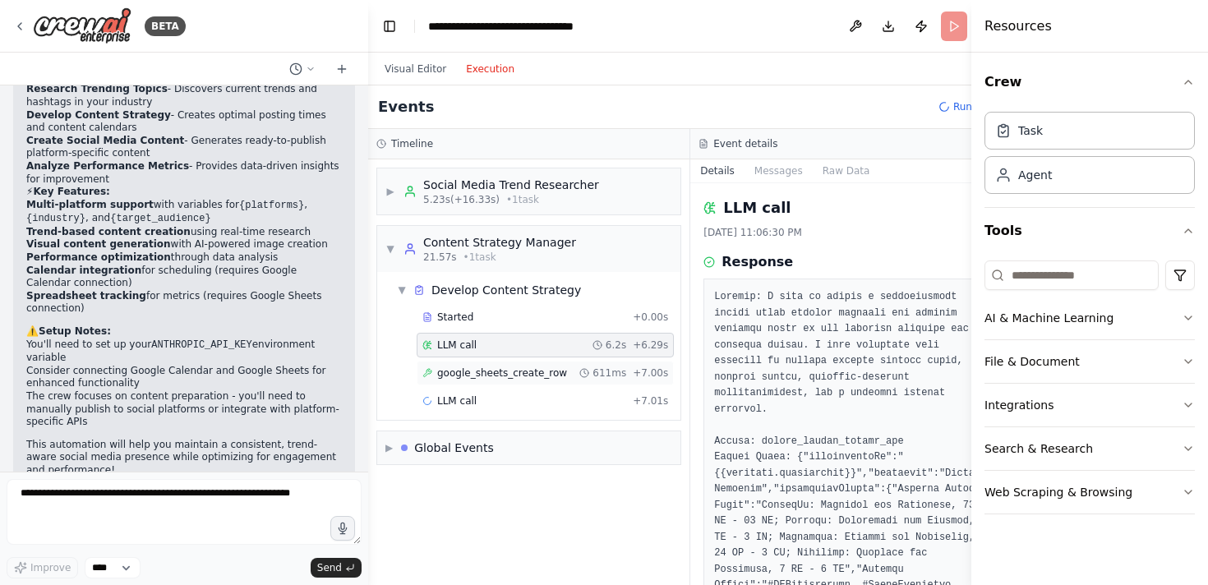
click at [477, 368] on span "google_sheets_create_row" at bounding box center [502, 373] width 130 height 13
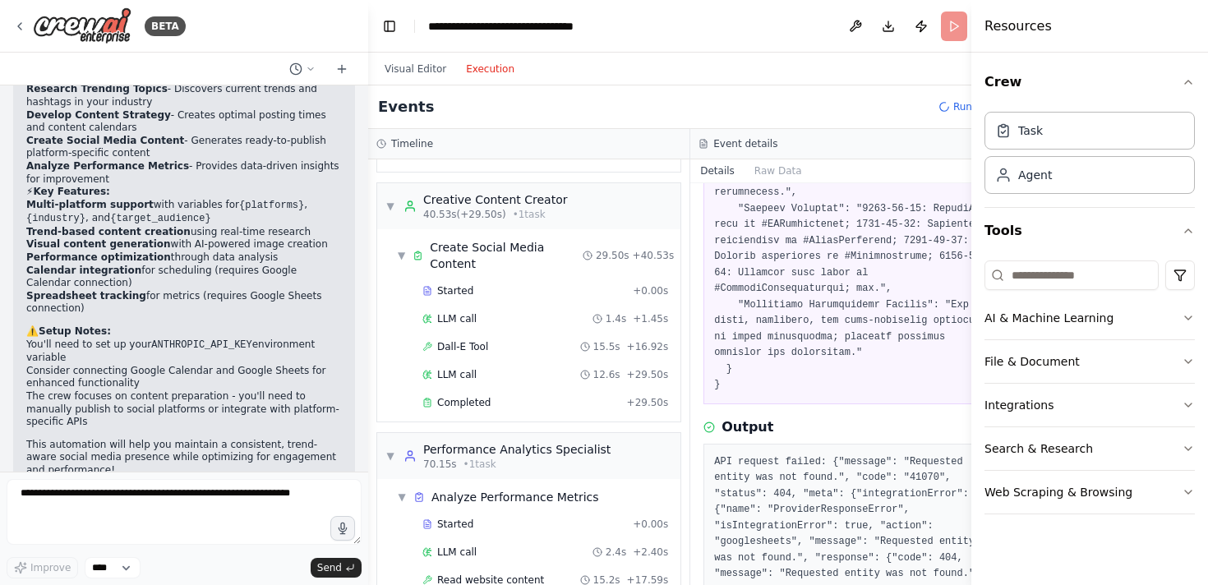
scroll to position [781, 0]
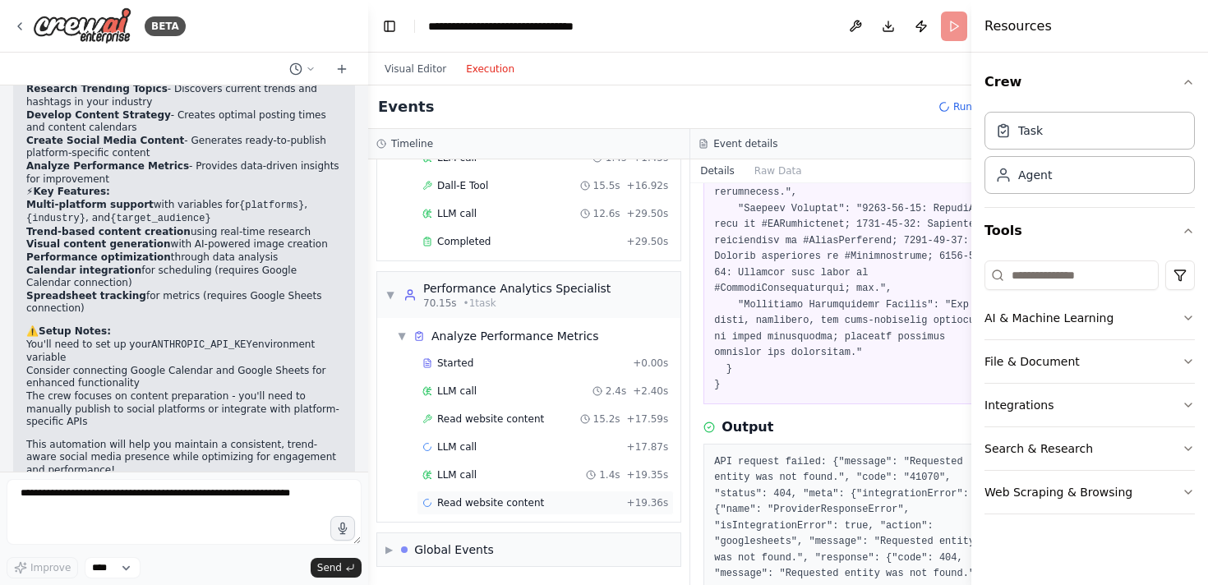
click at [526, 500] on span "Read website content" at bounding box center [490, 502] width 107 height 13
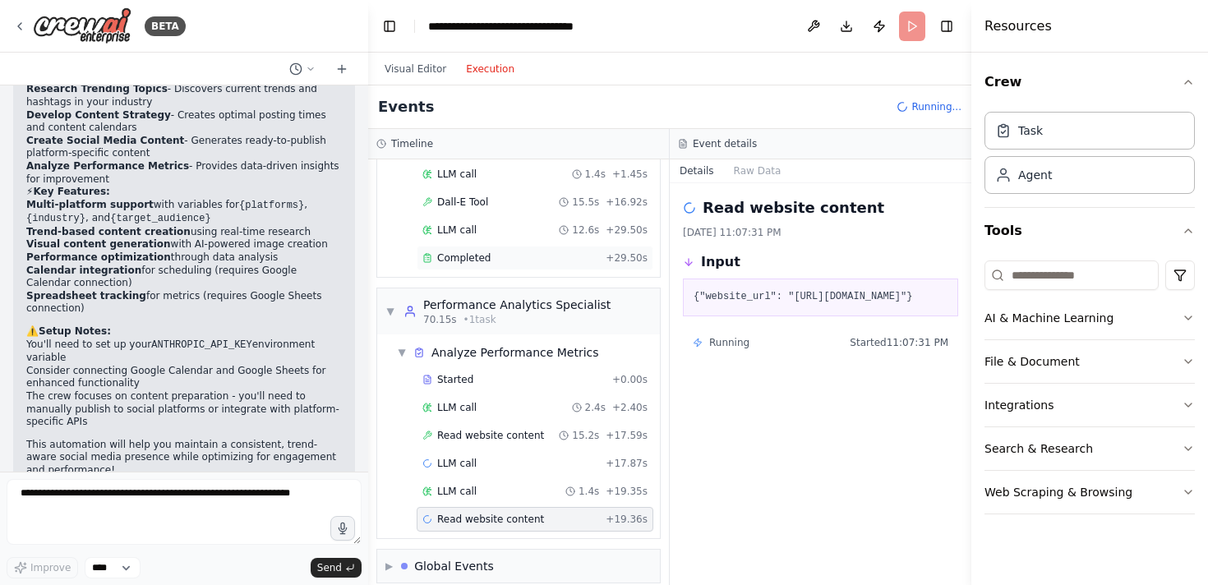
click at [504, 246] on div "Completed + 29.50s" at bounding box center [535, 258] width 237 height 25
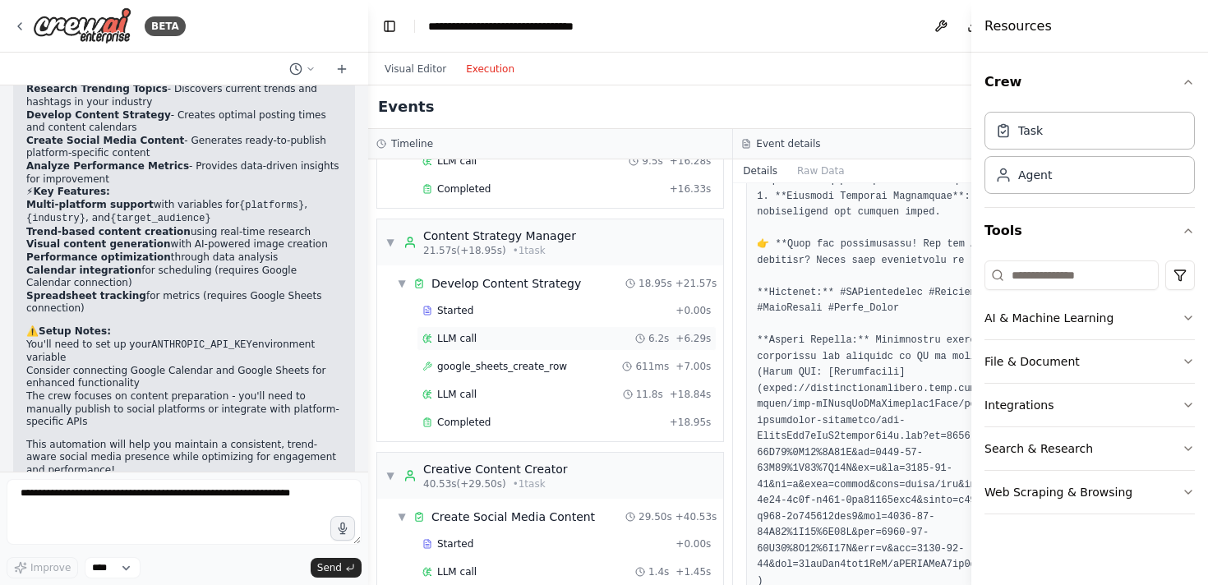
scroll to position [292, 0]
click at [549, 425] on div "Completed" at bounding box center [542, 424] width 241 height 13
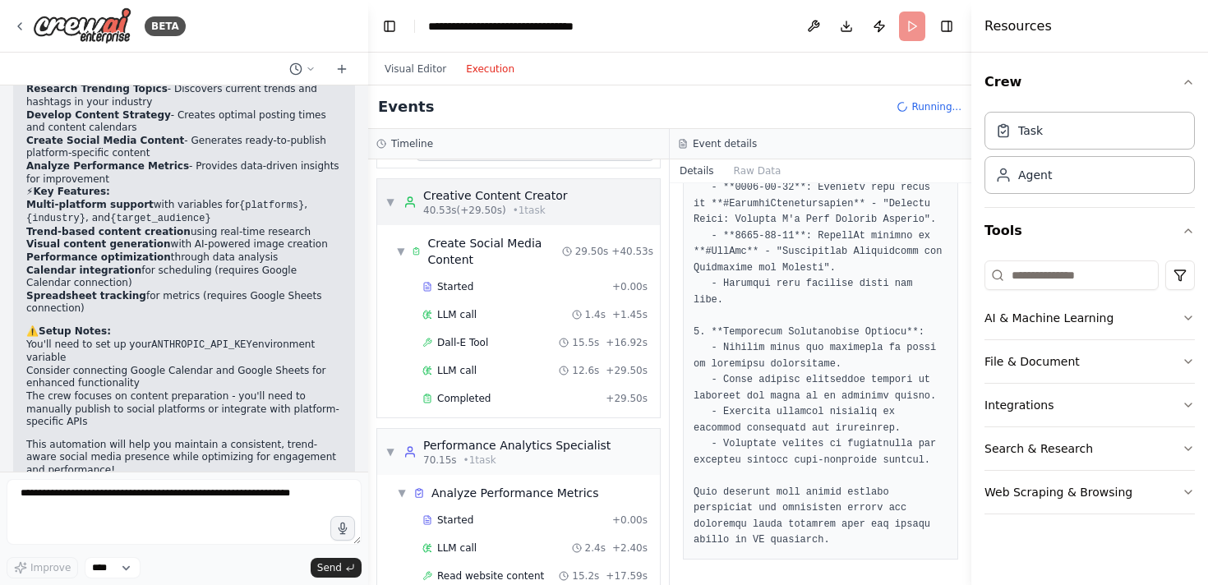
scroll to position [649, 0]
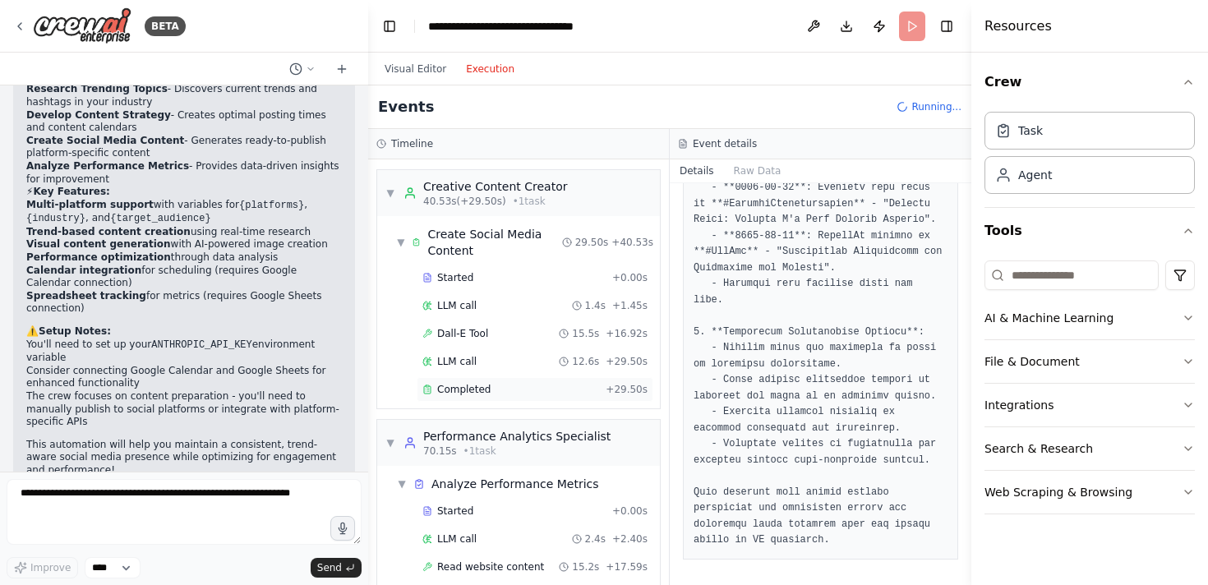
click at [481, 383] on span "Completed" at bounding box center [463, 389] width 53 height 13
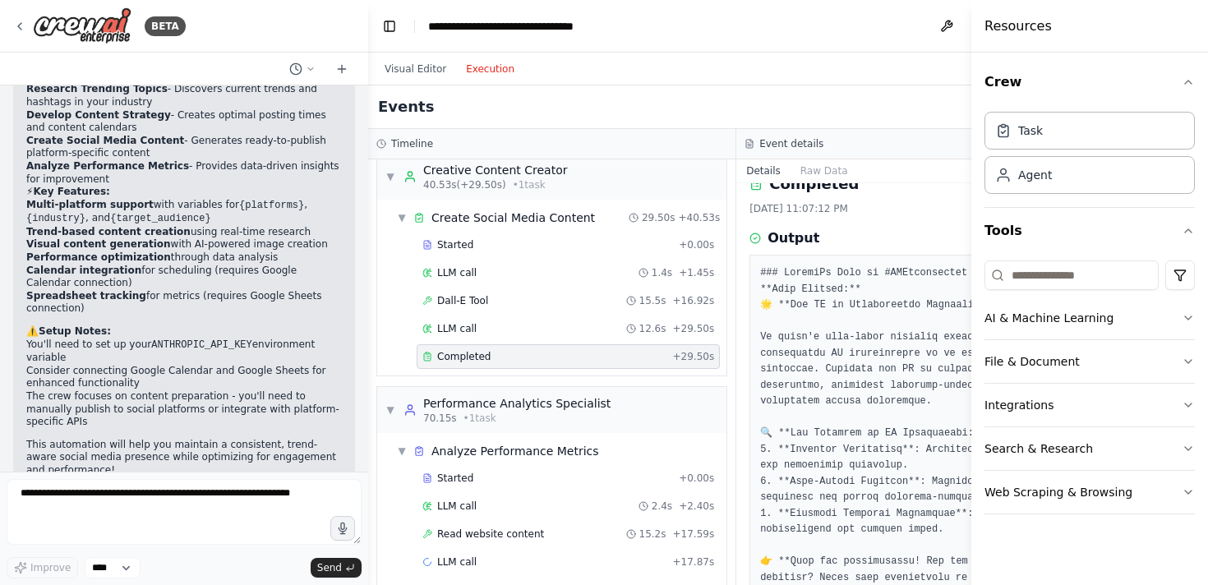
scroll to position [0, 0]
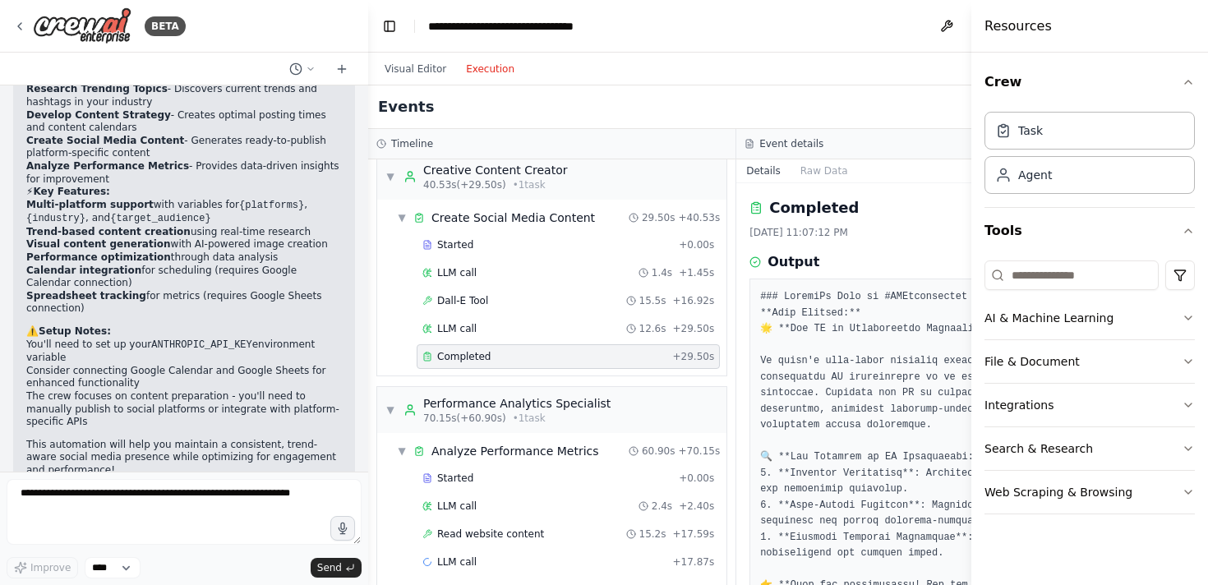
click at [850, 97] on div "Events Running..." at bounding box center [736, 107] width 736 height 44
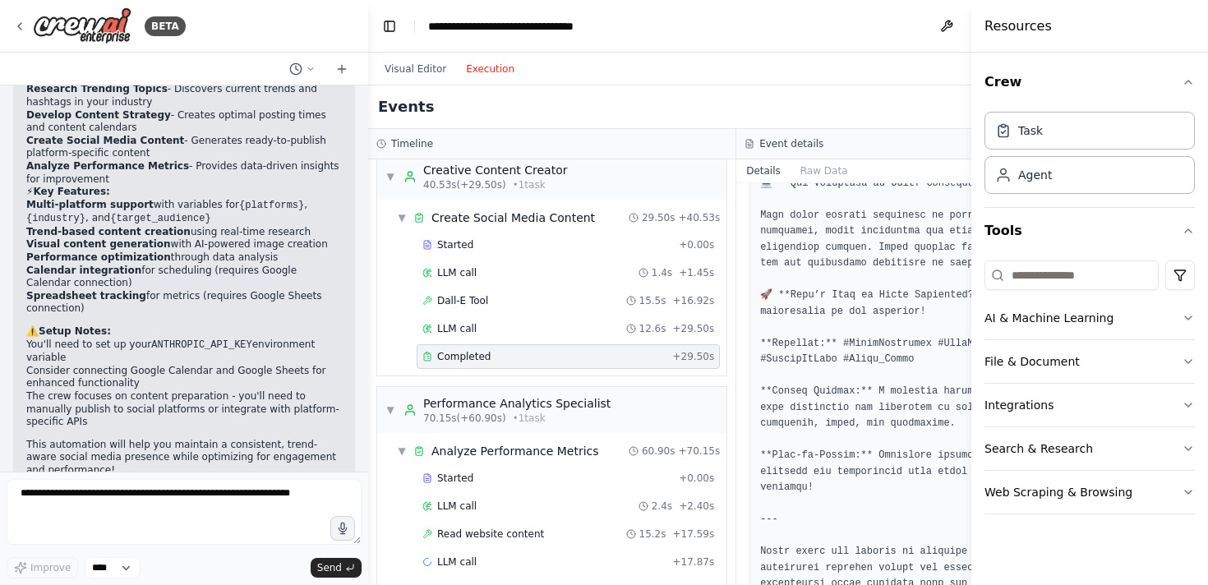
scroll to position [895, 0]
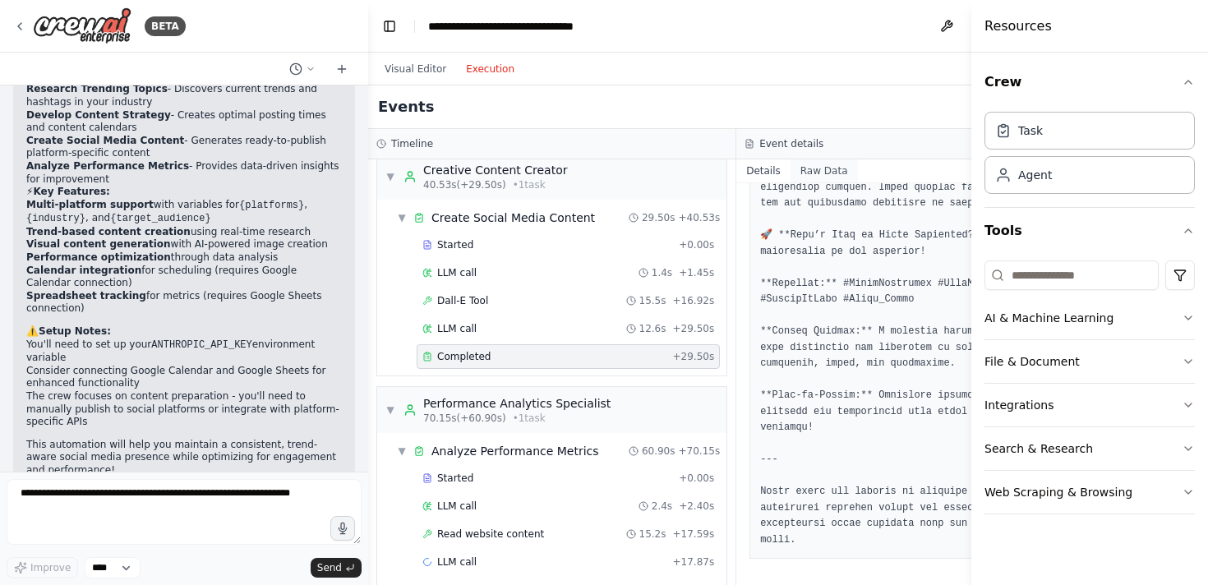
click at [811, 166] on button "Raw Data" at bounding box center [824, 170] width 67 height 23
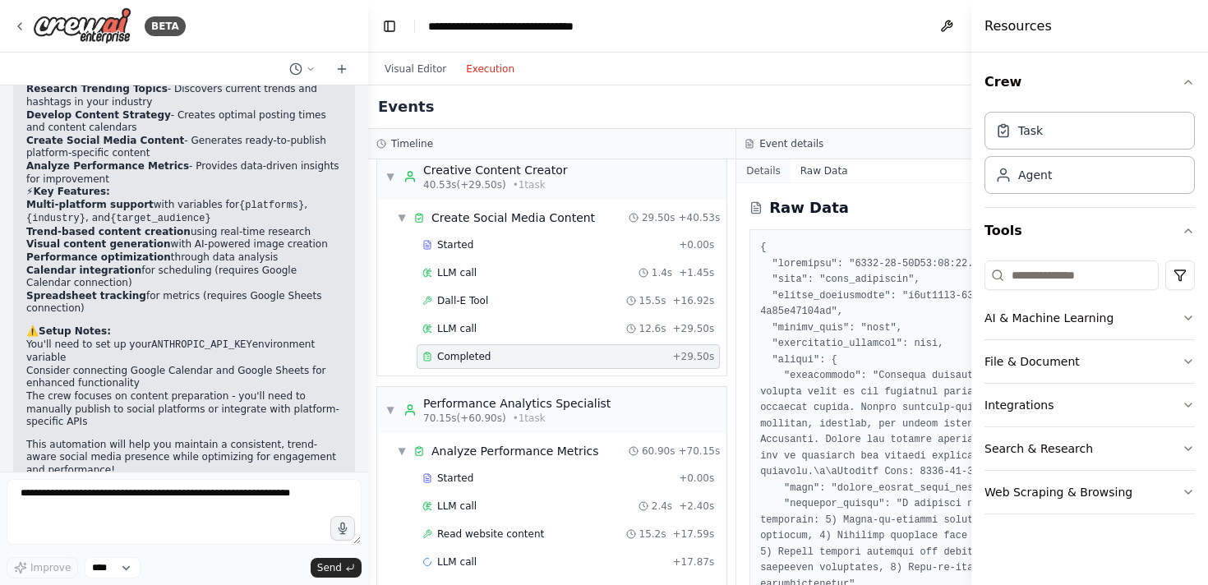
click at [770, 173] on button "Details" at bounding box center [763, 170] width 54 height 23
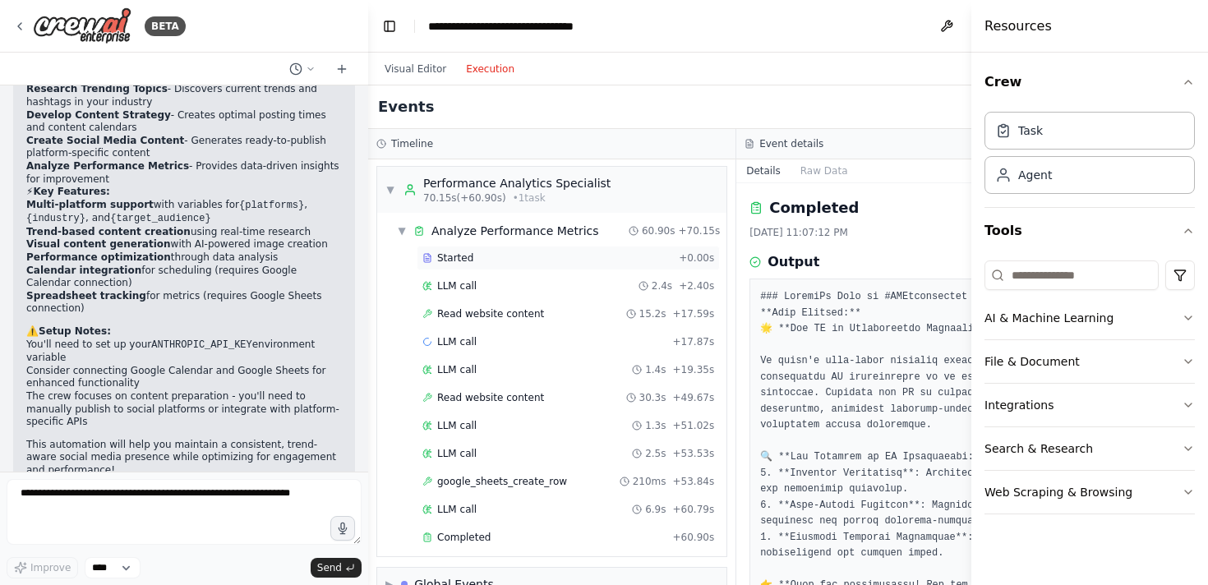
scroll to position [848, 0]
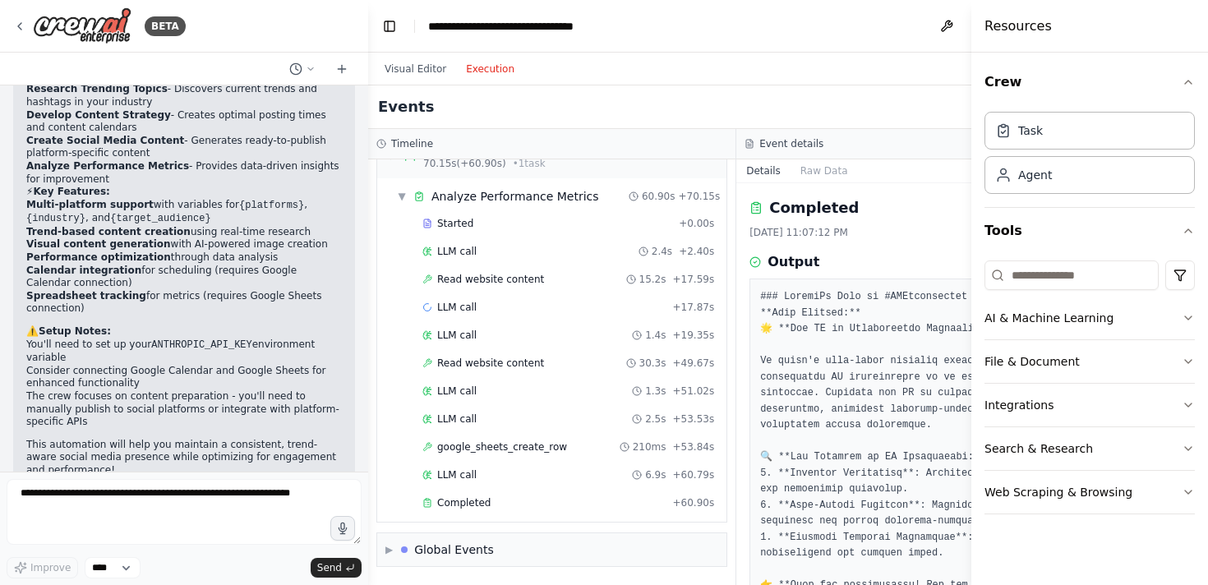
click at [602, 519] on div "▼ Analyze Performance Metrics 60.90s + 70.15s Started + 0.00s LLM call 2.4s + 2…" at bounding box center [551, 350] width 349 height 344
click at [602, 509] on div "Completed" at bounding box center [544, 502] width 244 height 13
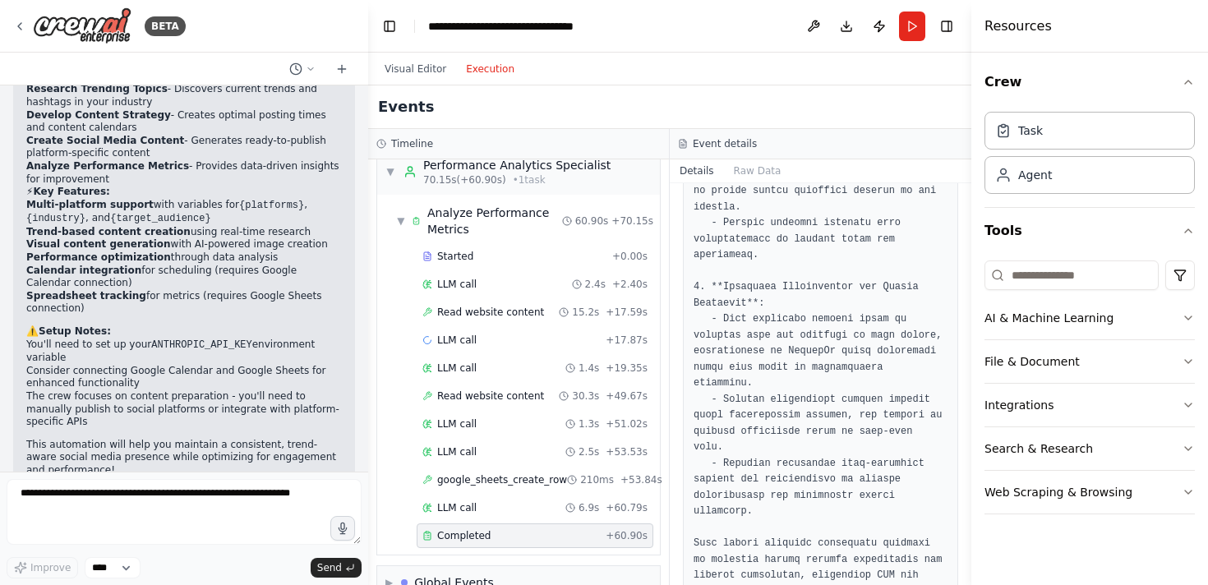
scroll to position [927, 0]
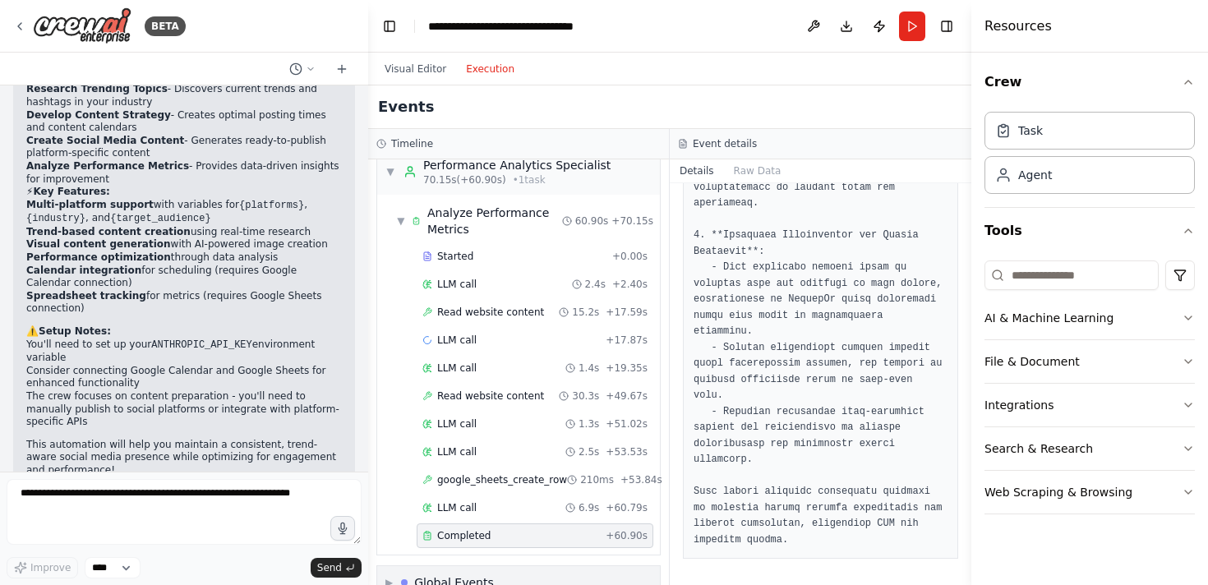
click at [408, 574] on div "Global Events" at bounding box center [447, 582] width 93 height 16
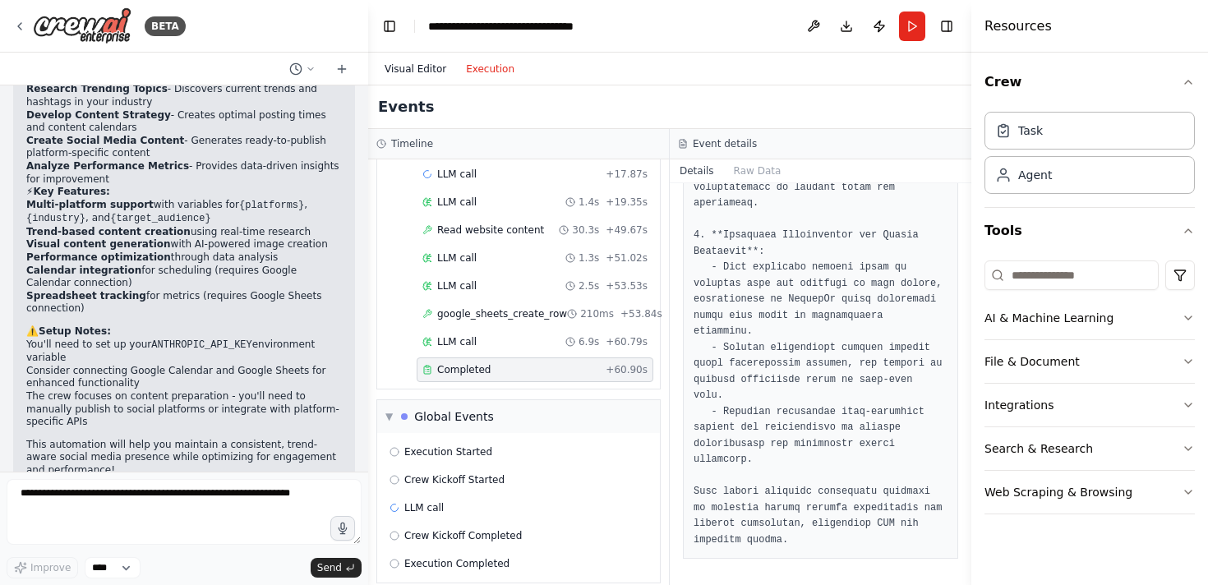
click at [426, 73] on button "Visual Editor" at bounding box center [415, 69] width 81 height 20
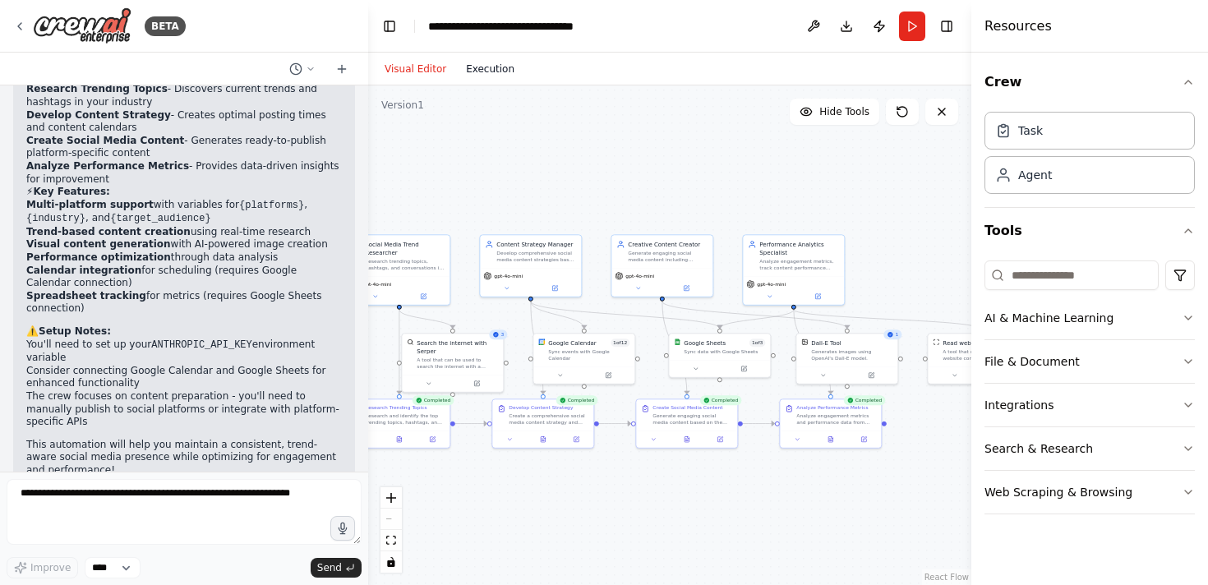
click at [461, 65] on button "Execution" at bounding box center [490, 69] width 68 height 20
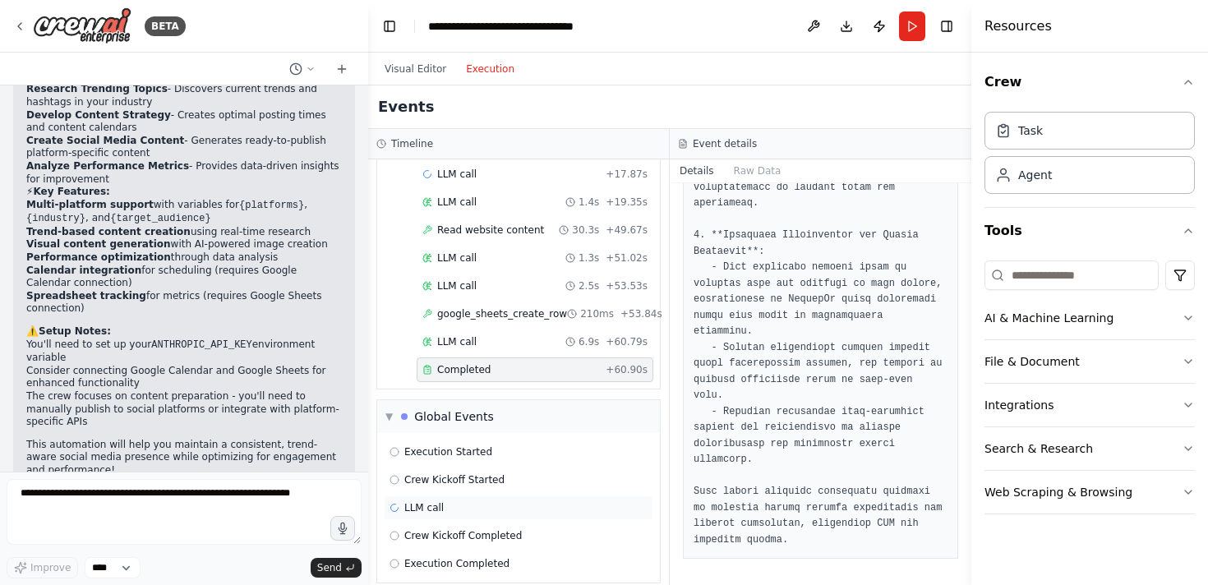
click at [429, 501] on span "LLM call" at bounding box center [423, 507] width 39 height 13
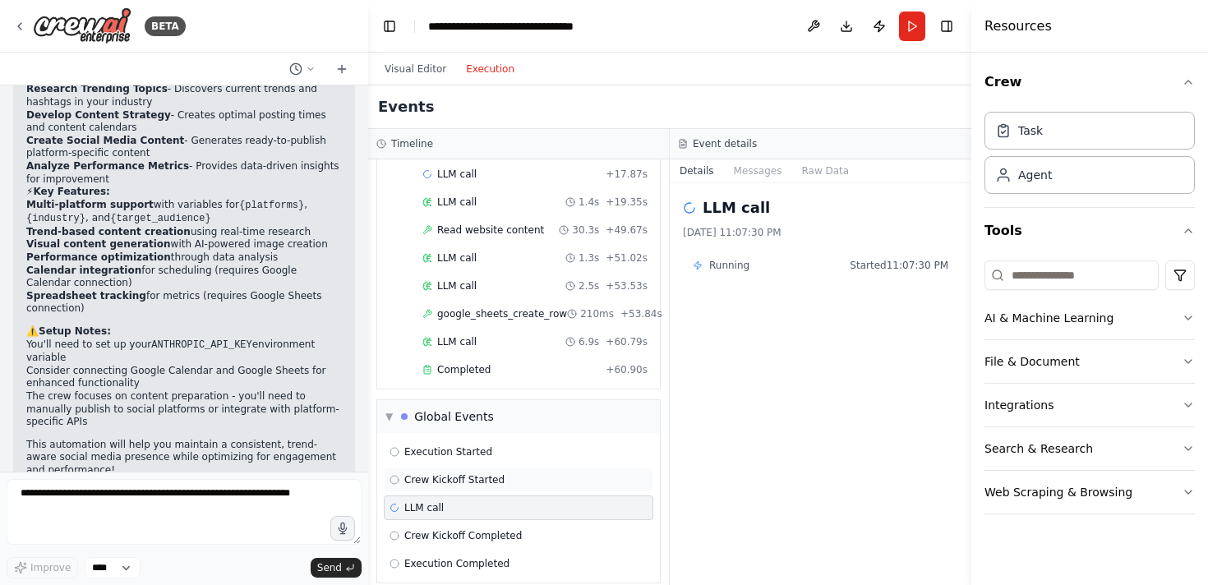
click at [493, 473] on span "Crew Kickoff Started" at bounding box center [454, 479] width 100 height 13
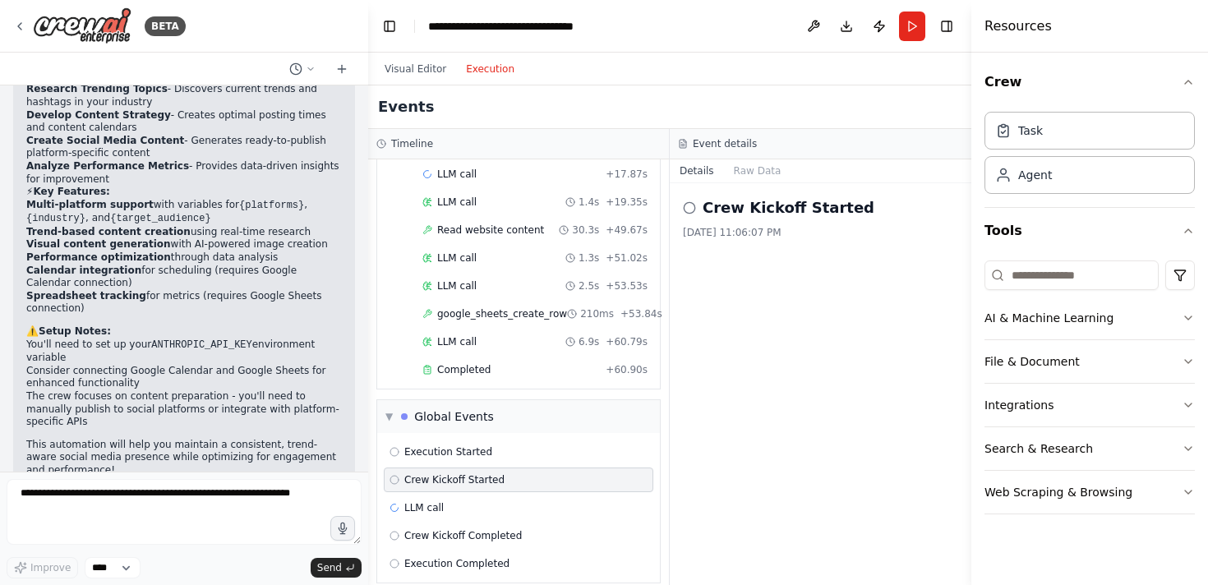
click at [734, 182] on div "Details Raw Data" at bounding box center [821, 171] width 302 height 24
click at [743, 179] on button "Raw Data" at bounding box center [757, 170] width 67 height 23
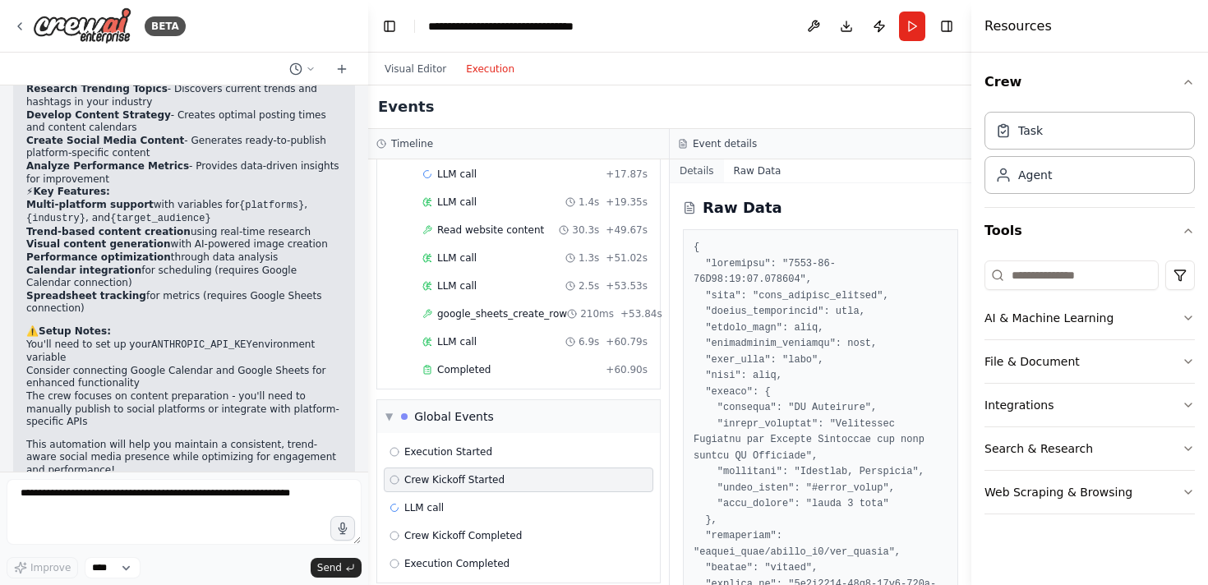
click at [709, 175] on button "Details" at bounding box center [697, 170] width 54 height 23
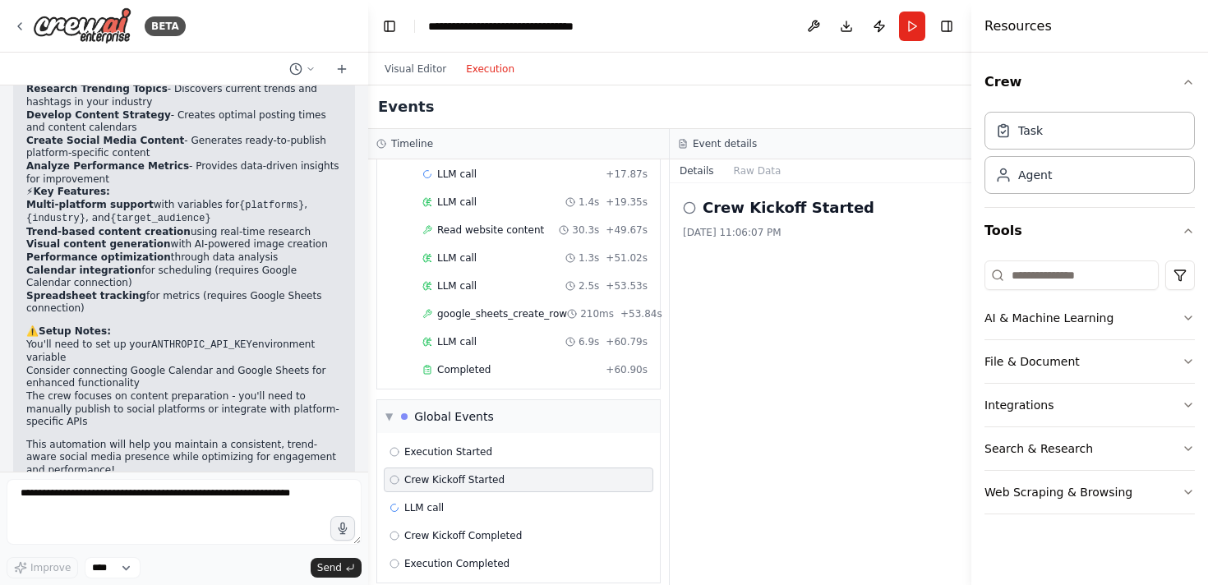
click at [697, 211] on div "Crew Kickoff Started" at bounding box center [820, 207] width 275 height 23
click at [692, 211] on icon at bounding box center [689, 207] width 13 height 13
click at [760, 177] on button "Raw Data" at bounding box center [757, 170] width 67 height 23
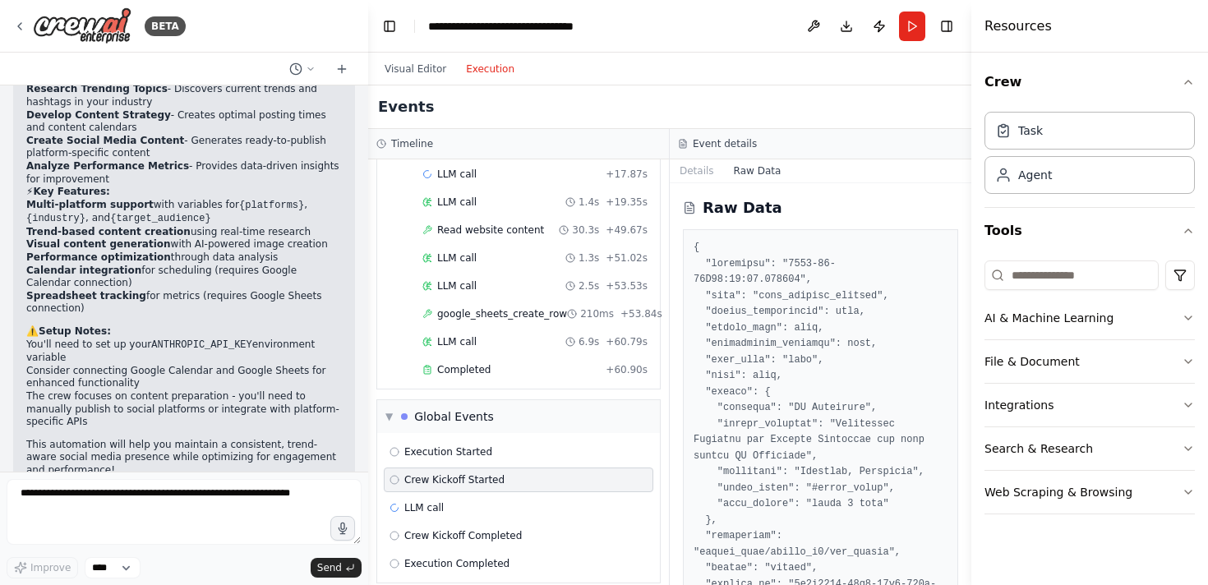
click at [725, 177] on button "Raw Data" at bounding box center [757, 170] width 67 height 23
click at [703, 171] on button "Details" at bounding box center [697, 170] width 54 height 23
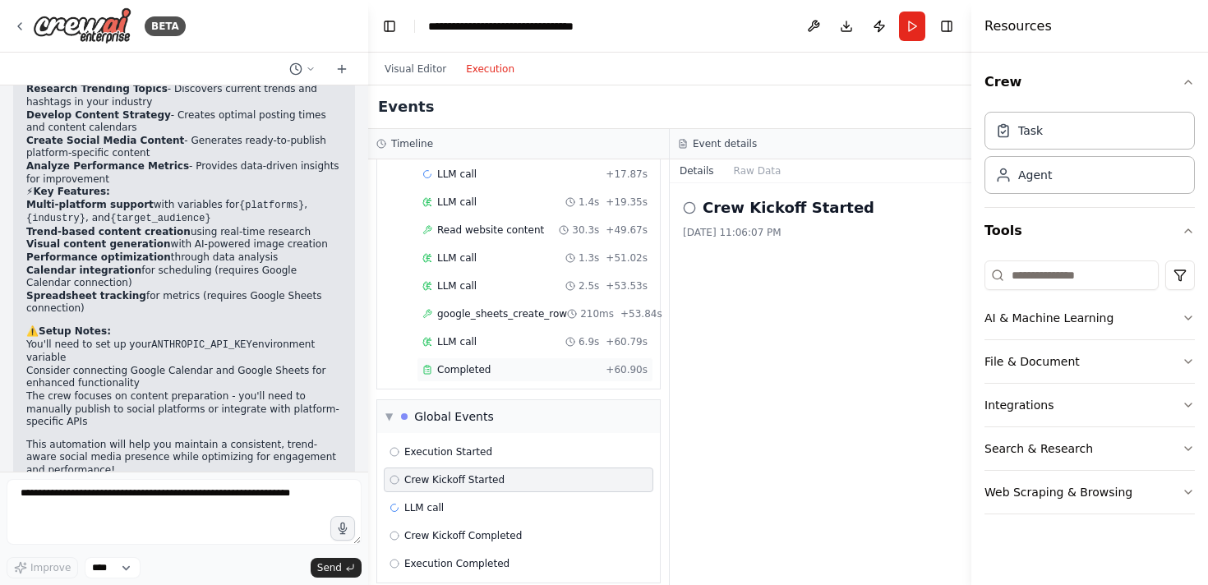
click at [541, 361] on div "Completed + 60.90s" at bounding box center [535, 369] width 237 height 25
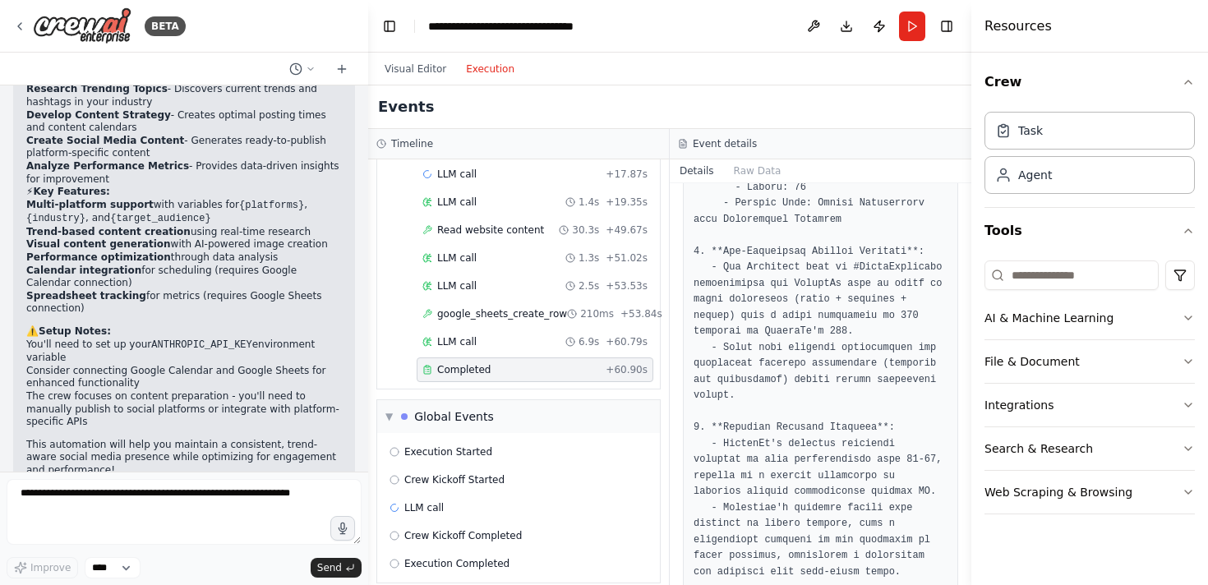
scroll to position [0, 0]
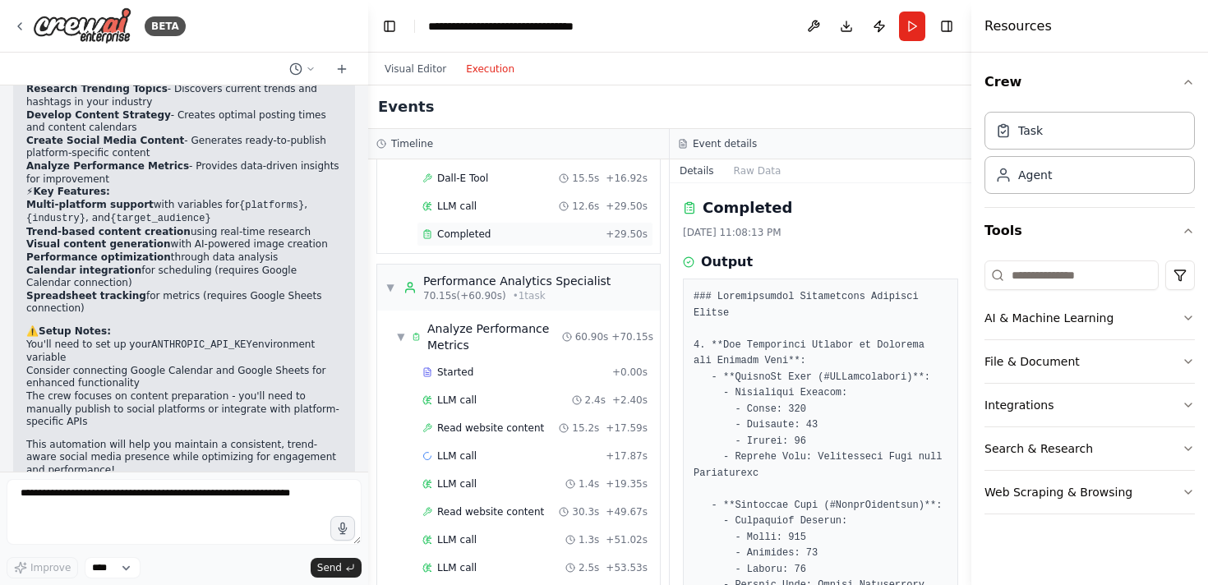
click at [486, 228] on span "Completed" at bounding box center [463, 234] width 53 height 13
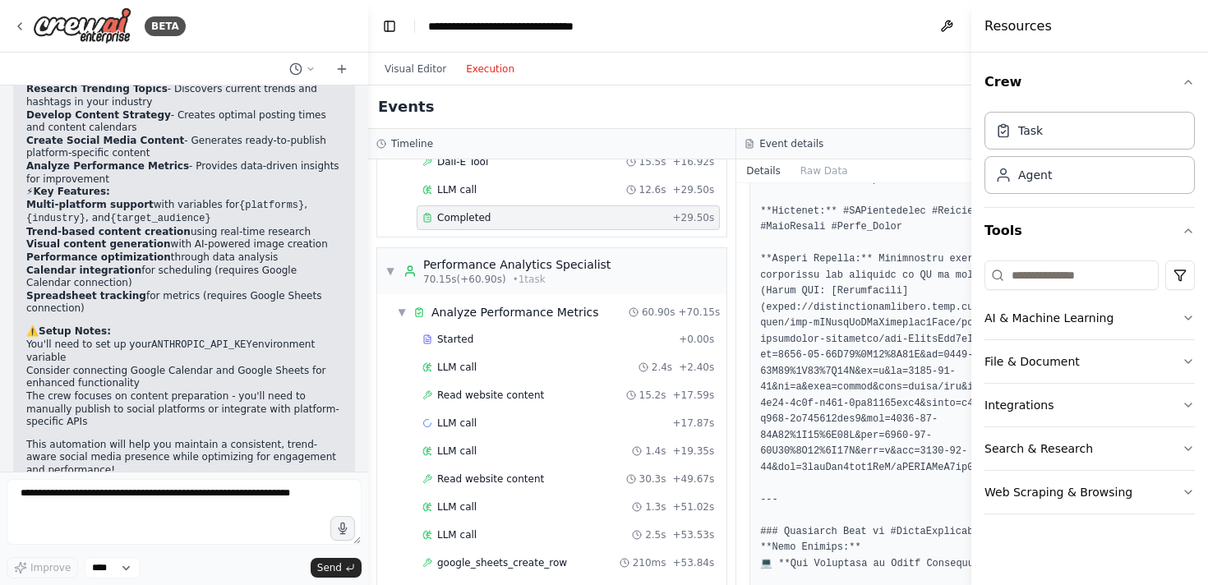
scroll to position [432, 0]
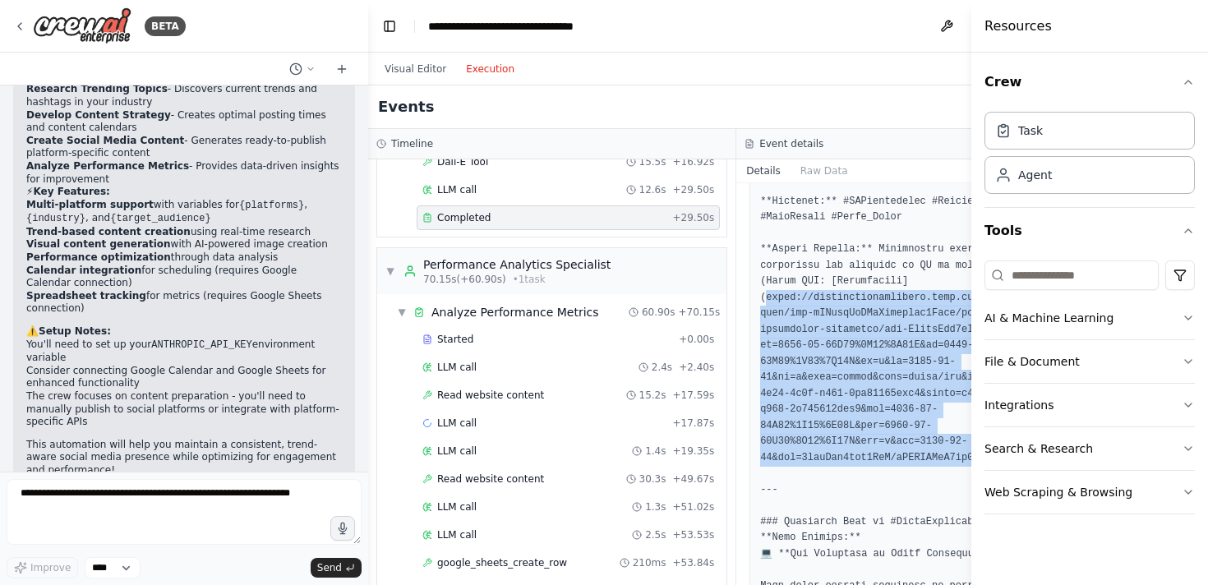
drag, startPoint x: 763, startPoint y: 295, endPoint x: 756, endPoint y: 487, distance: 191.6
click at [760, 487] on pre at bounding box center [920, 418] width 320 height 1122
copy pre "s://oaidalleapiprodscus.blob.core.windows.net/private/org-hZRtglLxBYvAvvtxhca6Q…"
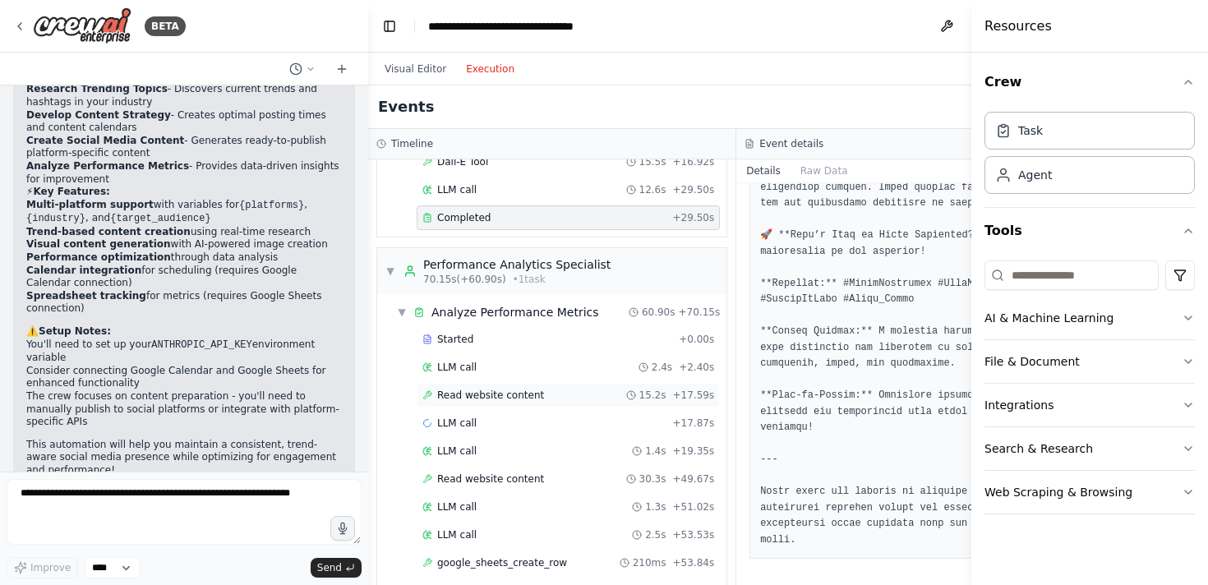
scroll to position [998, 0]
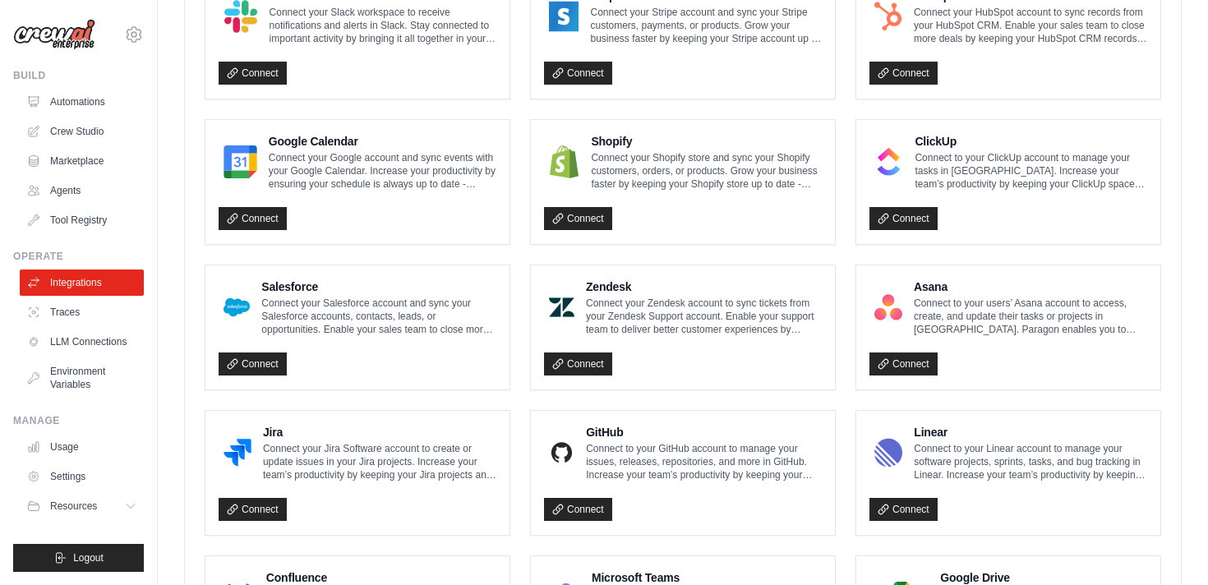
scroll to position [673, 0]
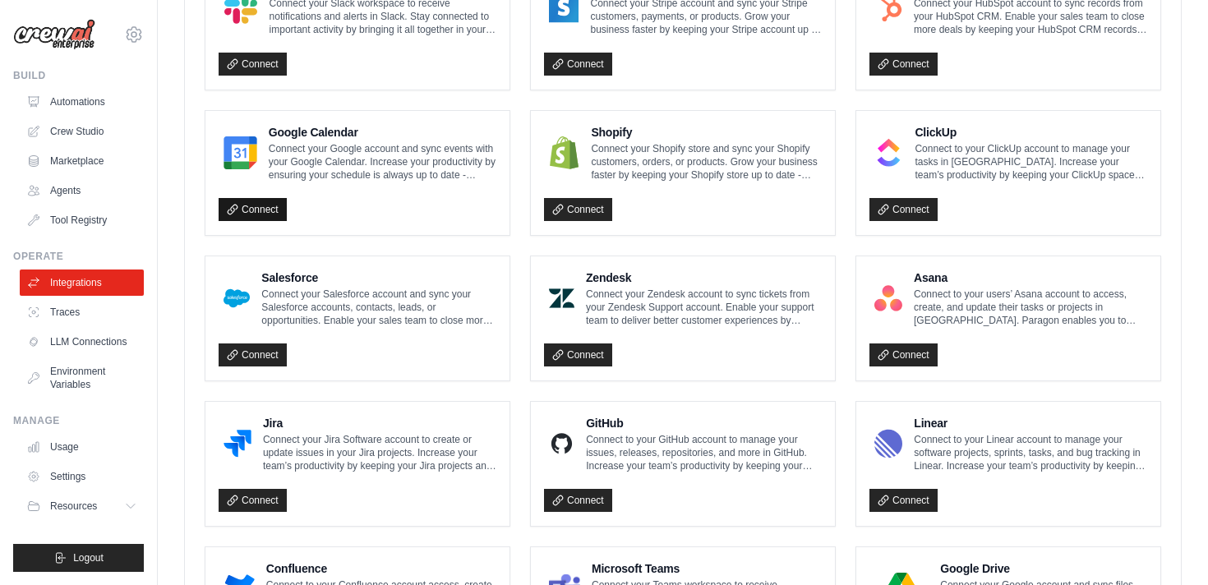
click at [265, 210] on link "Connect" at bounding box center [253, 209] width 68 height 23
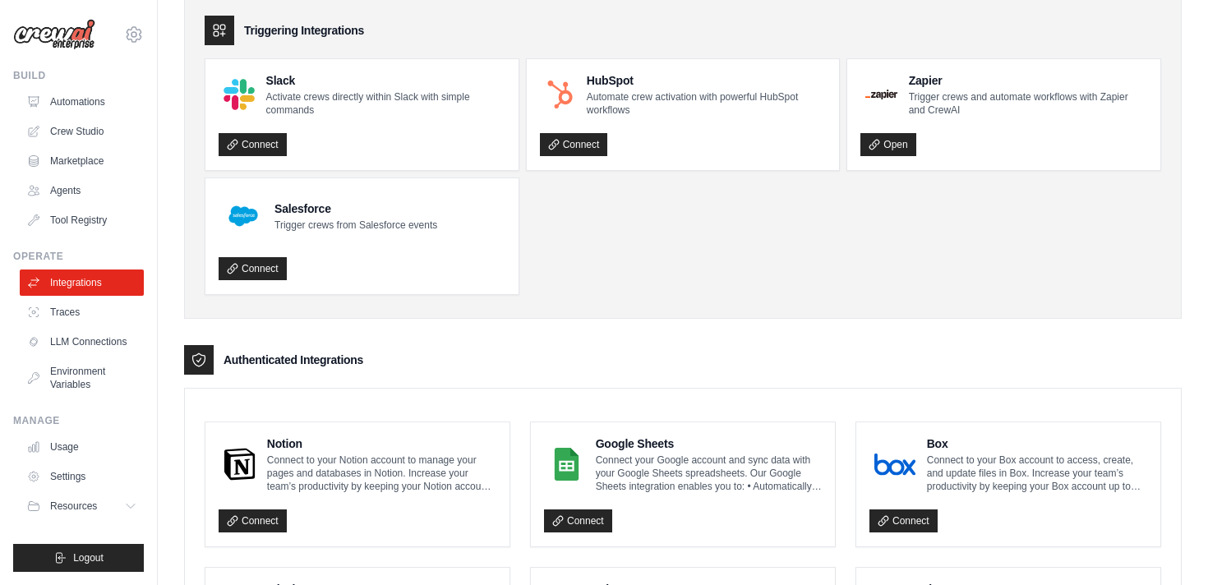
scroll to position [114, 0]
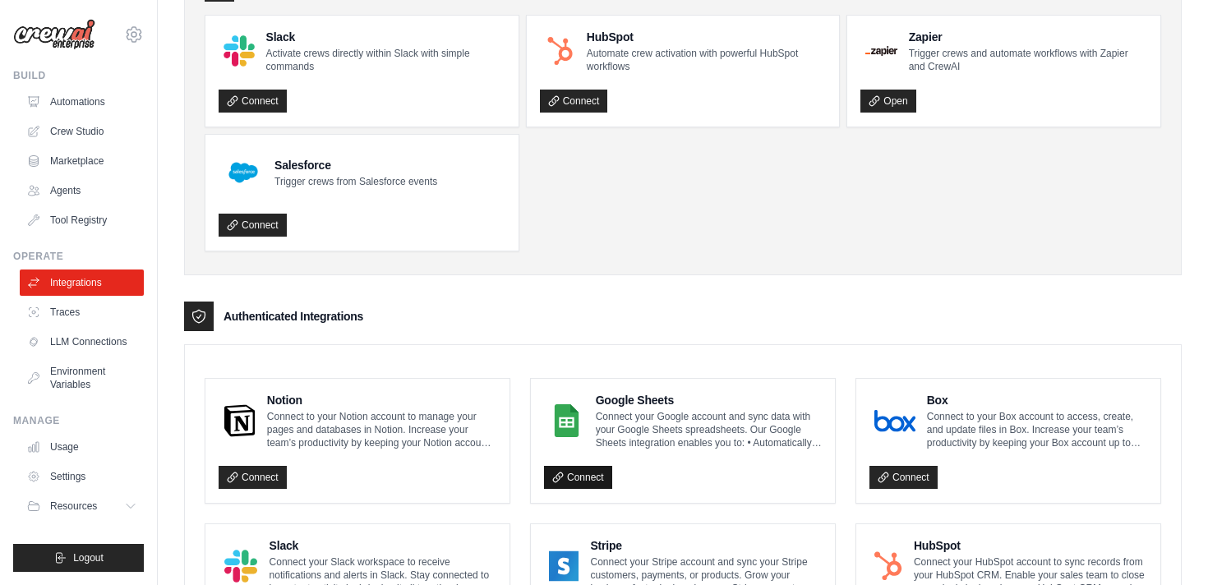
click at [582, 479] on link "Connect" at bounding box center [578, 477] width 68 height 23
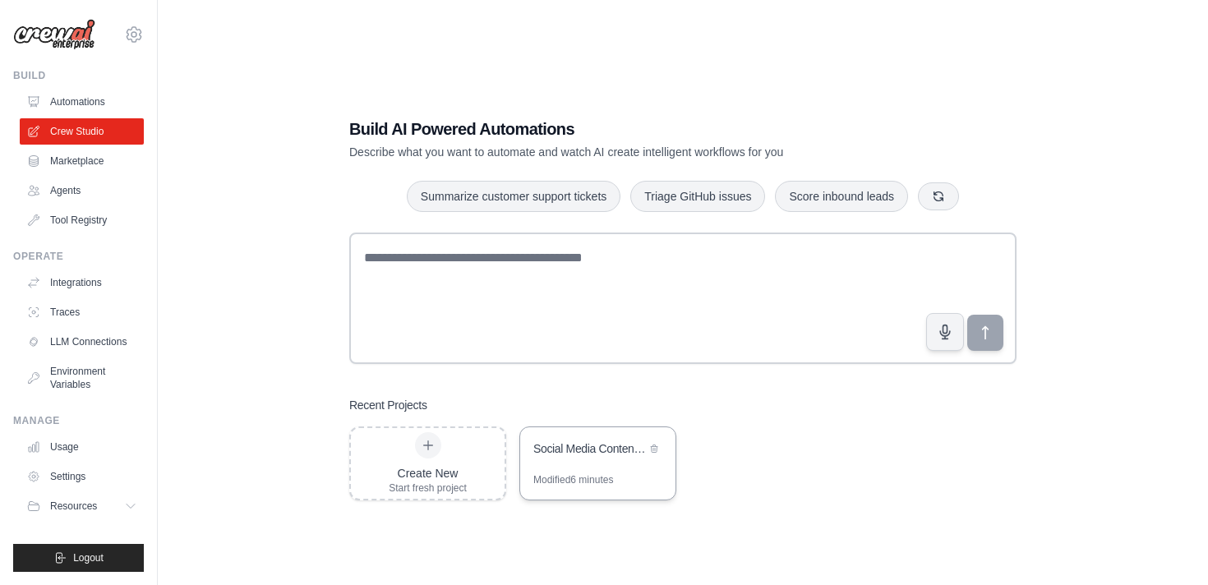
click at [589, 451] on div "Social Media Content Automation Hub" at bounding box center [589, 448] width 113 height 16
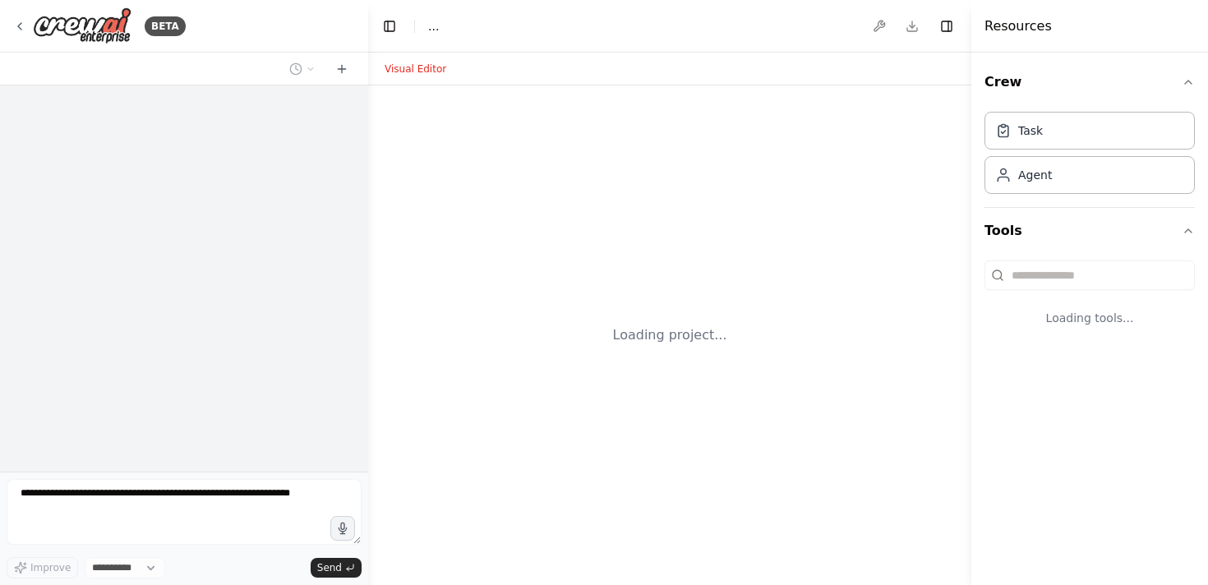
select select "****"
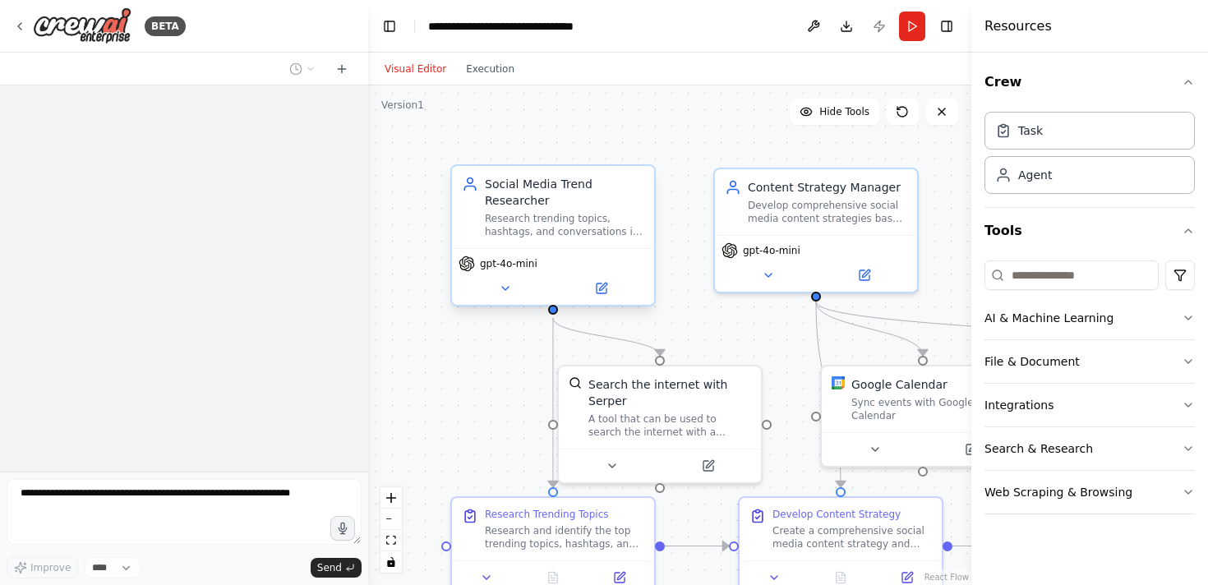
scroll to position [1873, 0]
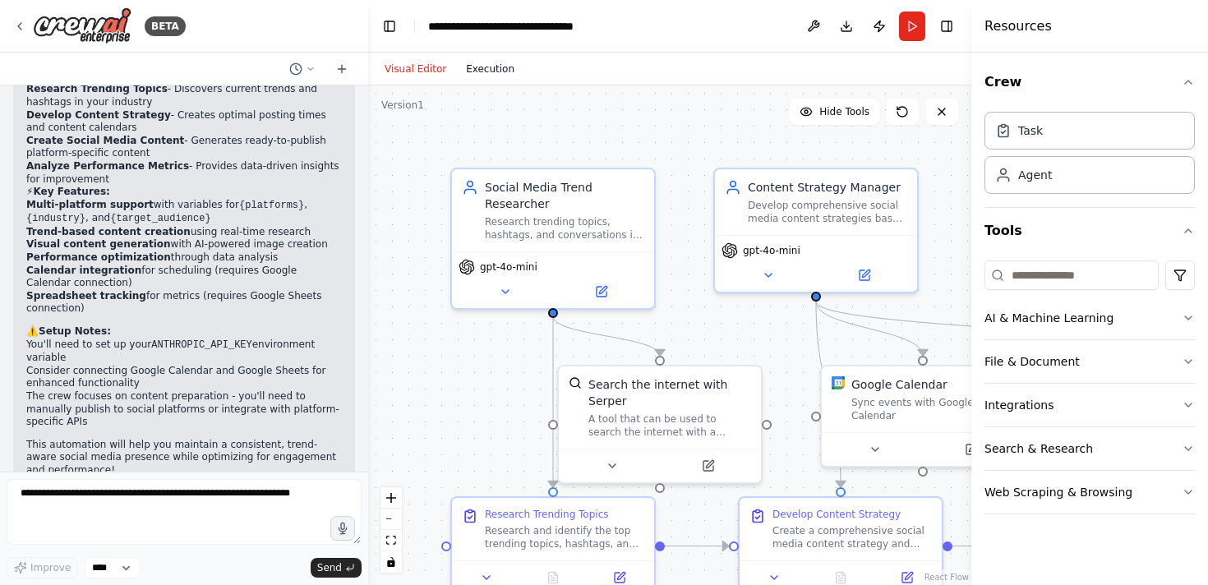
click at [492, 76] on button "Execution" at bounding box center [490, 69] width 68 height 20
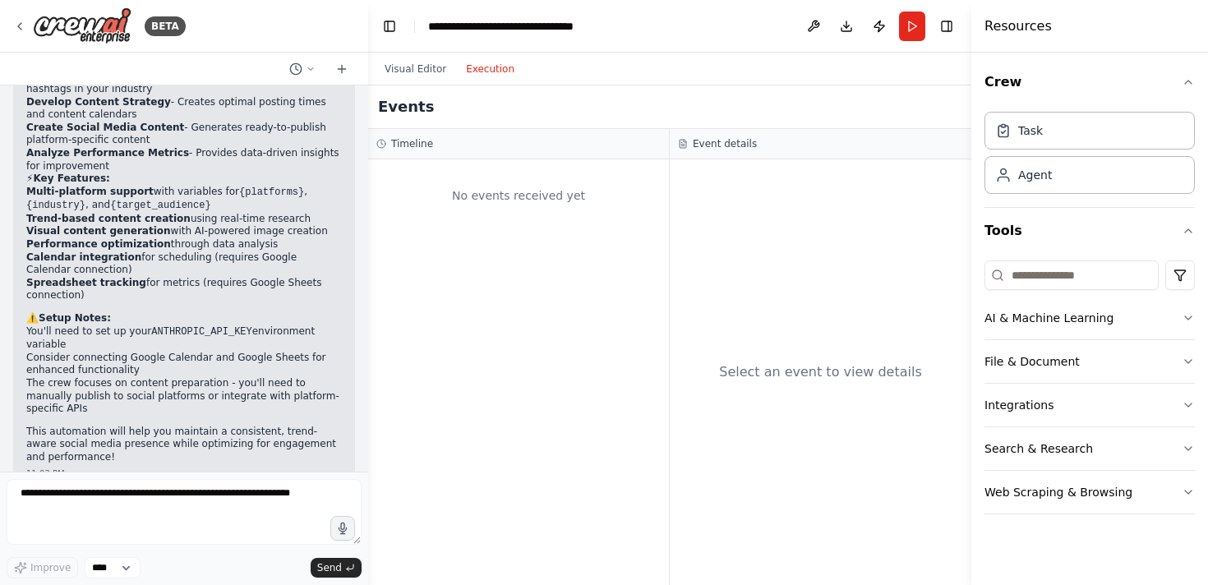
scroll to position [1860, 0]
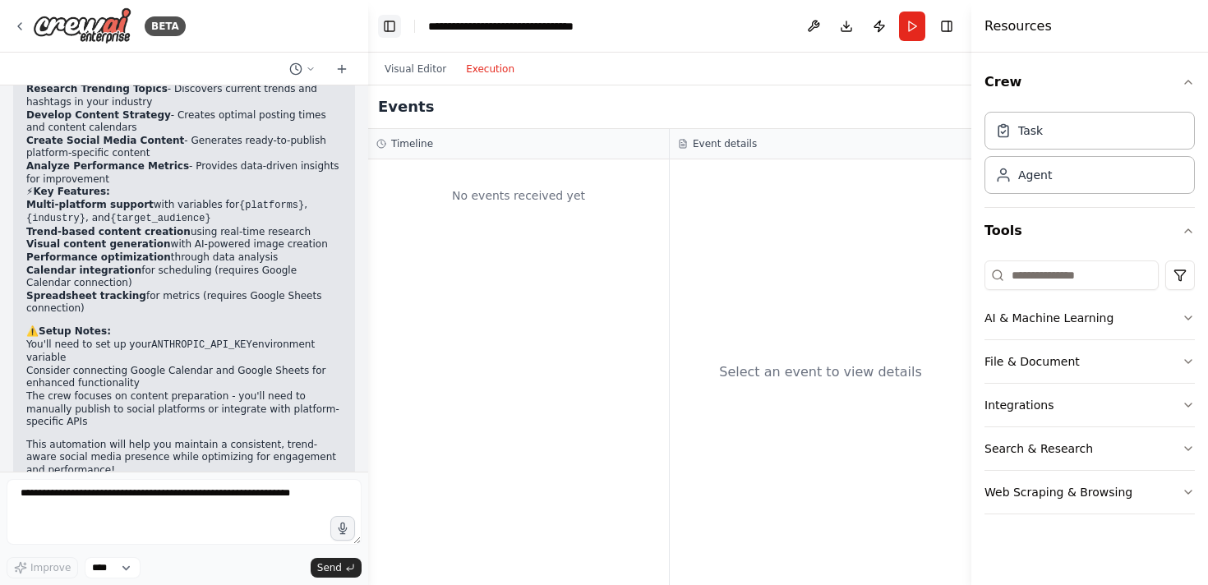
click at [392, 27] on button "Toggle Left Sidebar" at bounding box center [389, 26] width 23 height 23
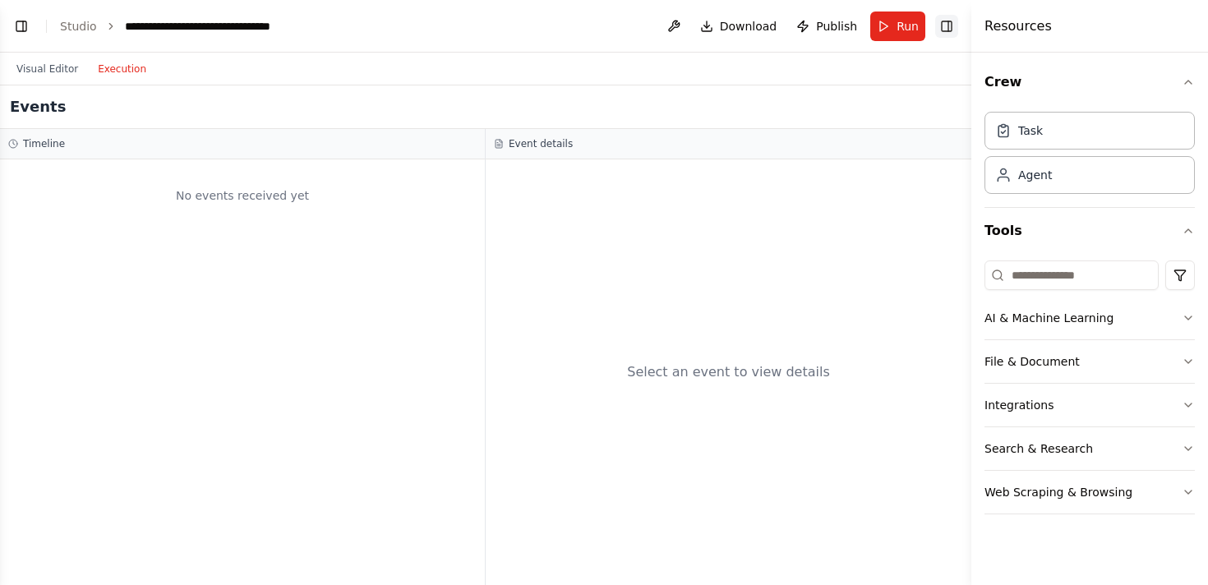
click at [954, 25] on button "Toggle Right Sidebar" at bounding box center [946, 26] width 23 height 23
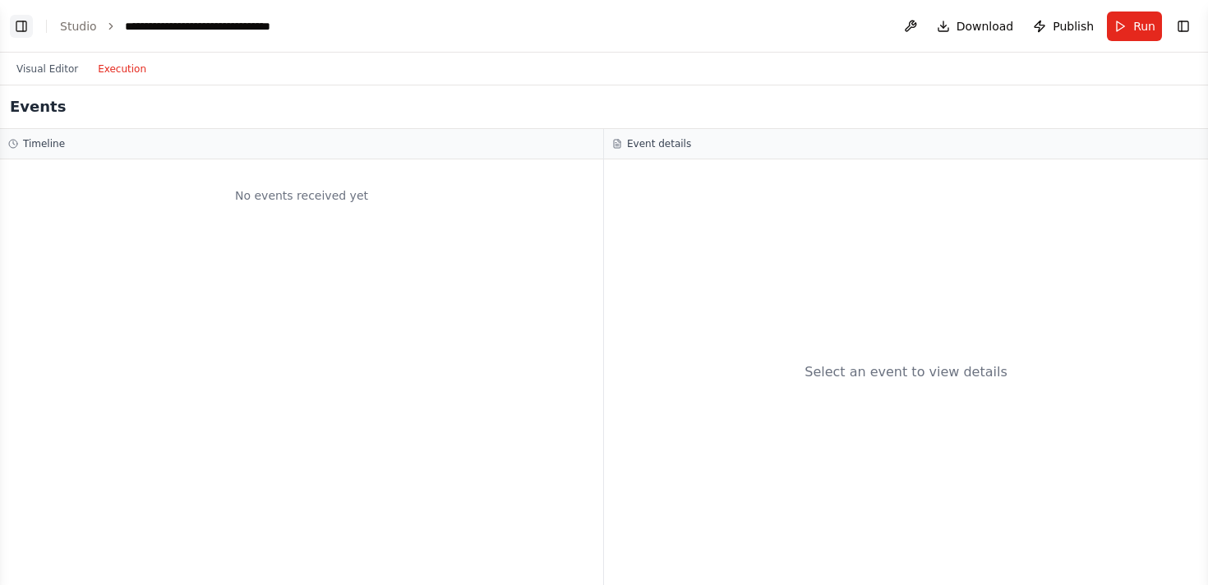
click at [23, 23] on button "Toggle Left Sidebar" at bounding box center [21, 26] width 23 height 23
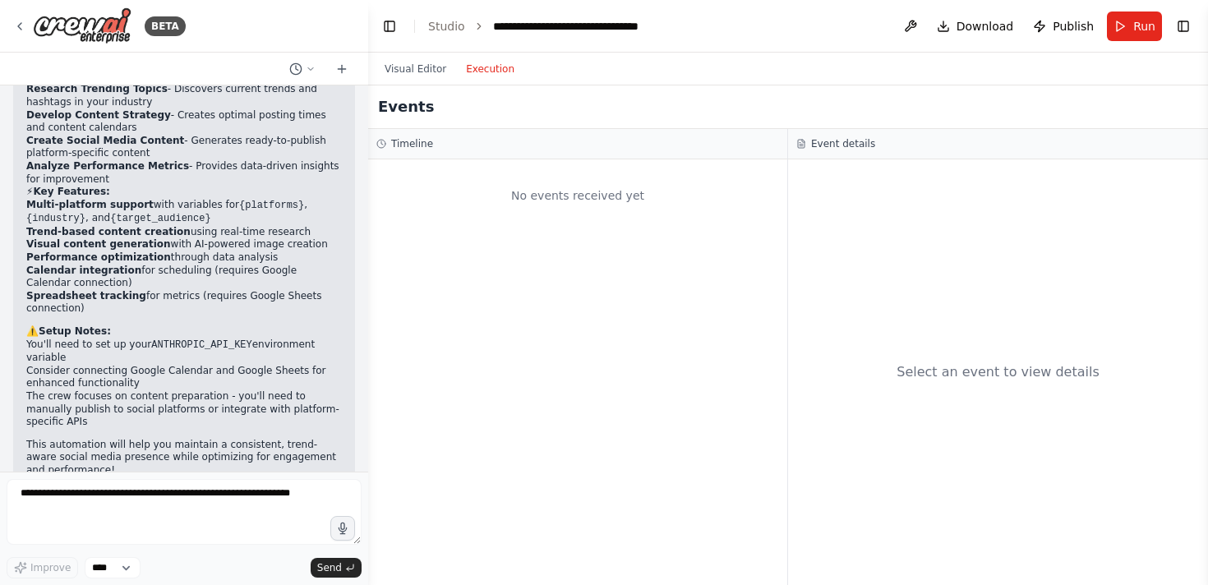
click at [407, 81] on div "Visual Editor Execution" at bounding box center [450, 69] width 150 height 33
click at [408, 81] on div "Visual Editor Execution" at bounding box center [450, 69] width 150 height 33
click at [409, 78] on button "Visual Editor" at bounding box center [415, 69] width 81 height 20
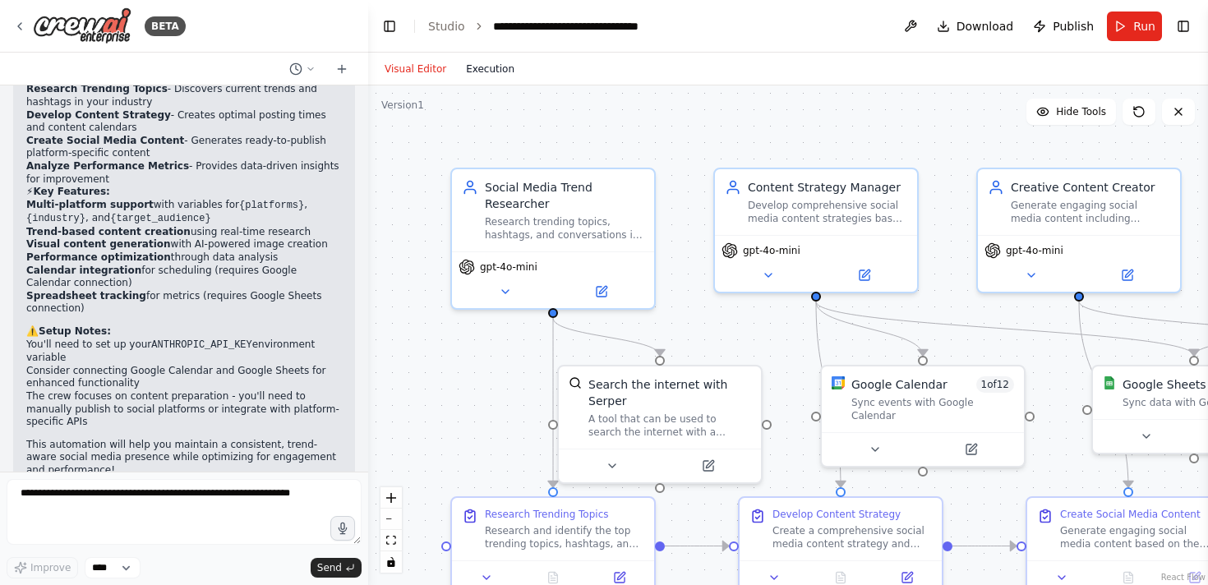
click at [457, 72] on button "Execution" at bounding box center [490, 69] width 68 height 20
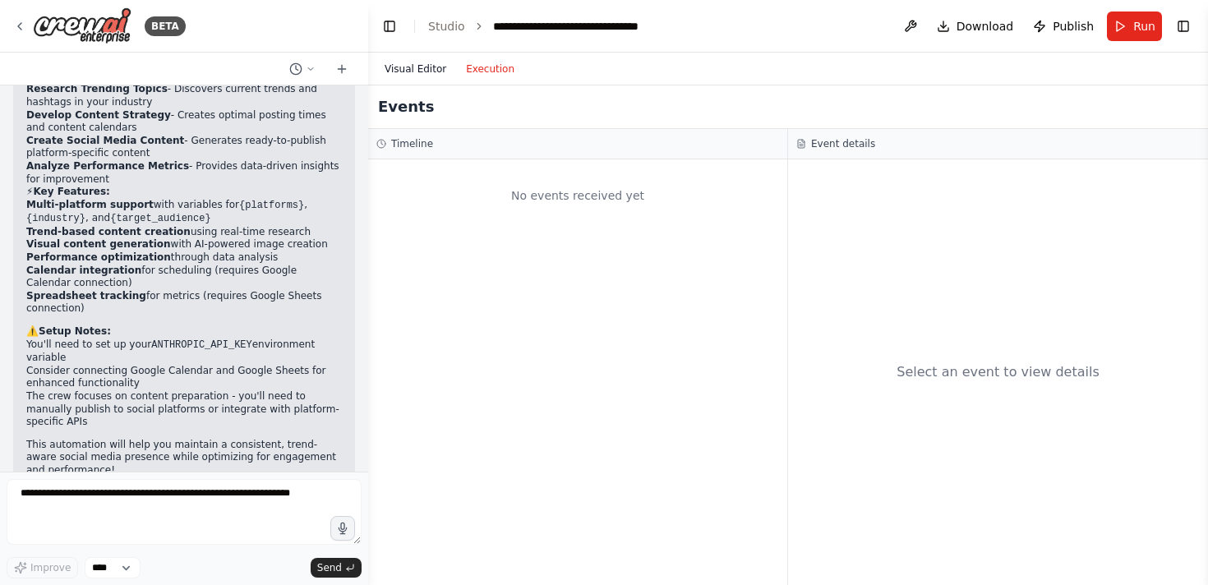
click at [410, 67] on button "Visual Editor" at bounding box center [415, 69] width 81 height 20
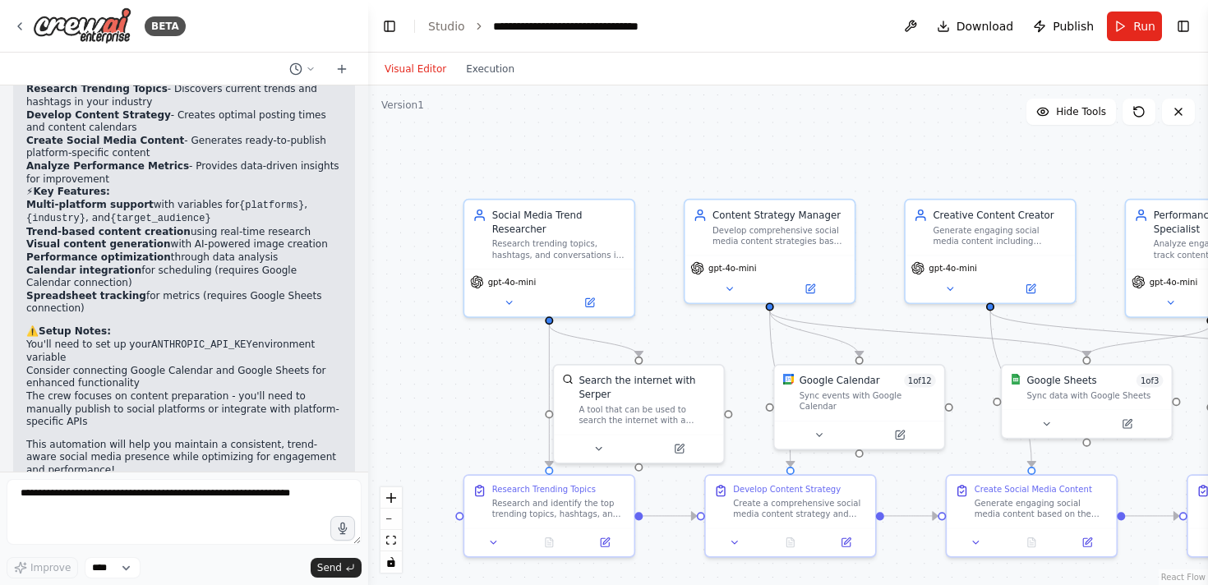
click at [489, 85] on div "Visual Editor Execution" at bounding box center [450, 69] width 150 height 33
click at [489, 81] on div "Visual Editor Execution" at bounding box center [450, 69] width 150 height 33
click at [488, 72] on button "Execution" at bounding box center [490, 69] width 68 height 20
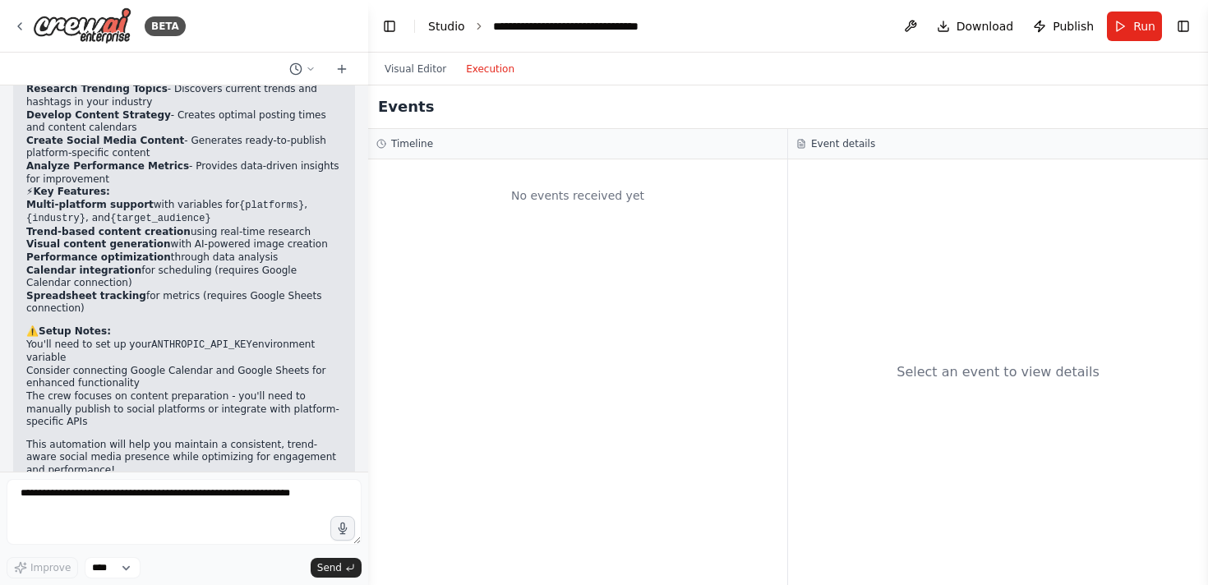
click at [448, 25] on link "Studio" at bounding box center [446, 26] width 37 height 13
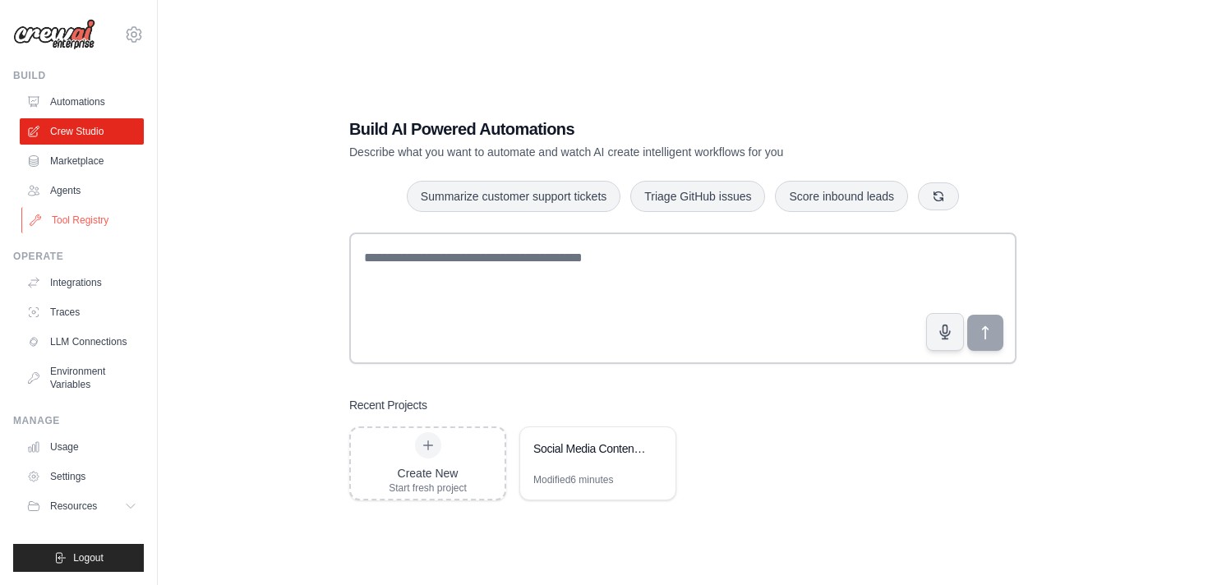
click at [76, 222] on link "Tool Registry" at bounding box center [83, 220] width 124 height 26
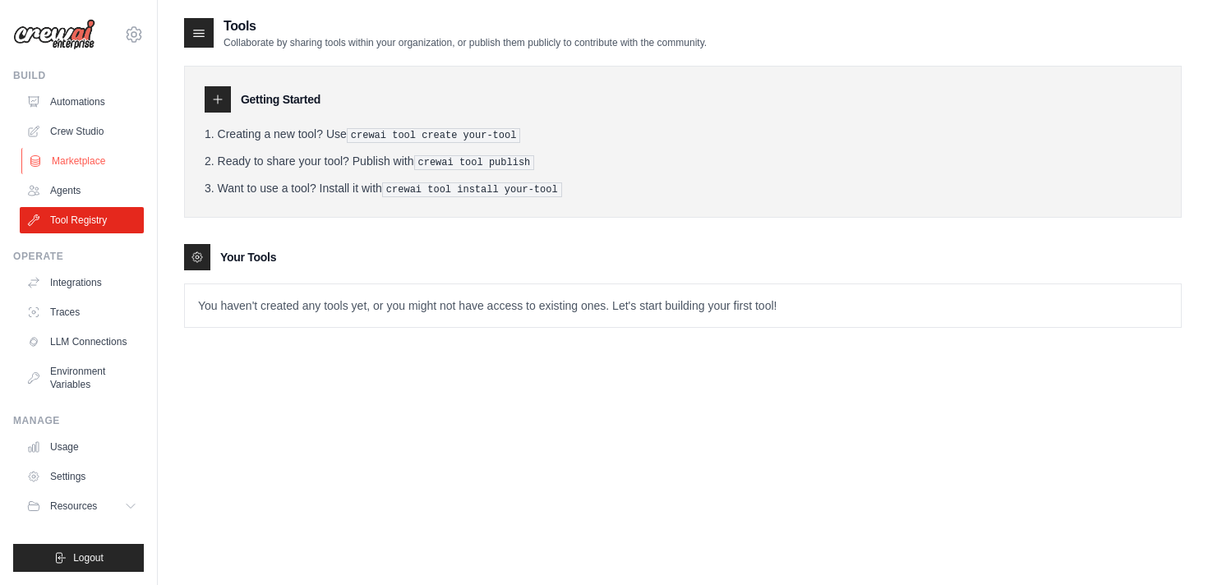
click at [76, 172] on link "Marketplace" at bounding box center [83, 161] width 124 height 26
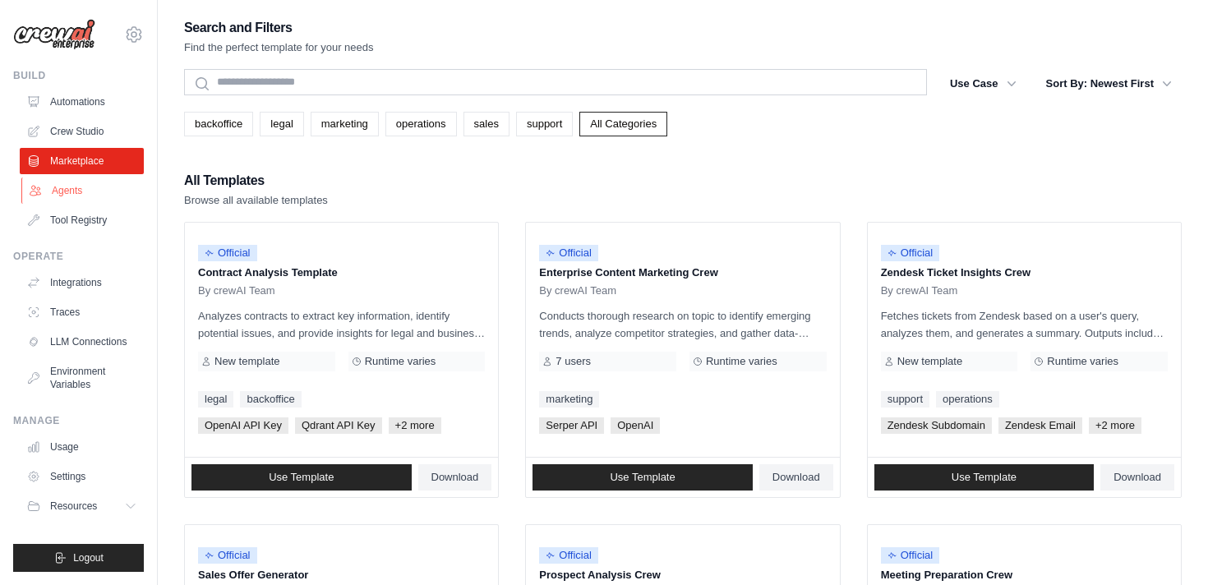
click at [76, 195] on link "Agents" at bounding box center [83, 191] width 124 height 26
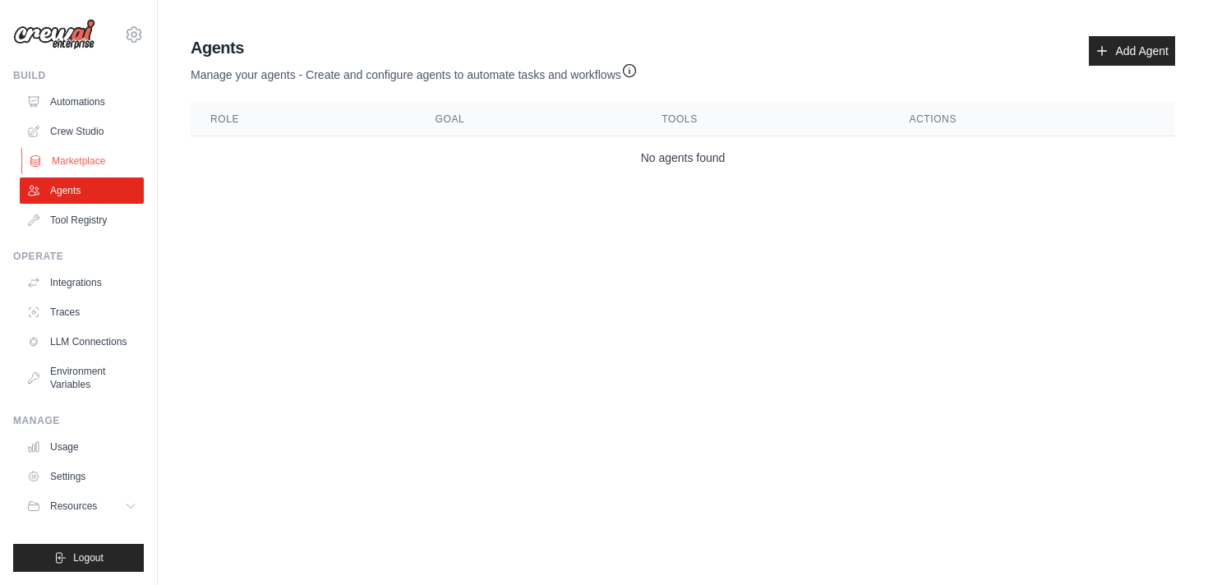
click at [71, 169] on link "Marketplace" at bounding box center [83, 161] width 124 height 26
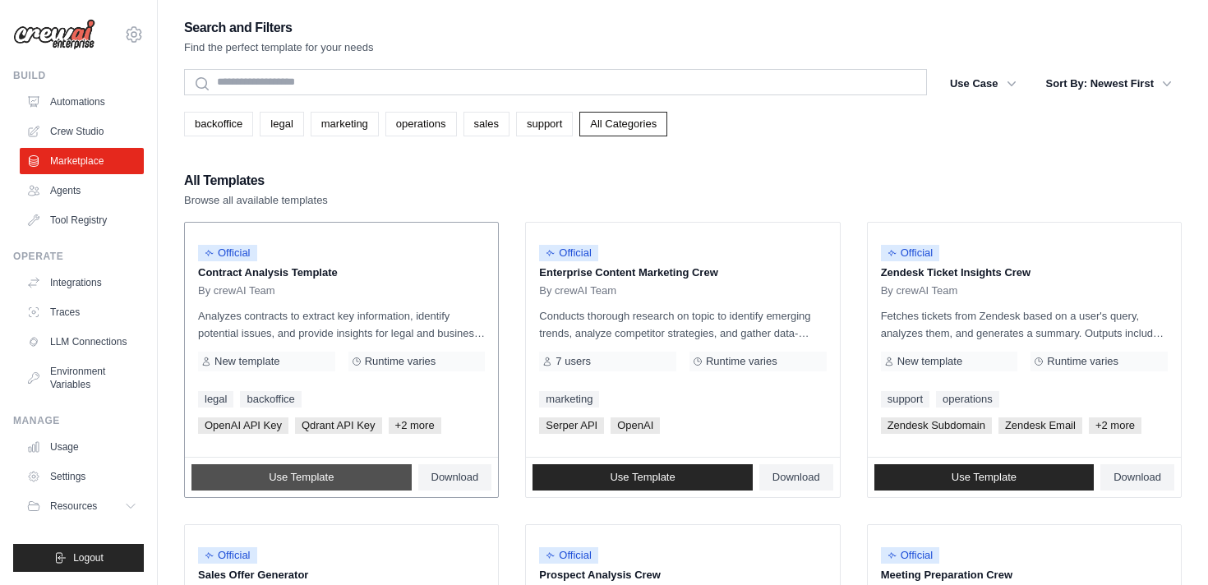
click at [345, 472] on link "Use Template" at bounding box center [301, 477] width 220 height 26
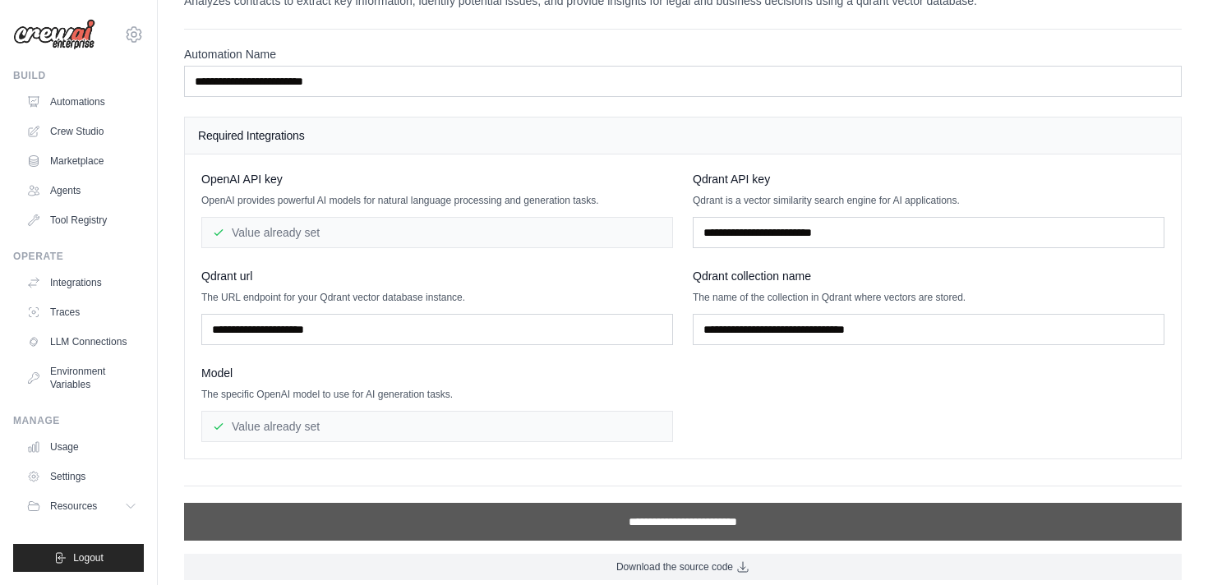
scroll to position [55, 0]
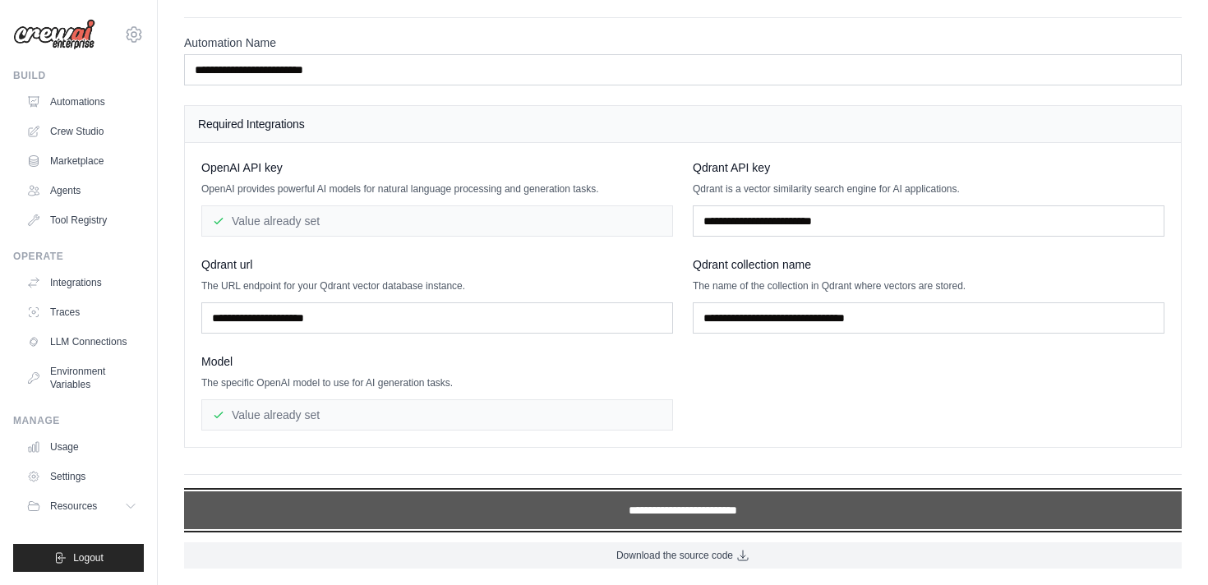
click at [551, 499] on input "**********" at bounding box center [683, 510] width 998 height 38
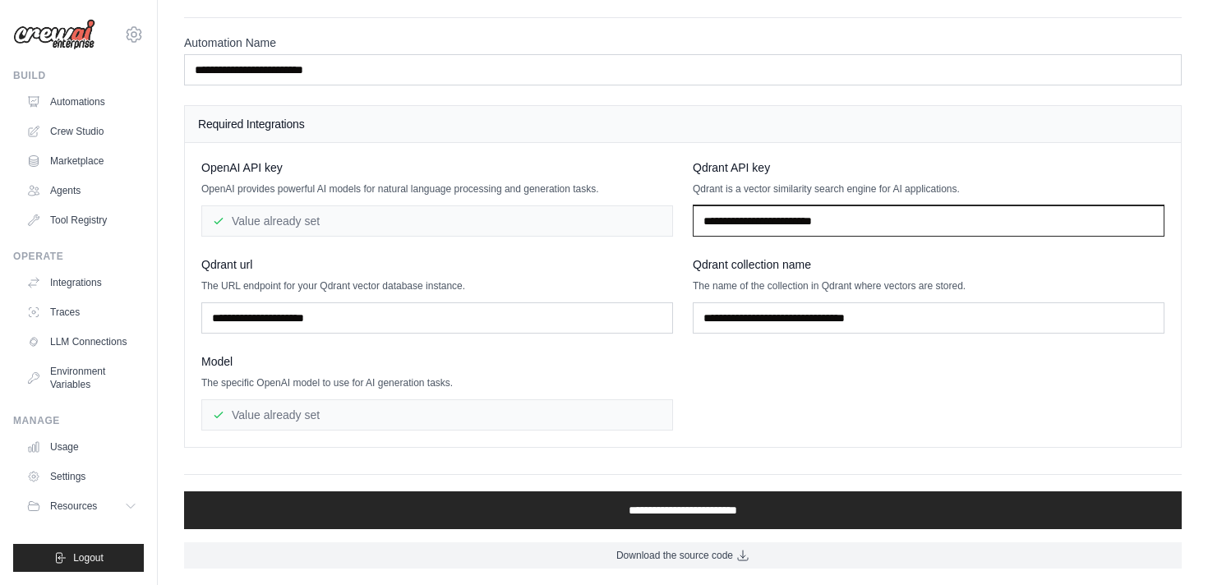
click at [738, 230] on input "text" at bounding box center [929, 220] width 472 height 31
drag, startPoint x: 958, startPoint y: 181, endPoint x: 691, endPoint y: 164, distance: 267.6
click at [691, 165] on div "OpenAI API key OpenAI provides powerful AI models for natural language processi…" at bounding box center [682, 294] width 963 height 271
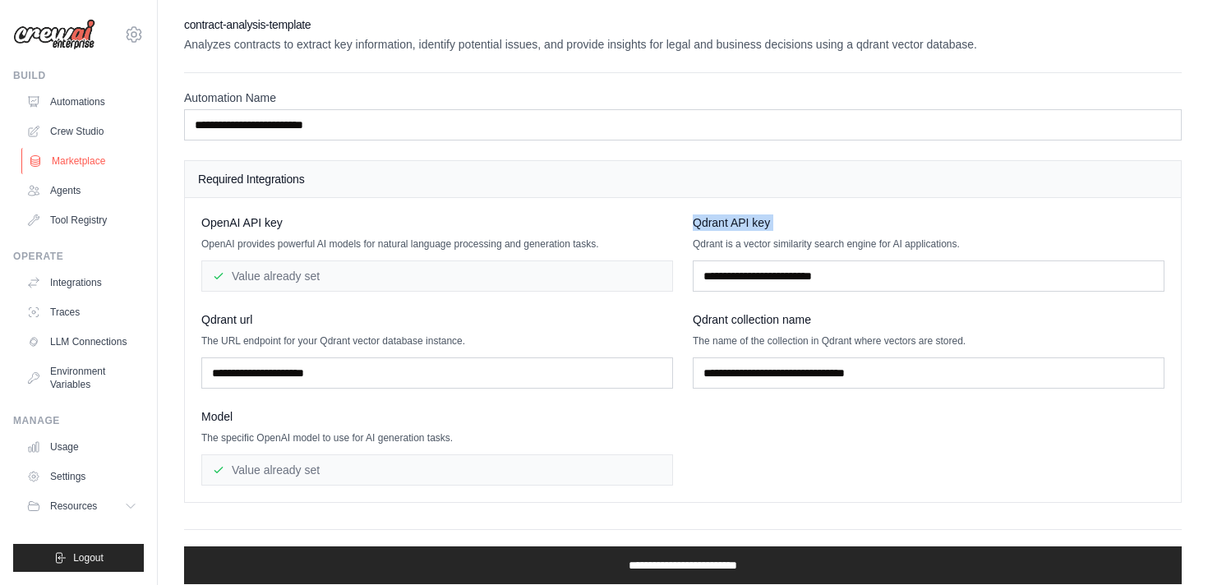
click at [82, 164] on link "Marketplace" at bounding box center [83, 161] width 124 height 26
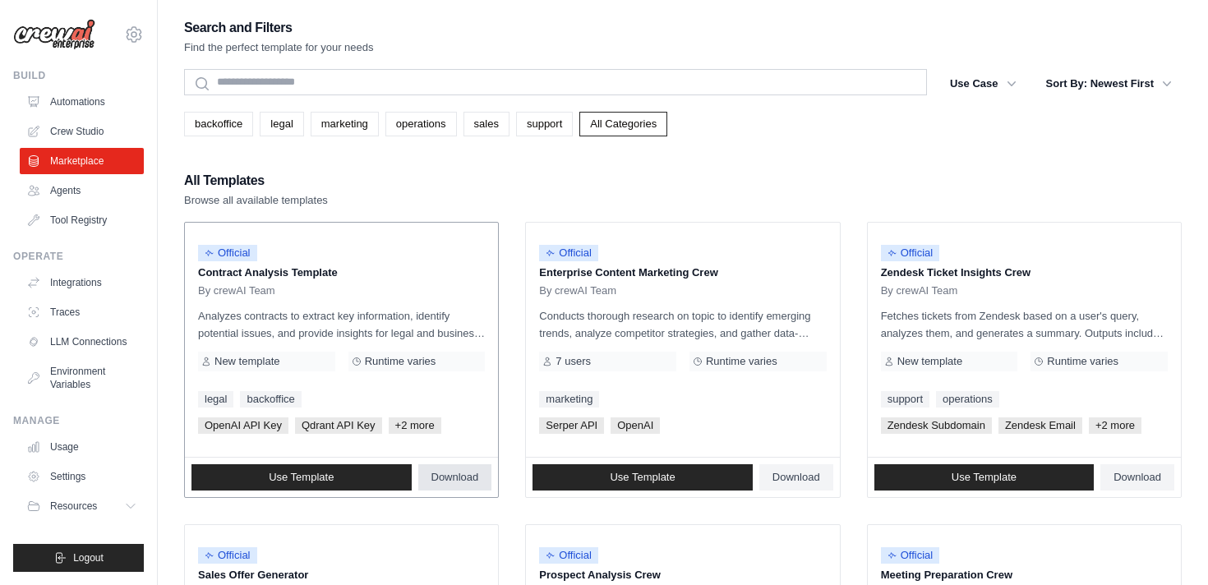
click at [454, 473] on span "Download" at bounding box center [455, 477] width 48 height 13
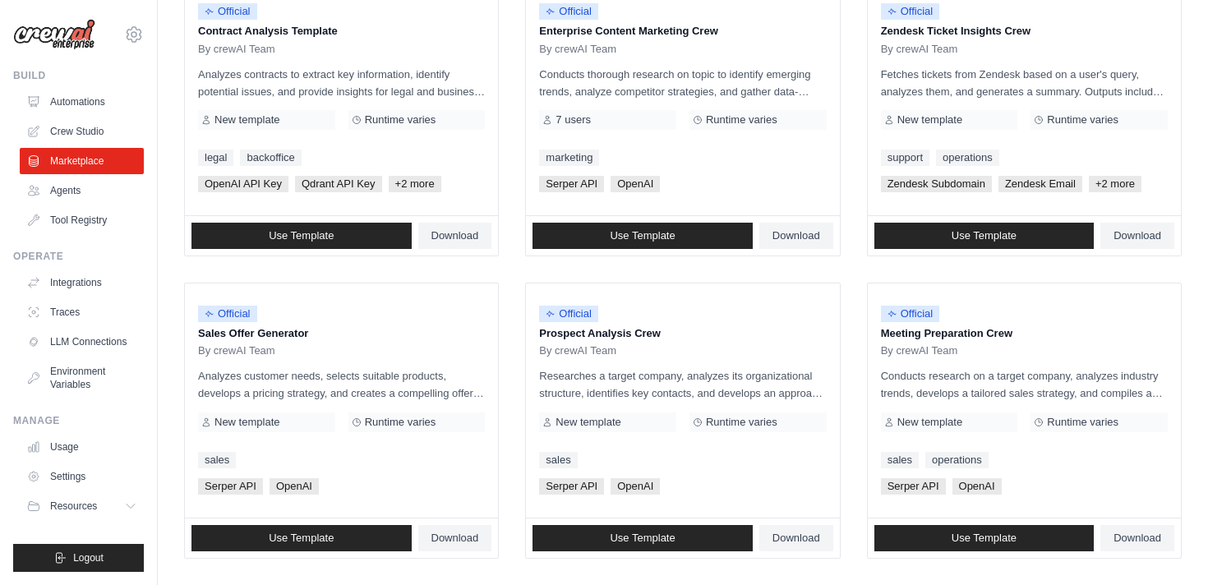
scroll to position [248, 0]
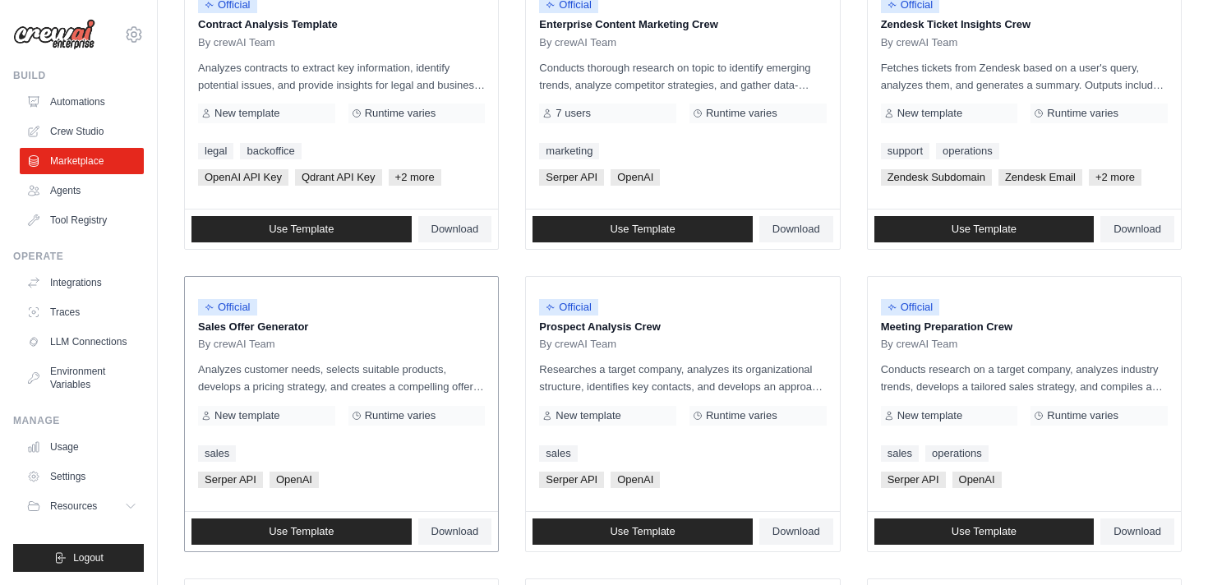
click at [302, 414] on div "New template" at bounding box center [266, 416] width 137 height 20
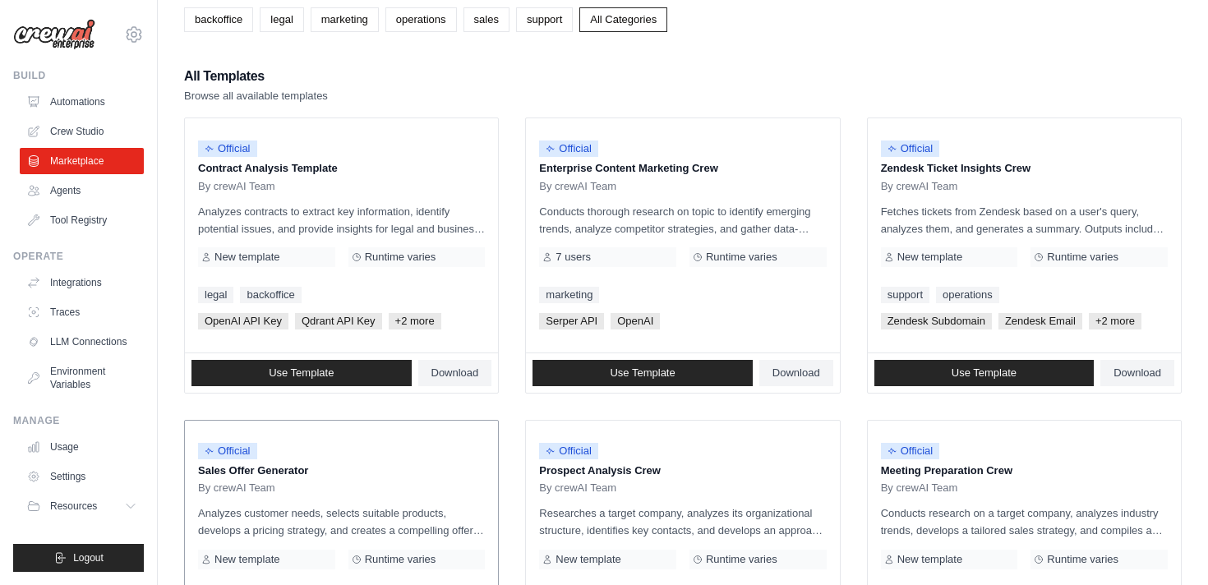
scroll to position [0, 0]
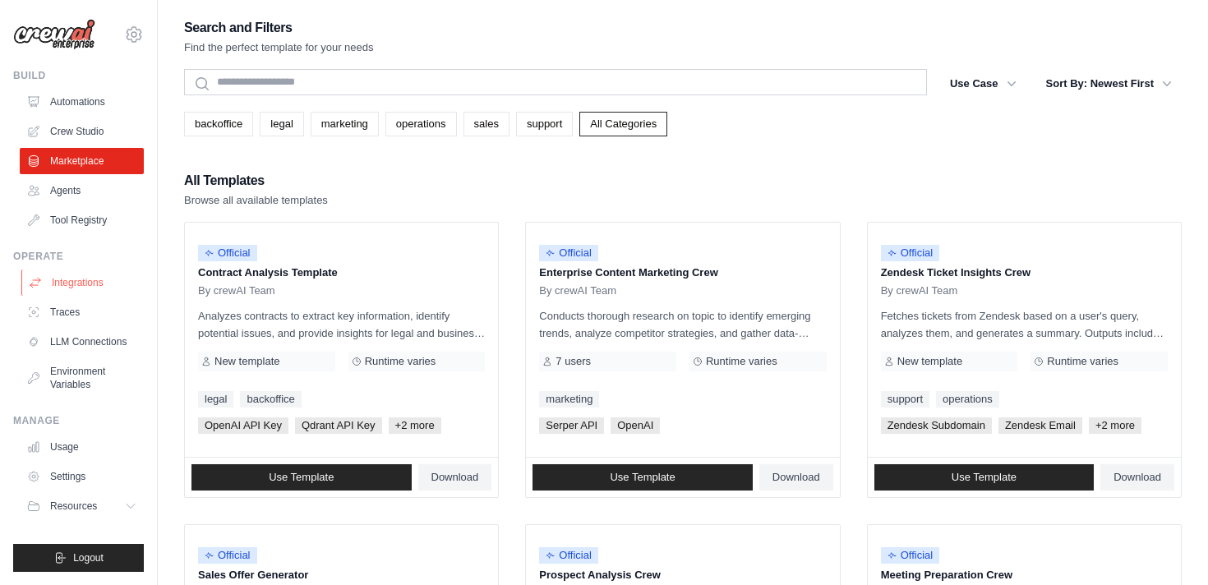
click at [95, 274] on link "Integrations" at bounding box center [83, 283] width 124 height 26
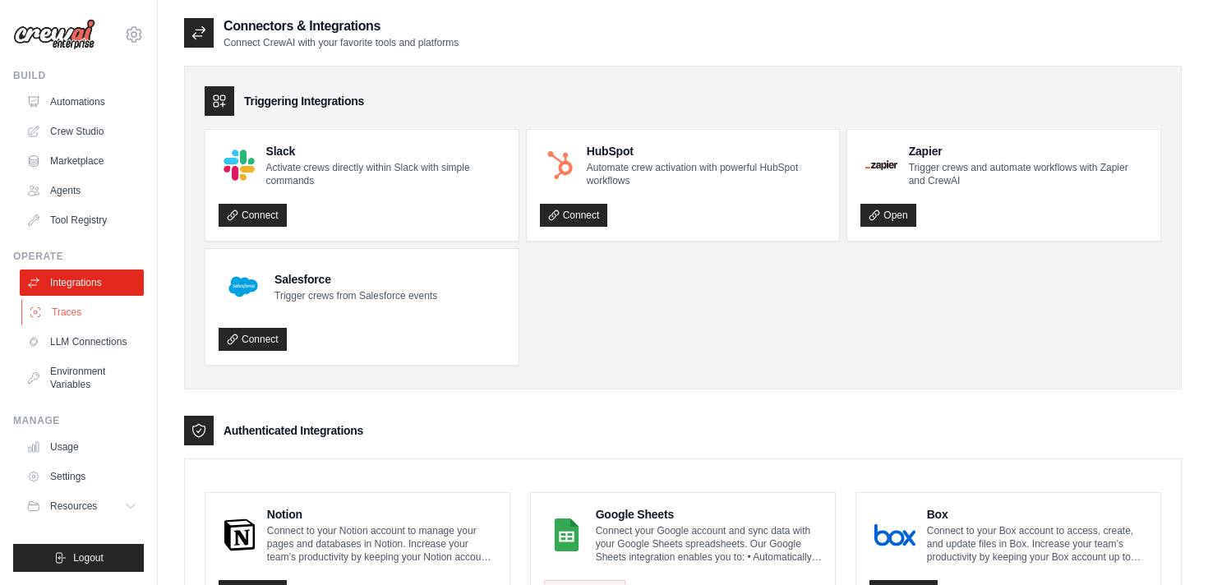
click at [90, 303] on link "Traces" at bounding box center [83, 312] width 124 height 26
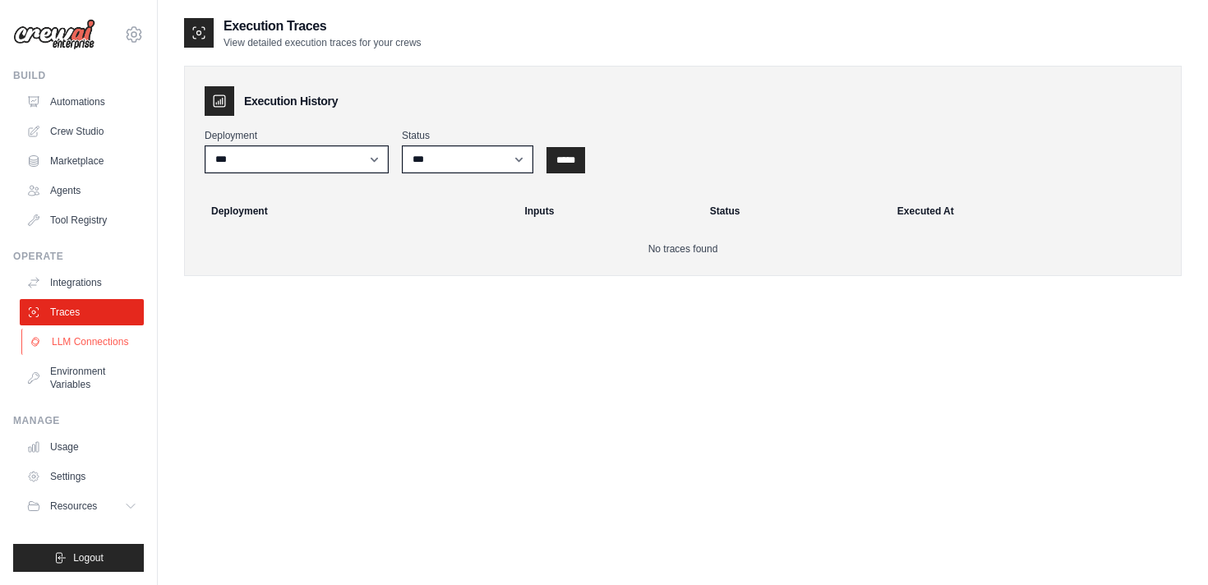
click at [88, 333] on link "LLM Connections" at bounding box center [83, 342] width 124 height 26
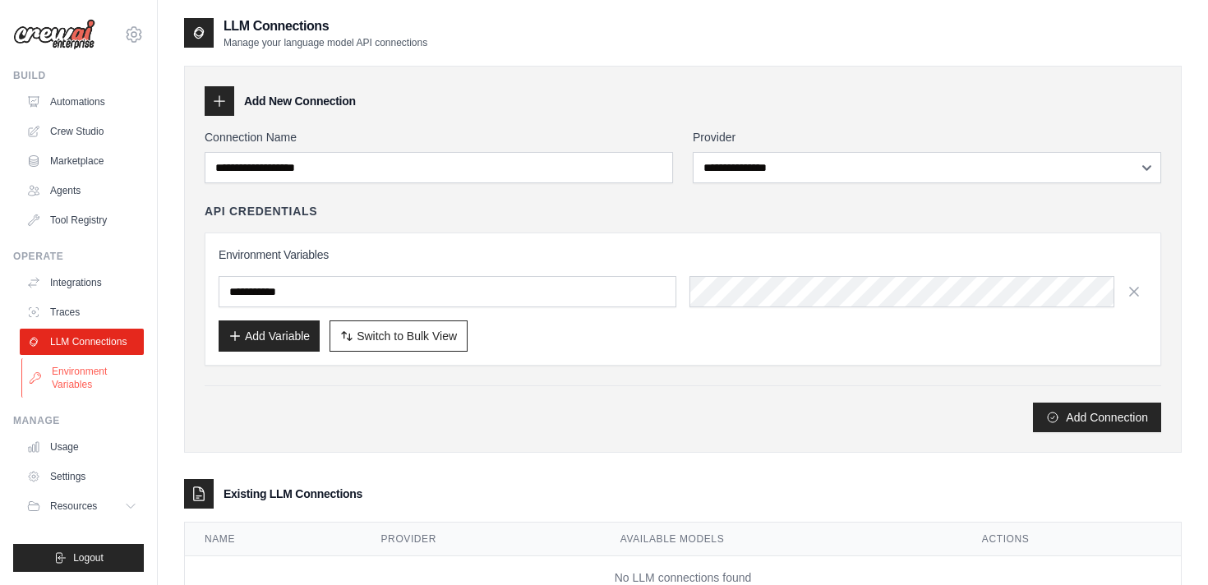
click at [80, 362] on link "Environment Variables" at bounding box center [83, 377] width 124 height 39
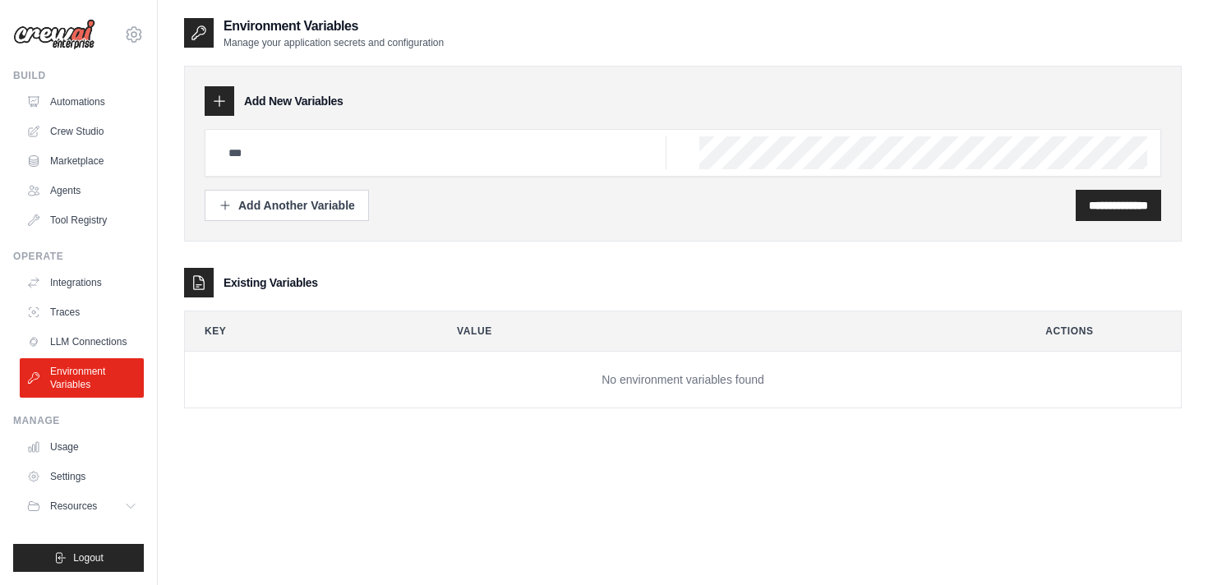
scroll to position [33, 0]
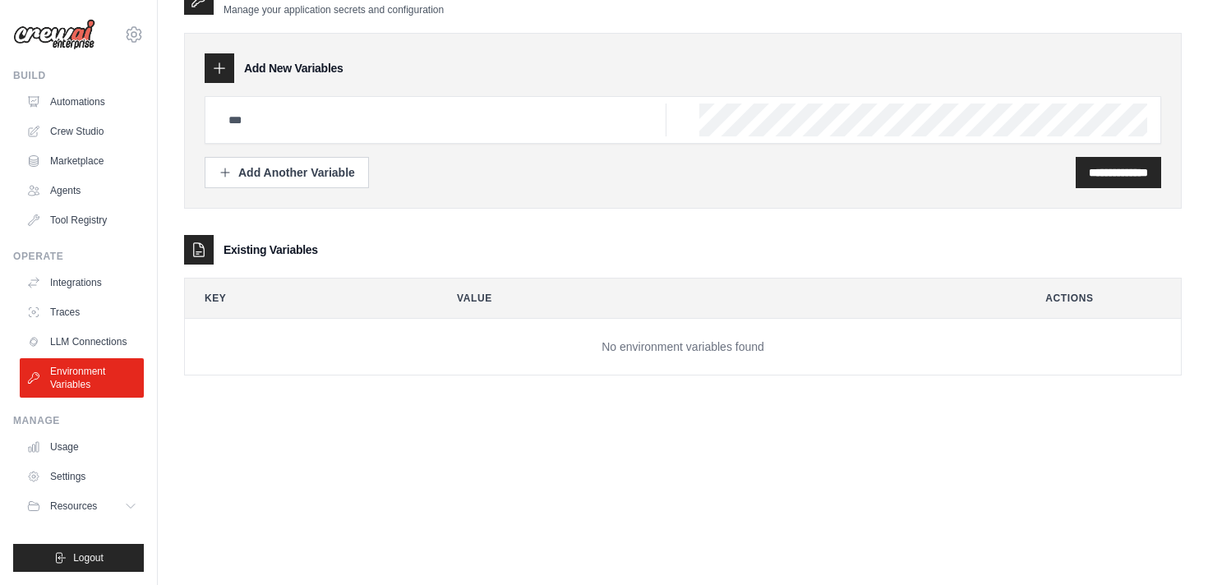
click at [81, 428] on div "Manage Usage Settings Resources Documentation GitHub Blog" at bounding box center [78, 466] width 131 height 105
click at [81, 444] on link "Usage" at bounding box center [83, 447] width 124 height 26
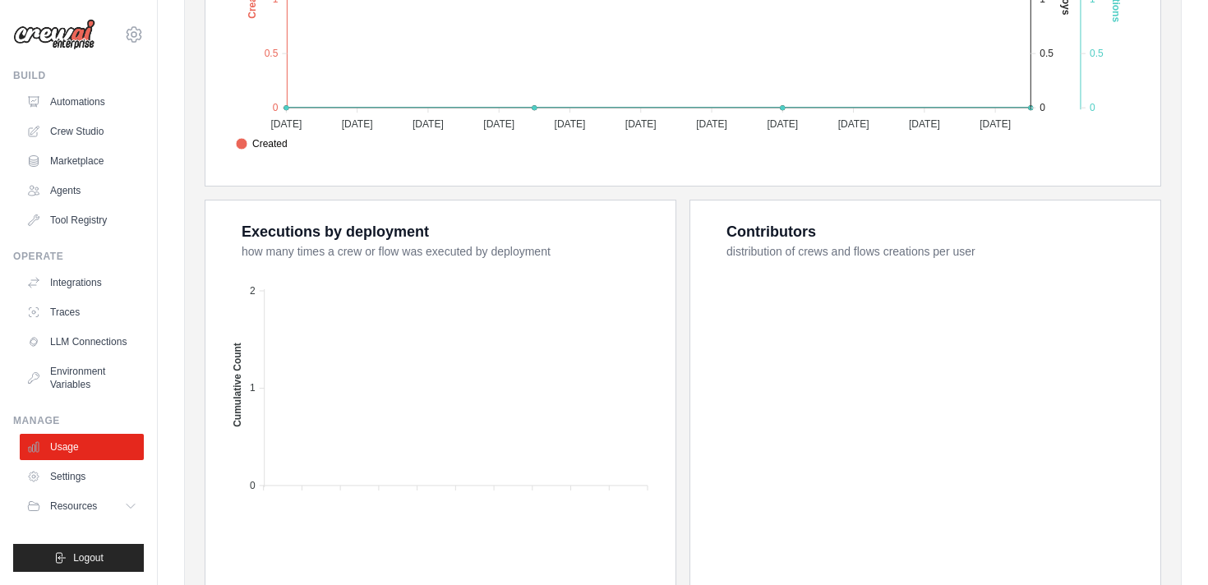
scroll to position [528, 0]
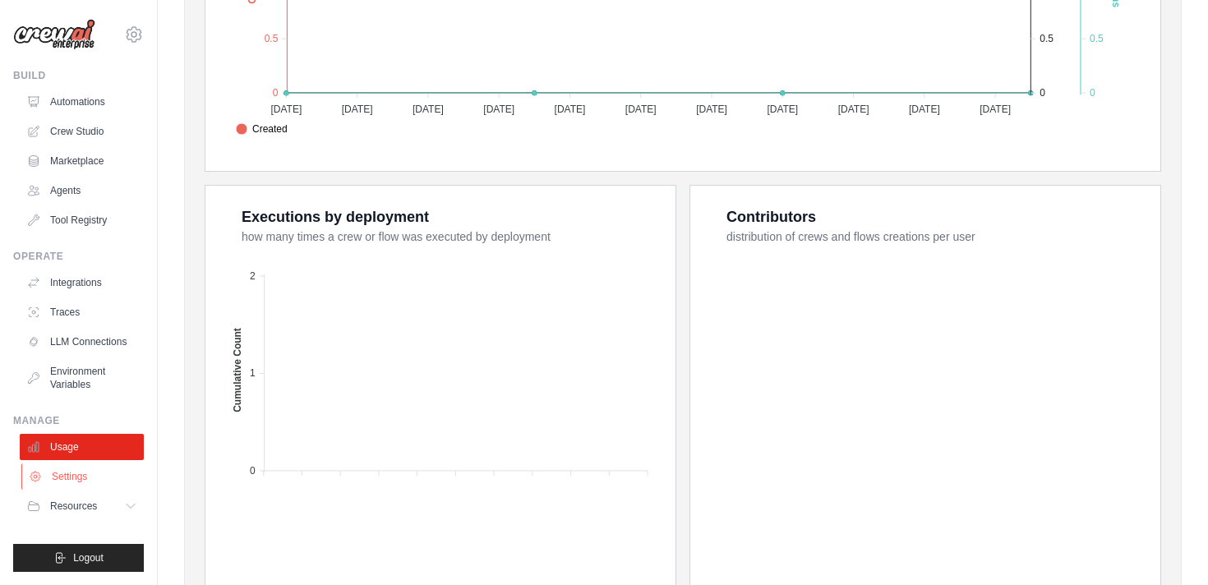
click at [101, 481] on link "Settings" at bounding box center [83, 476] width 124 height 26
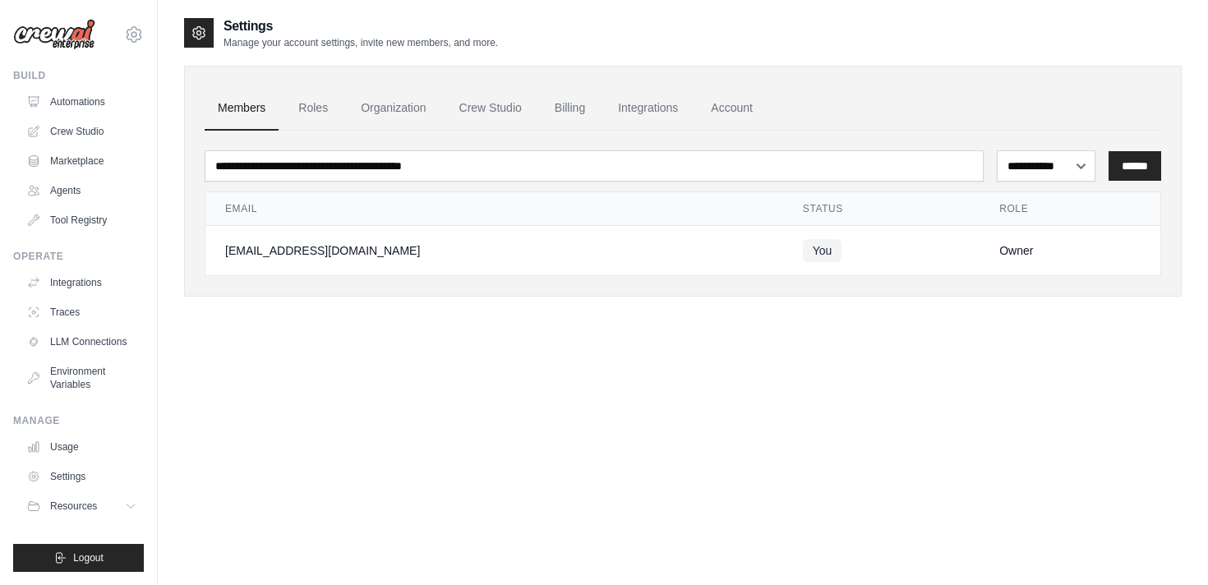
click at [284, 118] on ul "Members Roles Organization Crew Studio Billing Integrations Account" at bounding box center [683, 108] width 957 height 44
click at [297, 118] on link "Roles" at bounding box center [313, 108] width 56 height 44
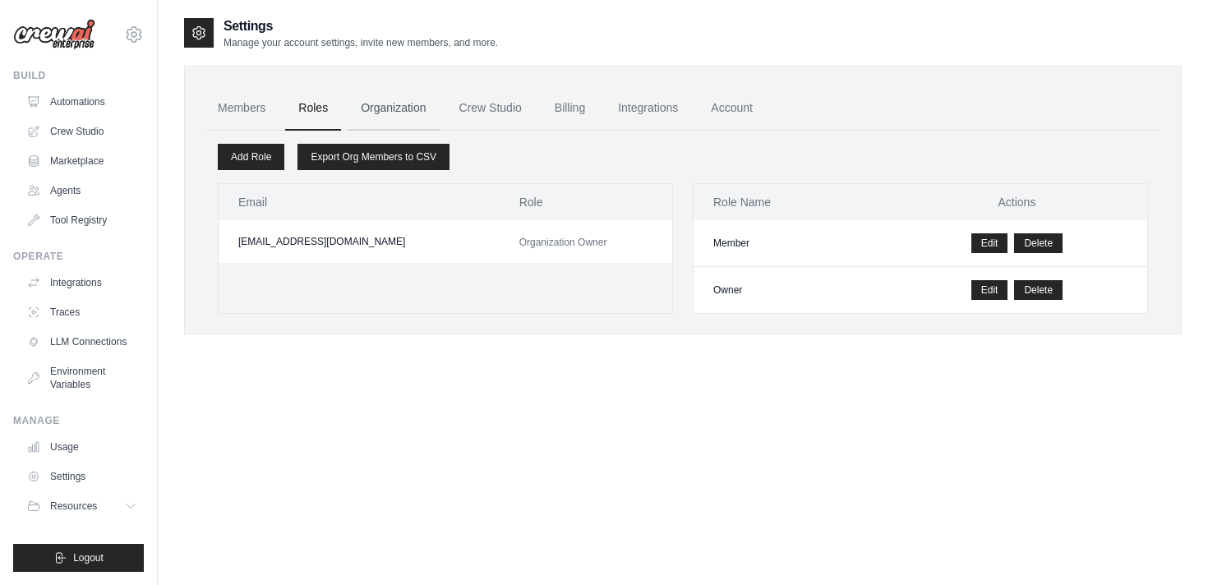
click at [357, 112] on link "Organization" at bounding box center [393, 108] width 91 height 44
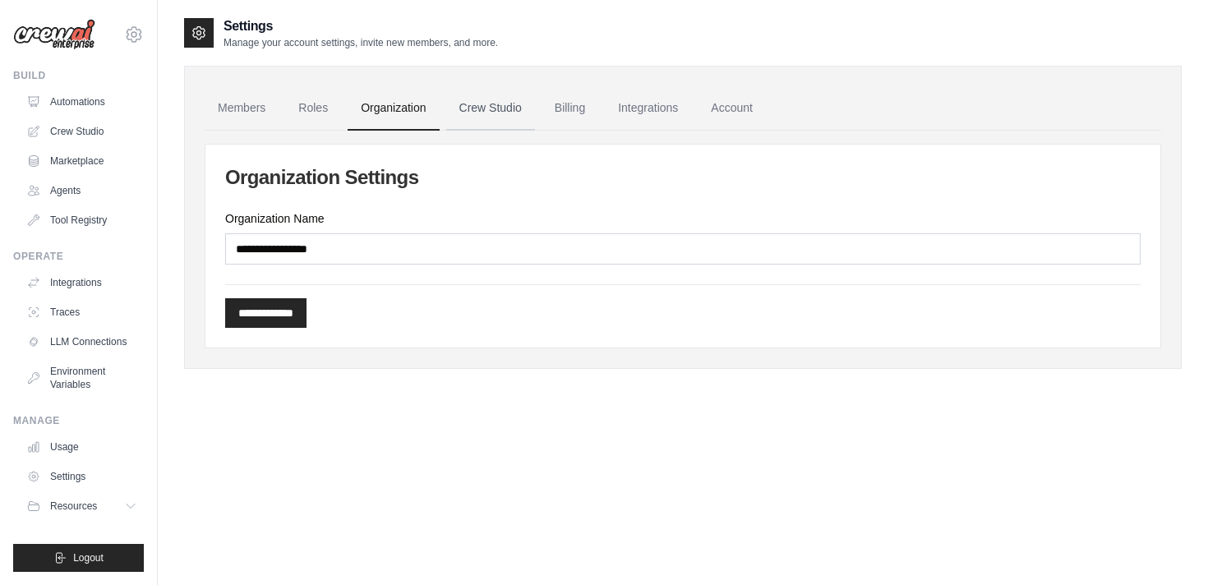
click at [459, 114] on link "Crew Studio" at bounding box center [490, 108] width 89 height 44
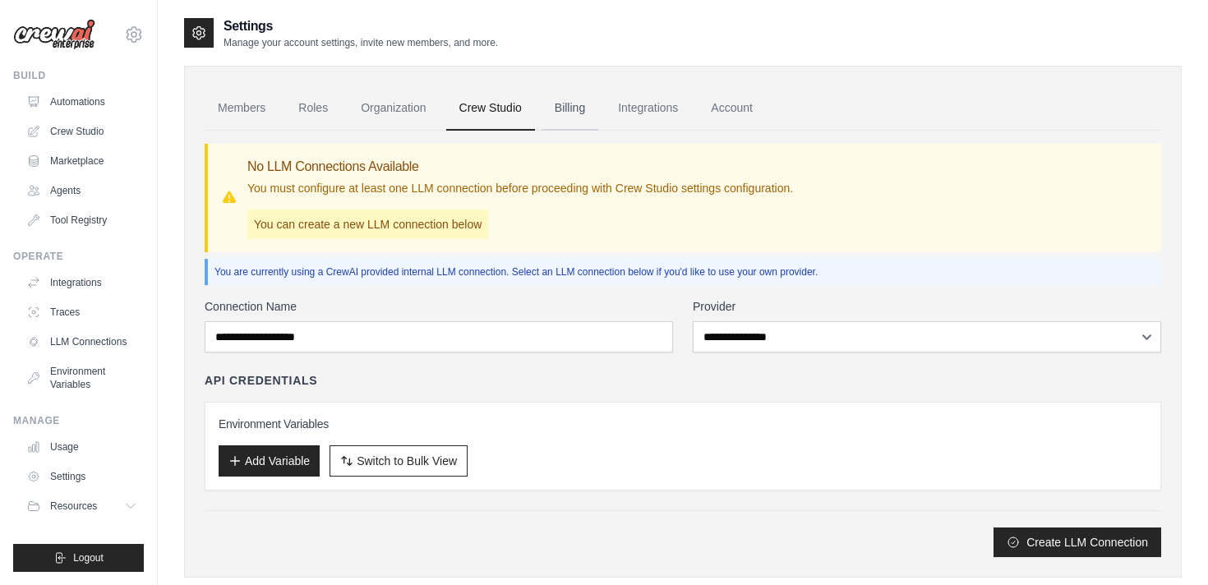
click at [567, 110] on link "Billing" at bounding box center [570, 108] width 57 height 44
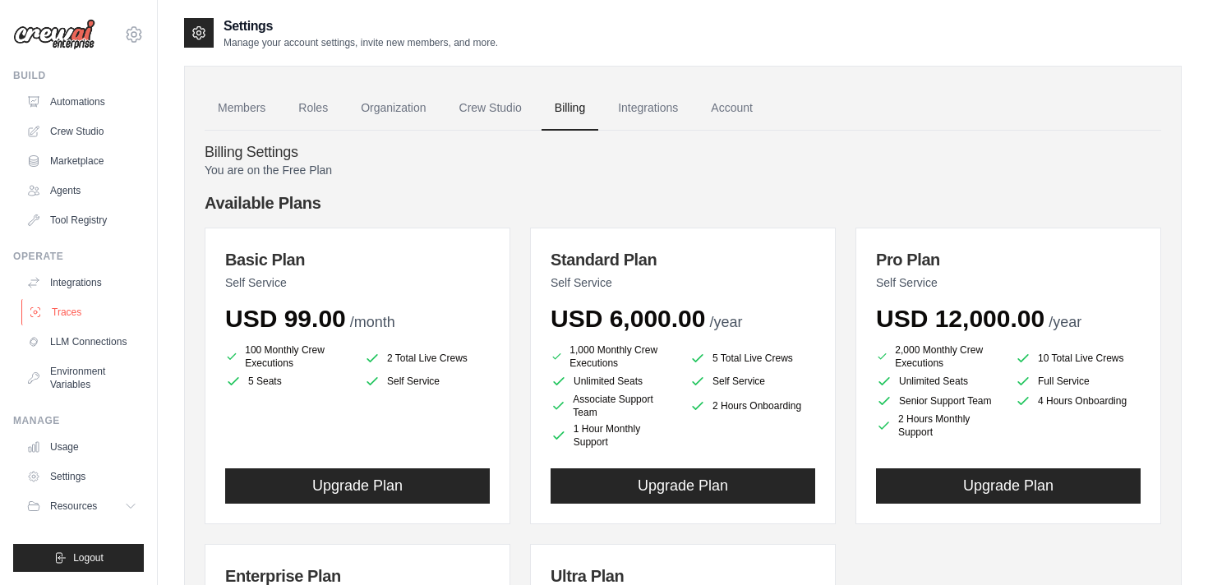
click at [67, 325] on link "Traces" at bounding box center [83, 312] width 124 height 26
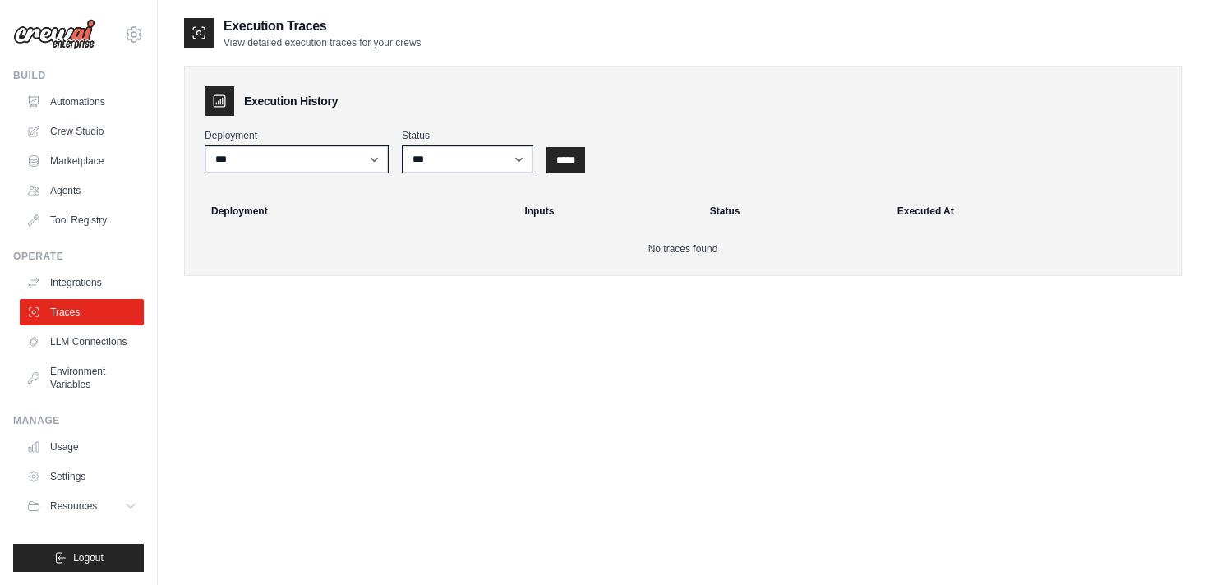
click at [67, 298] on ul "Integrations Traces LLM Connections Environment Variables" at bounding box center [82, 334] width 124 height 128
click at [68, 288] on link "Integrations" at bounding box center [83, 283] width 124 height 26
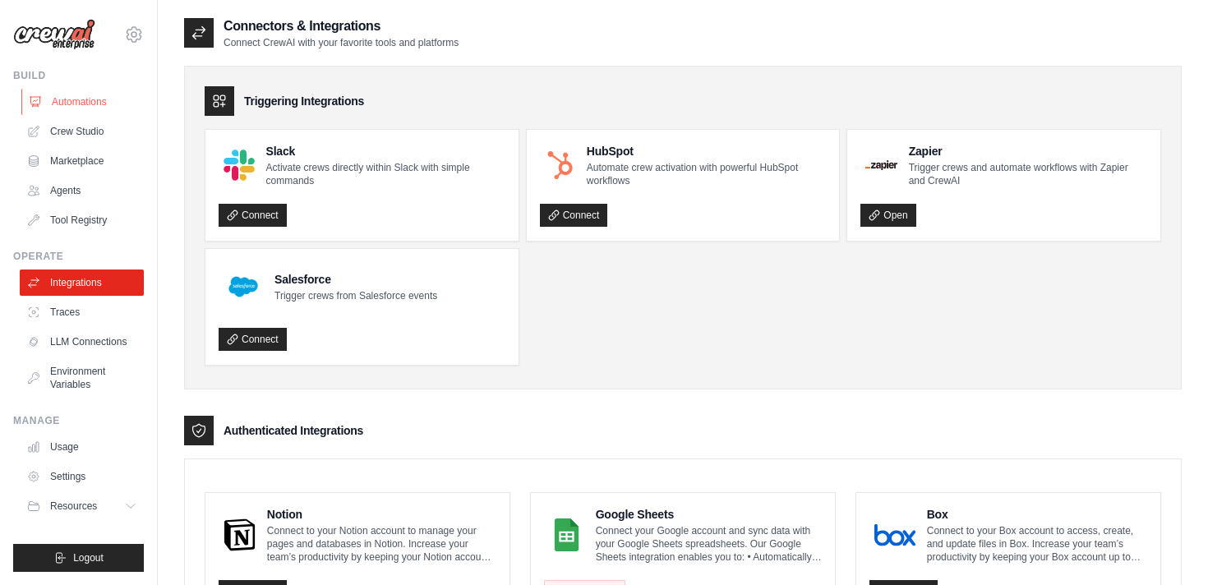
click at [69, 114] on link "Automations" at bounding box center [83, 102] width 124 height 26
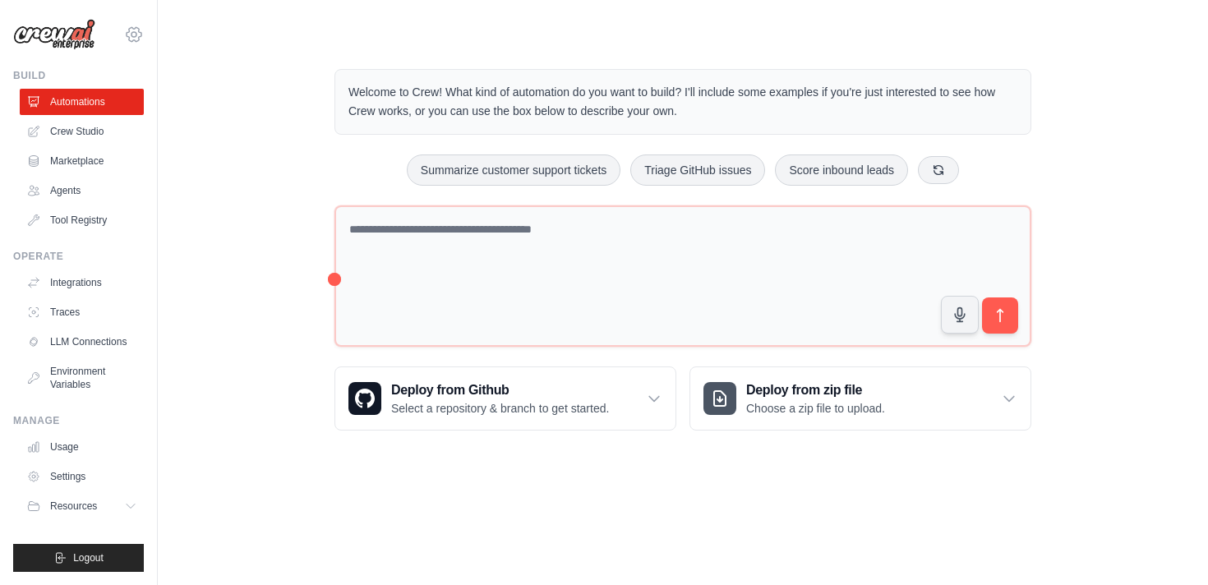
click at [135, 30] on icon at bounding box center [134, 35] width 20 height 20
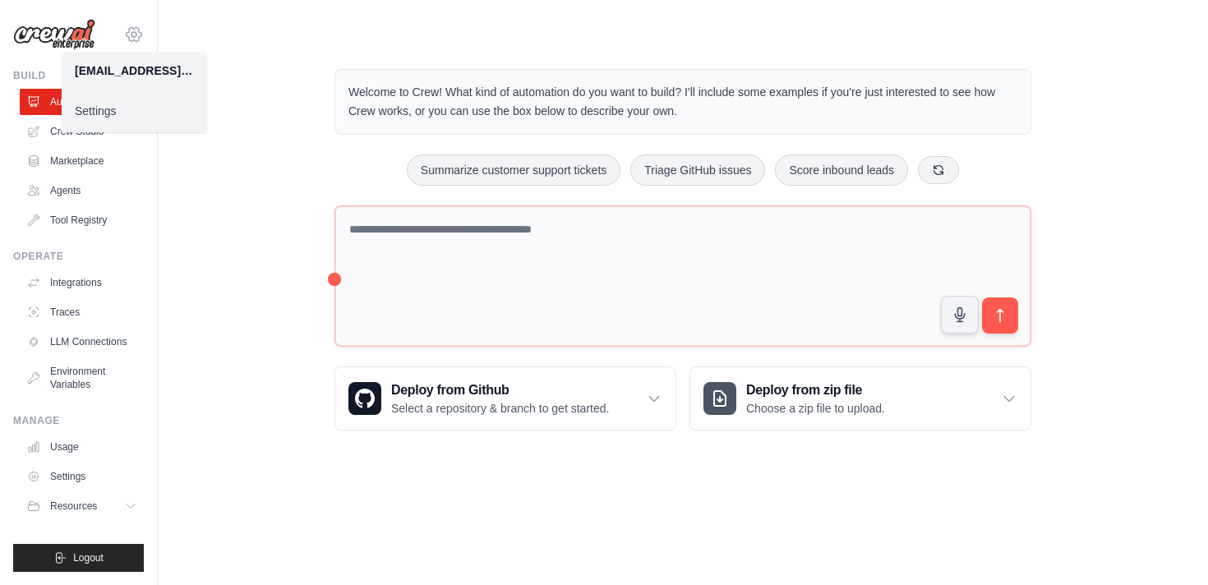
click at [135, 30] on icon at bounding box center [134, 35] width 20 height 20
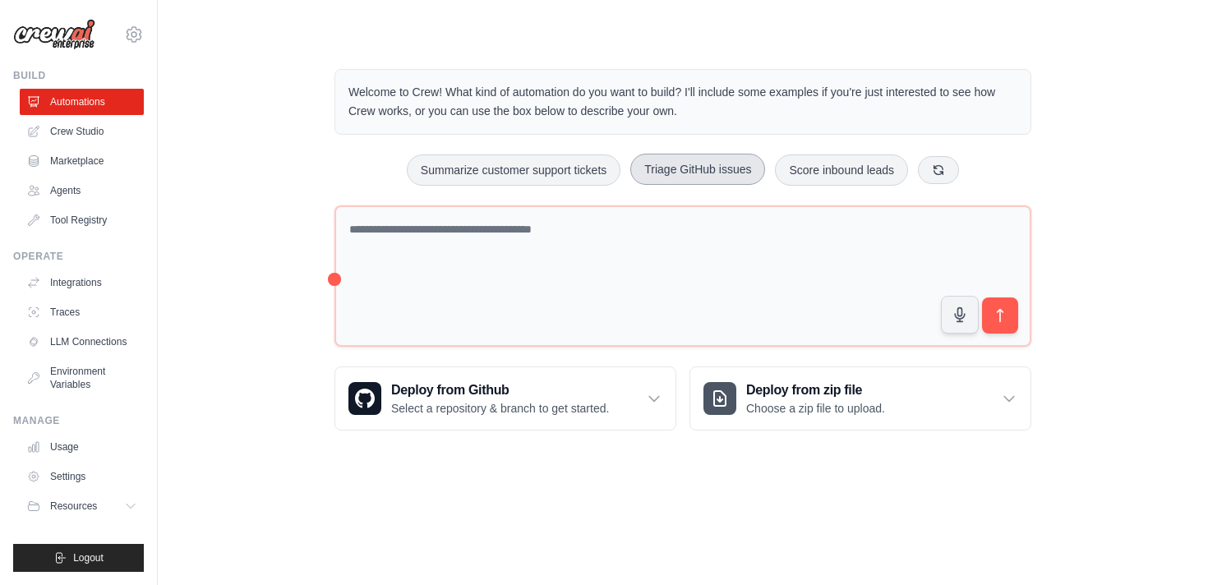
click at [684, 172] on button "Triage GitHub issues" at bounding box center [697, 169] width 135 height 31
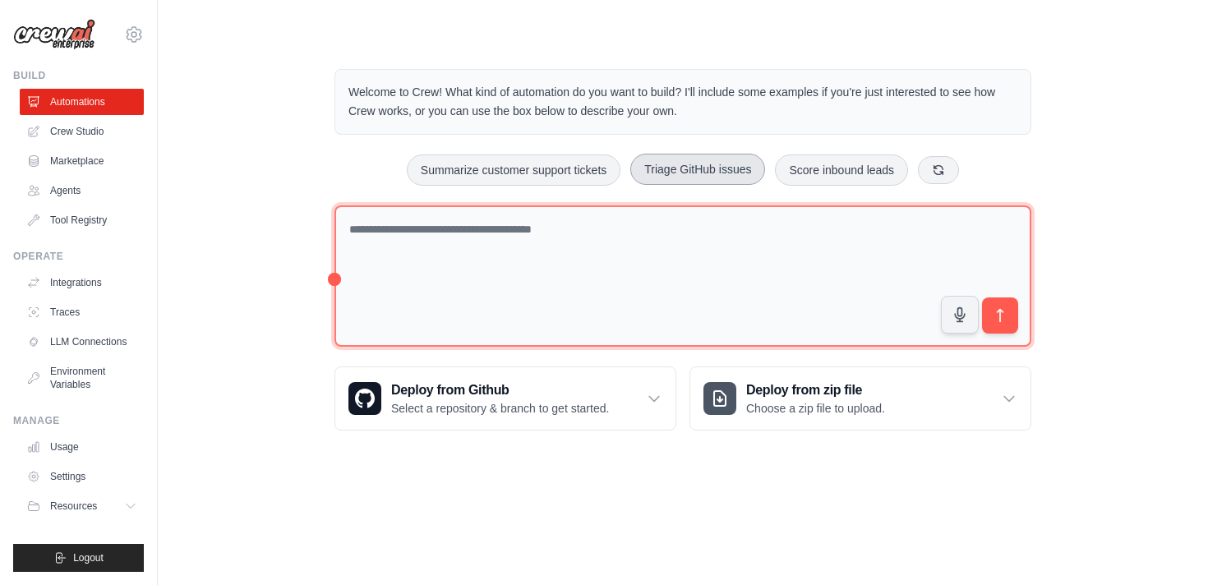
type textarea "**********"
